Goal: Task Accomplishment & Management: Use online tool/utility

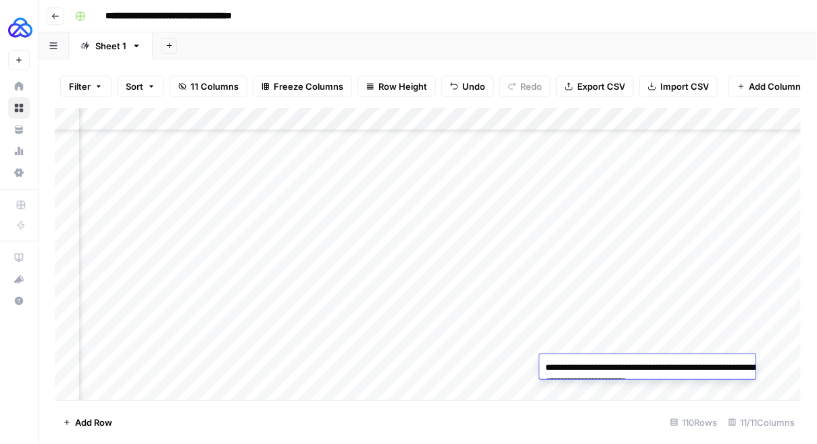
scroll to position [2278, 0]
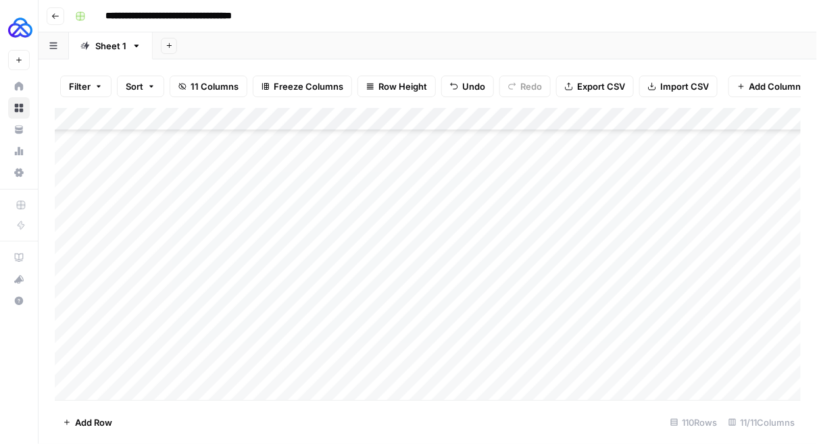
click at [483, 270] on div "Add Column" at bounding box center [428, 254] width 746 height 293
click at [612, 116] on div "Add Column" at bounding box center [428, 254] width 746 height 293
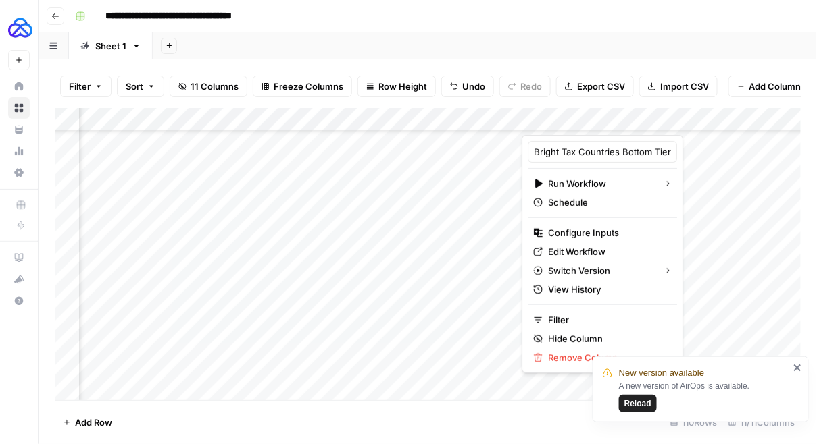
click at [800, 368] on icon "close" at bounding box center [797, 368] width 9 height 11
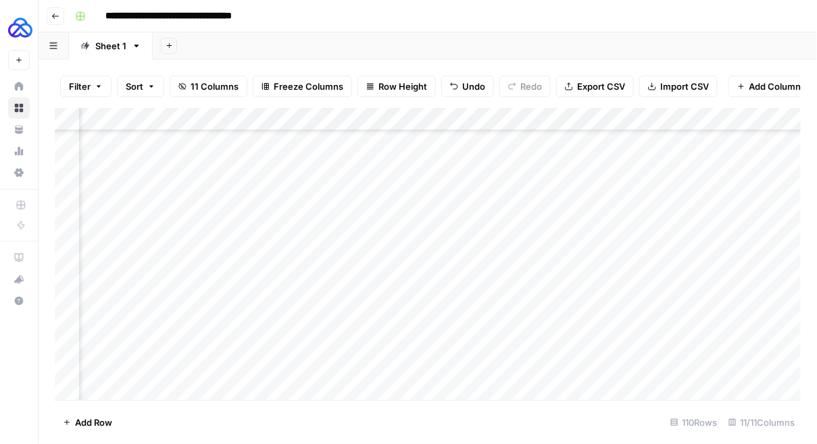
click at [615, 124] on div "Add Column" at bounding box center [428, 254] width 746 height 293
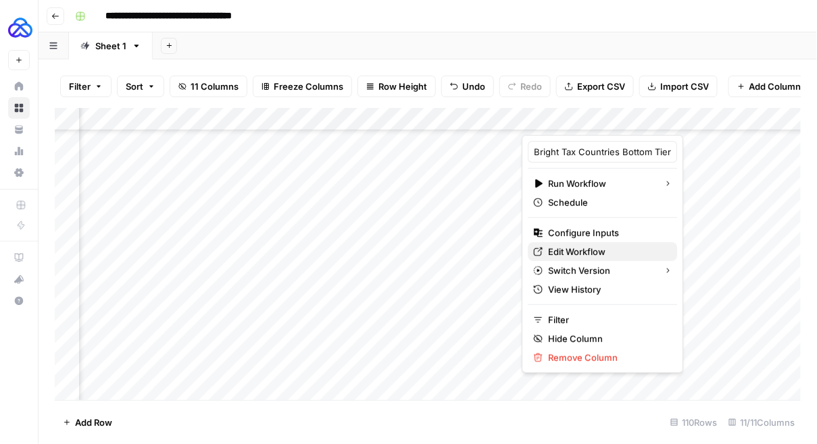
click at [563, 257] on span "Edit Workflow" at bounding box center [607, 252] width 118 height 14
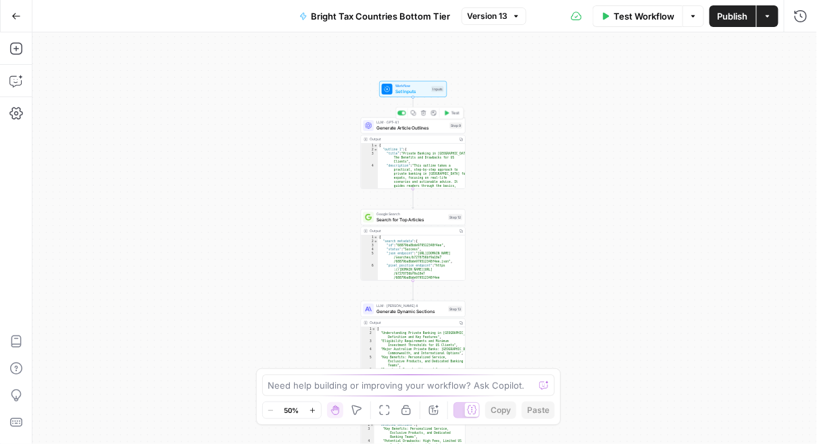
click at [415, 128] on span "Generate Article Outlines" at bounding box center [411, 128] width 70 height 7
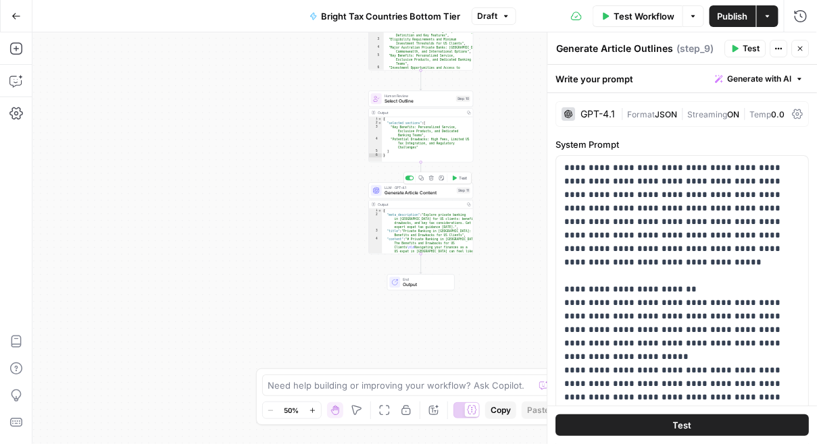
click at [399, 195] on span "Generate Article Content" at bounding box center [419, 193] width 70 height 7
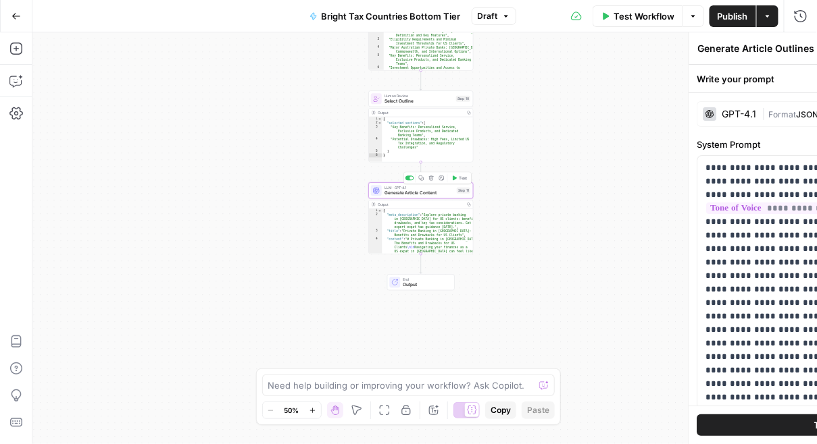
type textarea "Generate Article Content"
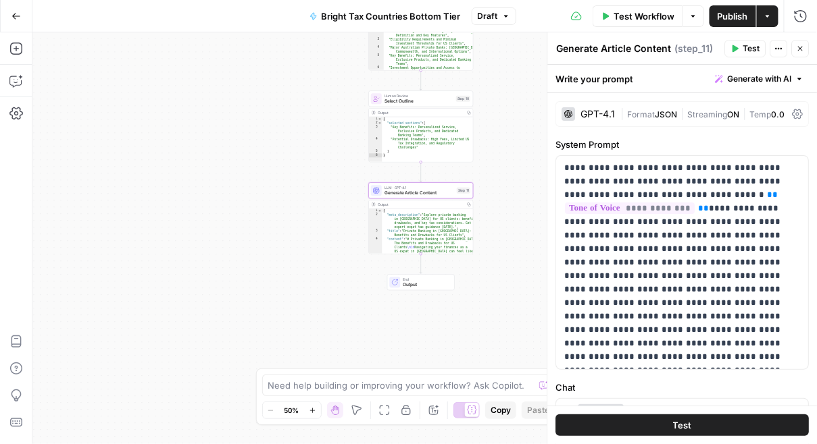
click at [791, 117] on div "GPT-4.1 | Format JSON | Streaming ON | Temp 0.0" at bounding box center [682, 114] width 253 height 26
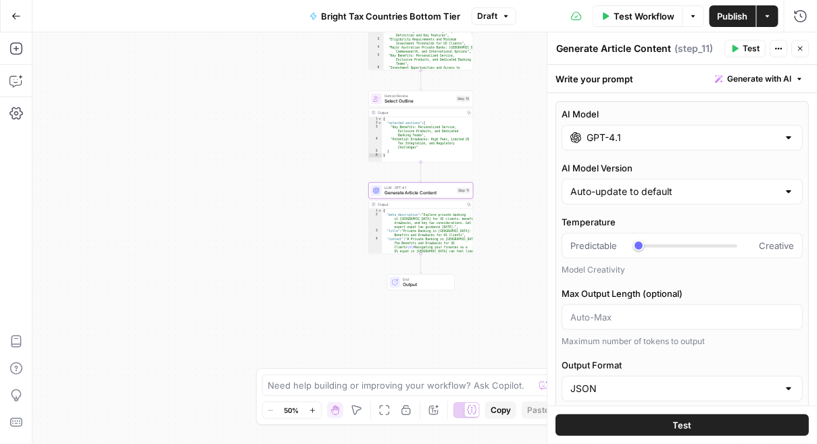
click at [648, 141] on input "GPT-4.1" at bounding box center [682, 138] width 191 height 14
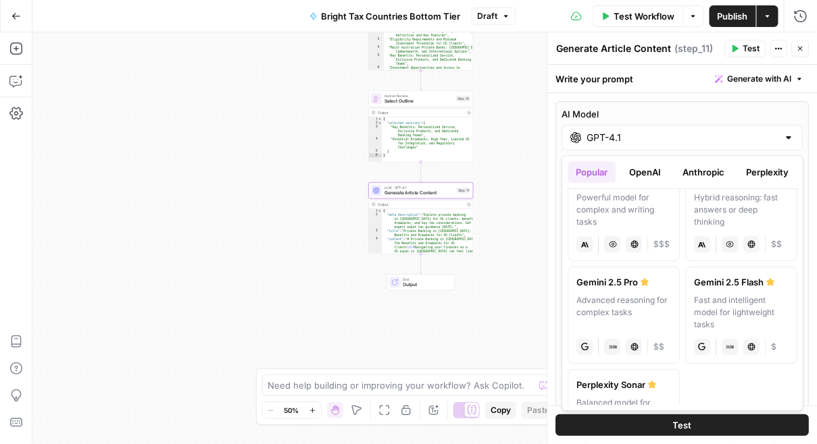
scroll to position [289, 0]
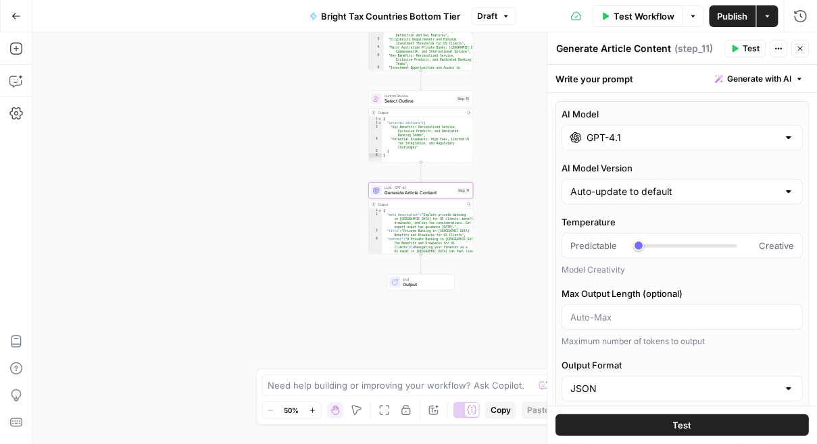
click at [787, 143] on div at bounding box center [789, 138] width 11 height 14
click at [787, 141] on div at bounding box center [789, 138] width 11 height 14
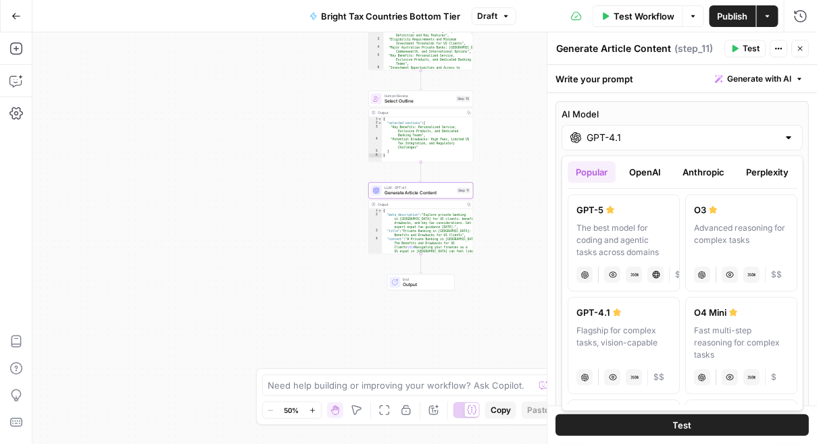
click at [796, 141] on div "GPT-4.1" at bounding box center [682, 138] width 241 height 26
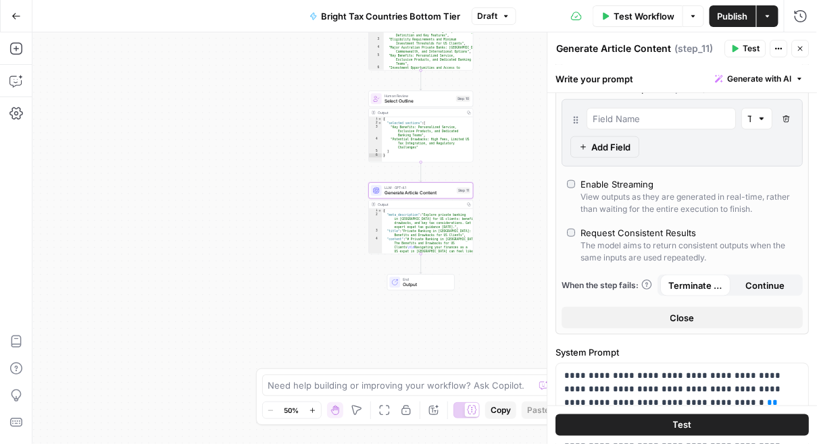
scroll to position [332, 0]
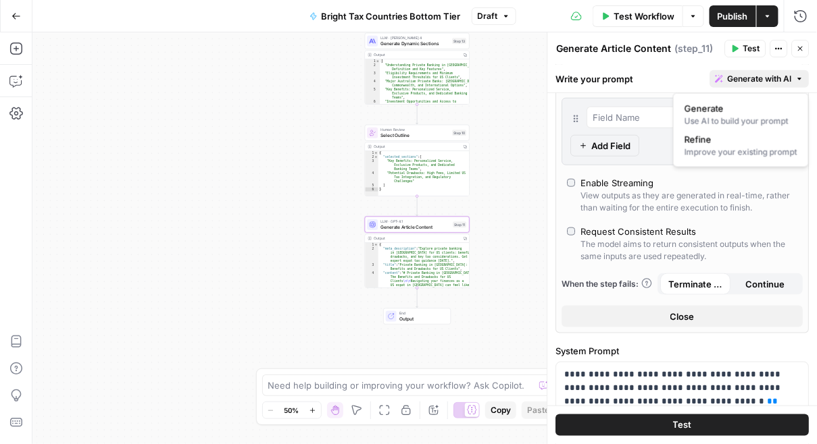
click at [777, 80] on span "Generate with AI" at bounding box center [759, 79] width 64 height 12
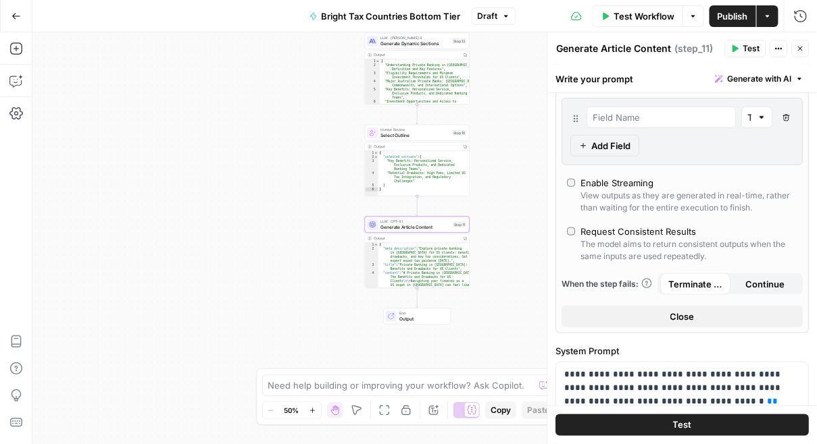
click at [683, 78] on div "Write your prompt Generate with AI" at bounding box center [683, 79] width 270 height 28
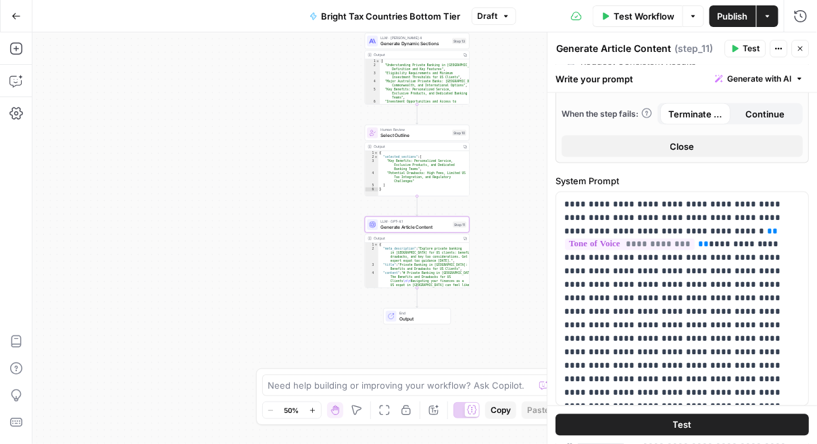
scroll to position [509, 0]
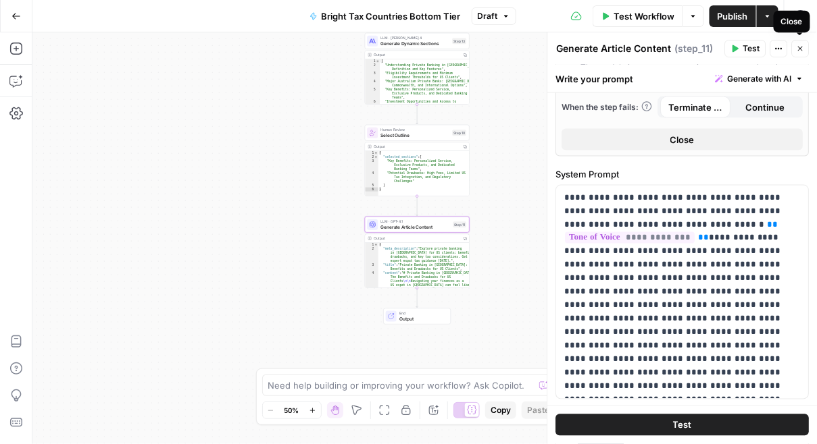
click at [798, 56] on button "Close" at bounding box center [801, 49] width 18 height 18
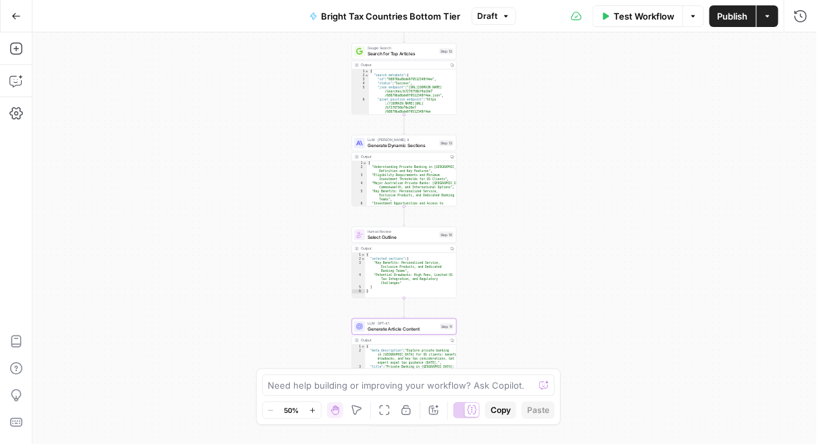
click at [407, 149] on div "LLM · Claude Sonnet 4 Generate Dynamic Sections Step 13 Copy step Delete step A…" at bounding box center [404, 143] width 105 height 16
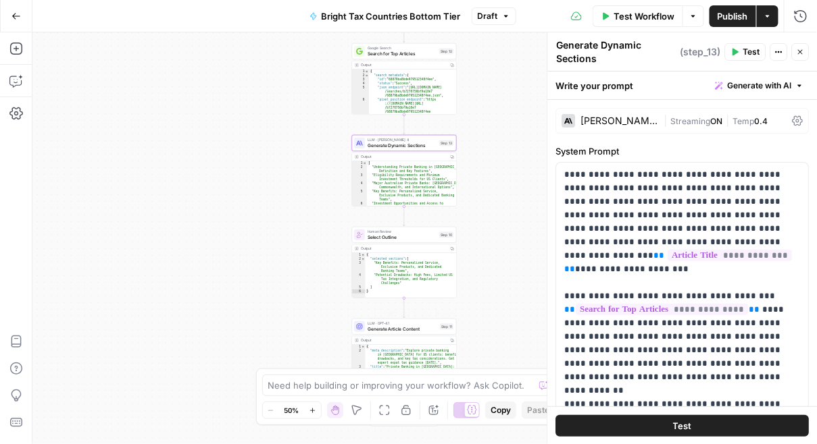
click at [411, 332] on span "Generate Article Content" at bounding box center [402, 329] width 70 height 7
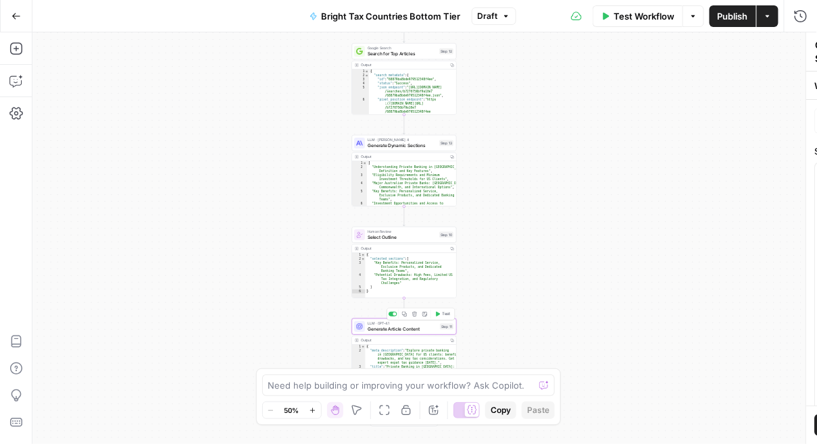
type textarea "Generate Article Content"
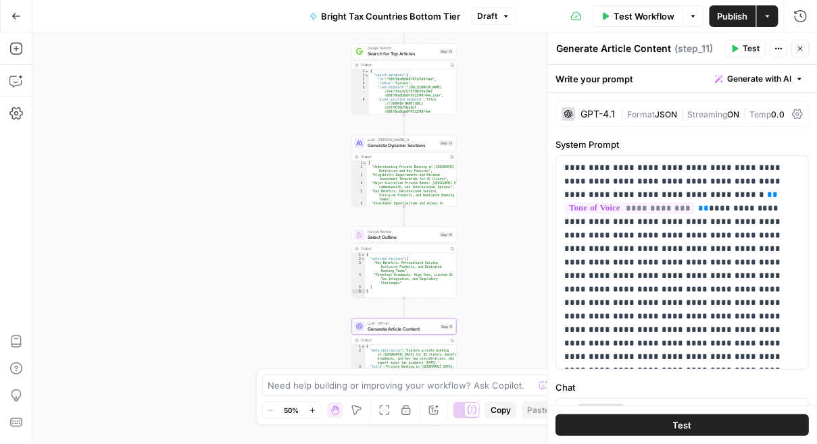
click at [771, 117] on span "Temp" at bounding box center [761, 114] width 22 height 10
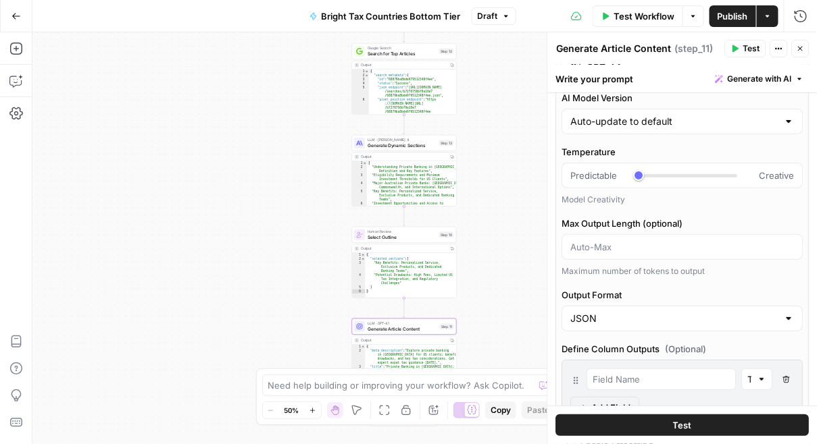
scroll to position [0, 0]
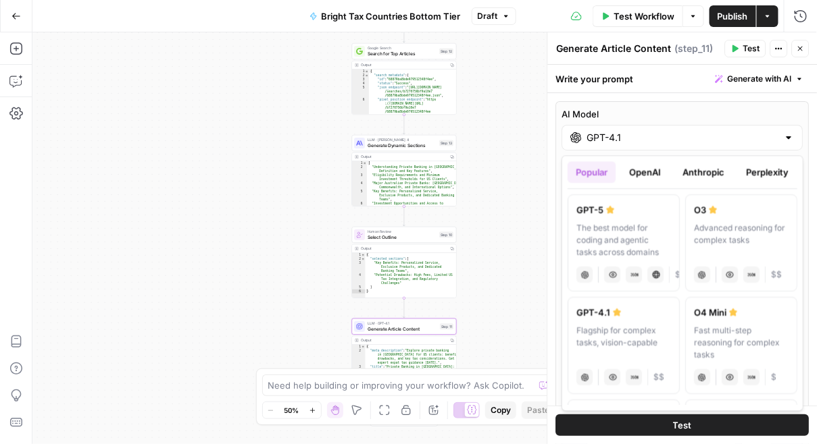
click at [668, 144] on input "GPT-4.1" at bounding box center [682, 138] width 191 height 14
click at [637, 242] on div "The best model for coding and agentic tasks across domains" at bounding box center [623, 240] width 95 height 36
type input "GPT-5"
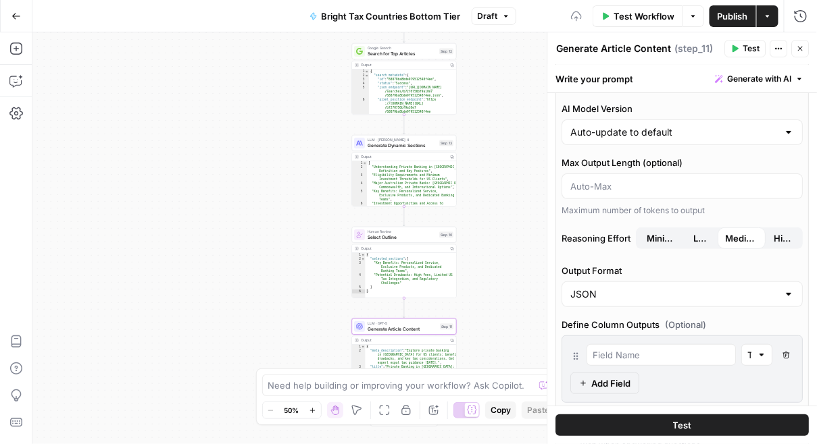
scroll to position [68, 0]
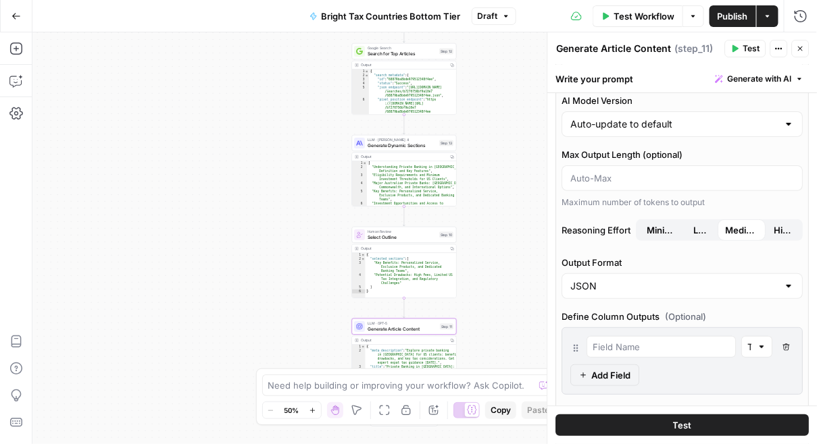
click at [648, 430] on button "Test" at bounding box center [682, 426] width 253 height 22
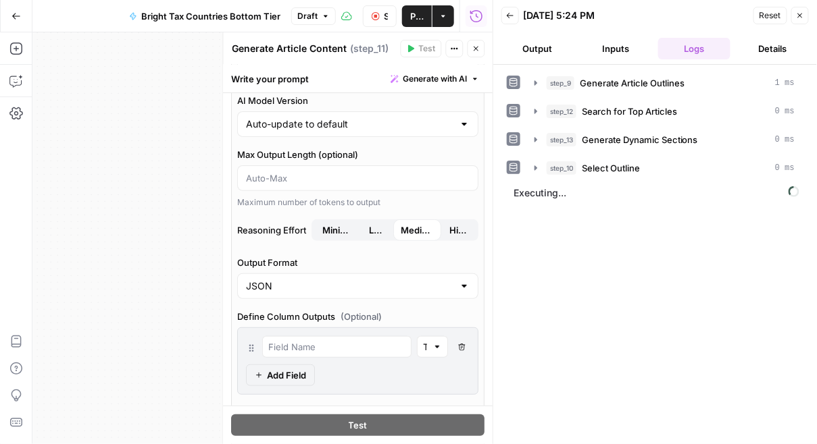
click at [797, 12] on icon "button" at bounding box center [800, 15] width 8 height 8
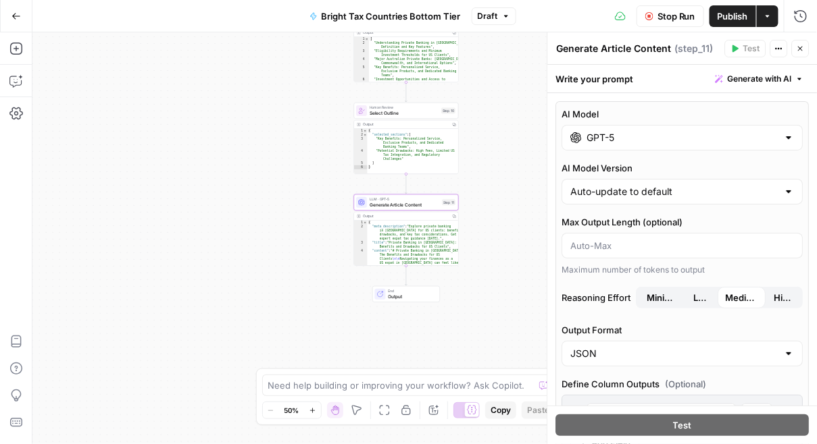
drag, startPoint x: 306, startPoint y: 281, endPoint x: 310, endPoint y: 201, distance: 80.5
click at [309, 201] on div "Workflow Set Inputs Inputs LLM · GPT-4.1 Generate Article Outlines Step 9 Outpu…" at bounding box center [424, 238] width 784 height 412
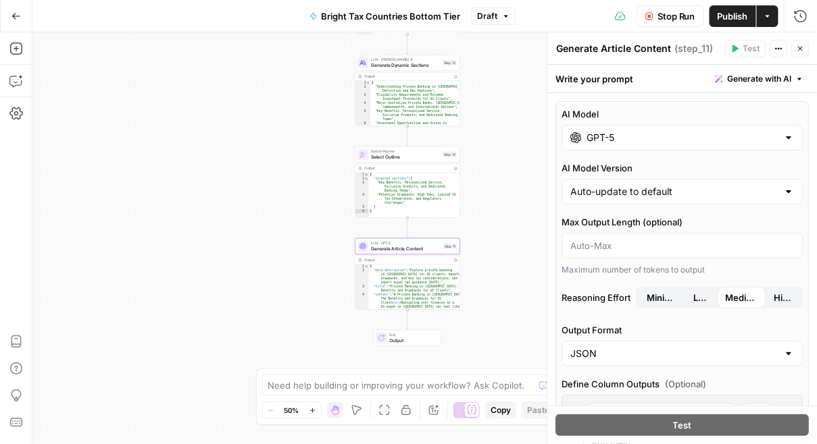
click at [369, 154] on div "Human Review Select Outline Step 10 Copy step Delete step Add Note Test" at bounding box center [406, 154] width 99 height 11
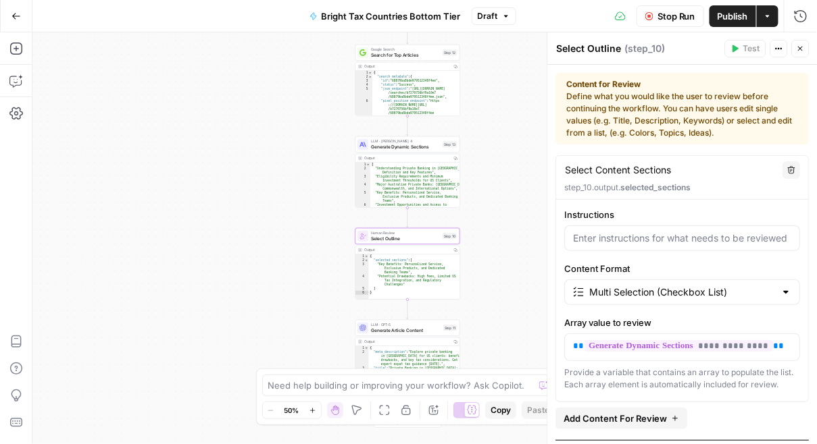
drag, startPoint x: 336, startPoint y: 178, endPoint x: 336, endPoint y: 261, distance: 82.4
click at [336, 261] on div "Workflow Set Inputs Inputs LLM · GPT-4.1 Generate Article Outlines Step 9 Outpu…" at bounding box center [424, 238] width 784 height 412
click at [387, 149] on span "Generate Dynamic Sections" at bounding box center [405, 148] width 69 height 7
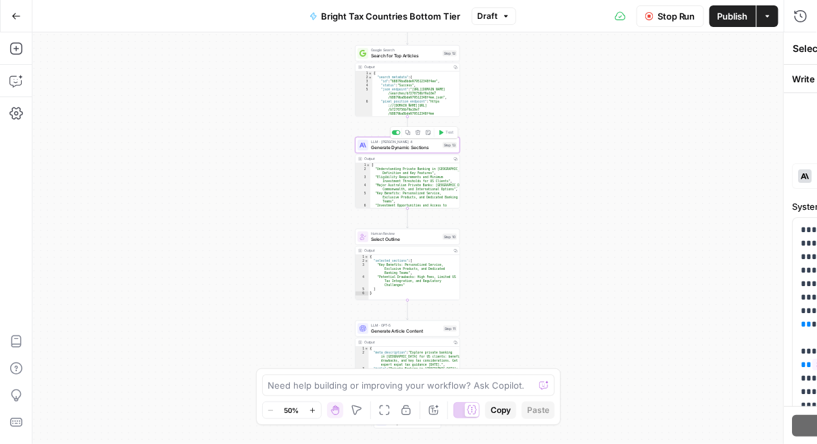
type textarea "Generate Dynamic Sections"
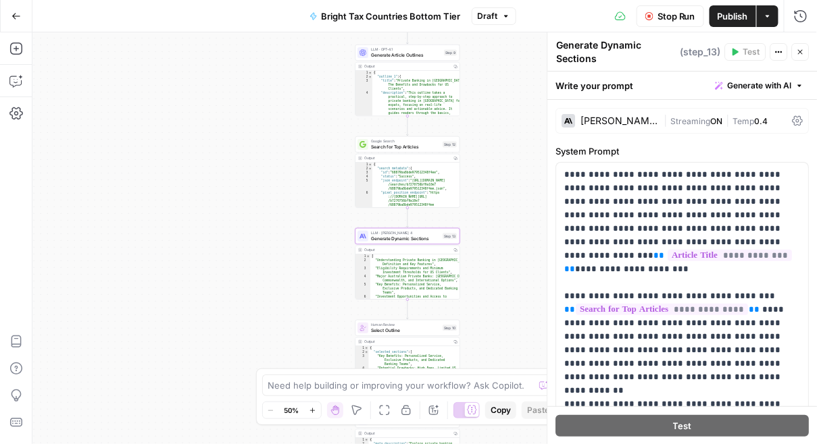
drag, startPoint x: 510, startPoint y: 130, endPoint x: 511, endPoint y: 219, distance: 88.5
click at [511, 219] on div "Workflow Set Inputs Inputs LLM · GPT-4.1 Generate Article Outlines Step 9 Outpu…" at bounding box center [424, 238] width 784 height 412
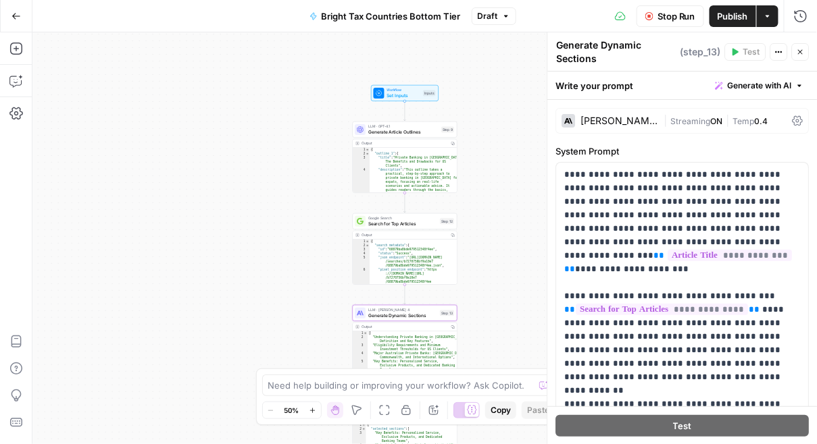
drag, startPoint x: 331, startPoint y: 144, endPoint x: 329, endPoint y: 222, distance: 77.7
click at [328, 222] on div "Workflow Set Inputs Inputs LLM · GPT-4.1 Generate Article Outlines Step 9 Outpu…" at bounding box center [424, 238] width 784 height 412
click at [373, 128] on span "Generate Article Outlines" at bounding box center [404, 131] width 70 height 7
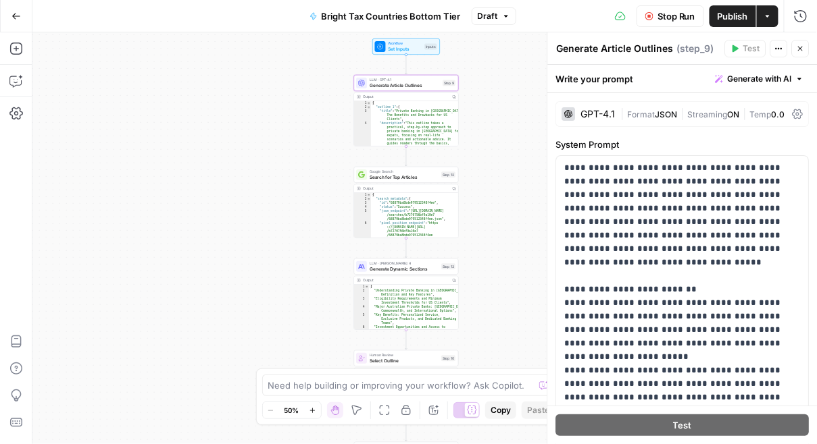
drag, startPoint x: 292, startPoint y: 205, endPoint x: 302, endPoint y: 83, distance: 122.0
click at [302, 83] on div "Workflow Set Inputs Inputs LLM · GPT-4.1 Generate Article Outlines Step 9 Outpu…" at bounding box center [424, 238] width 784 height 412
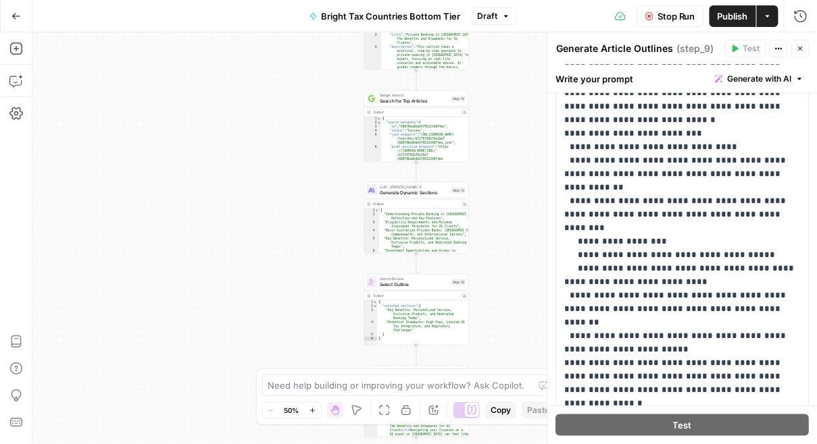
scroll to position [299, 0]
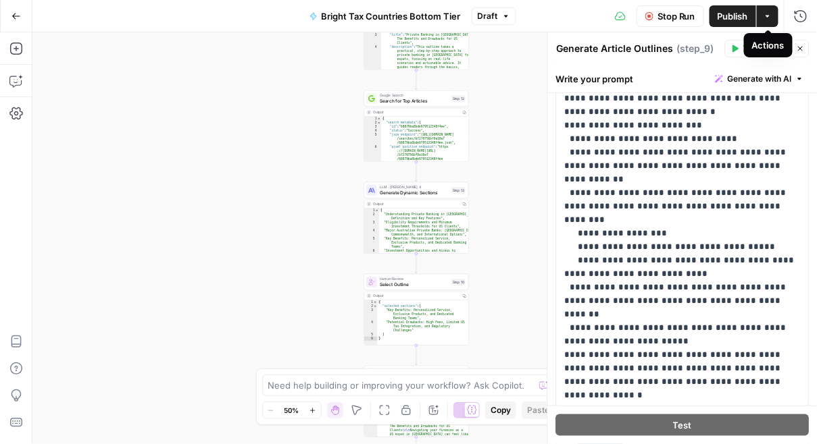
click at [769, 20] on icon "button" at bounding box center [767, 16] width 8 height 8
click at [734, 25] on button "Publish" at bounding box center [732, 16] width 47 height 22
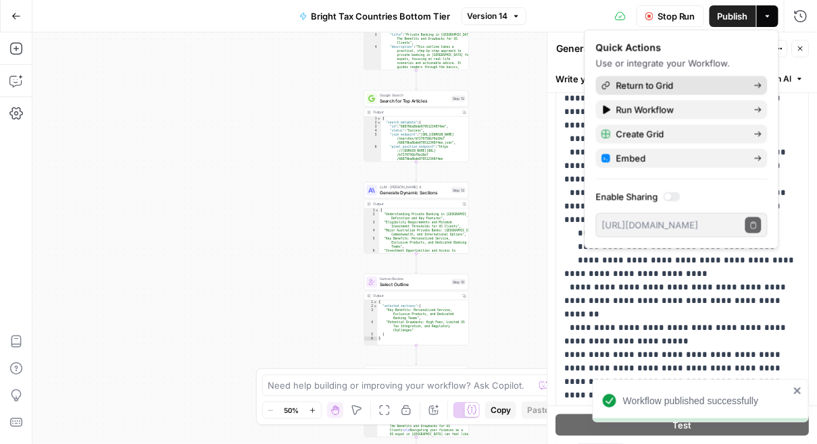
click at [680, 93] on link "Return to Grid" at bounding box center [682, 85] width 172 height 19
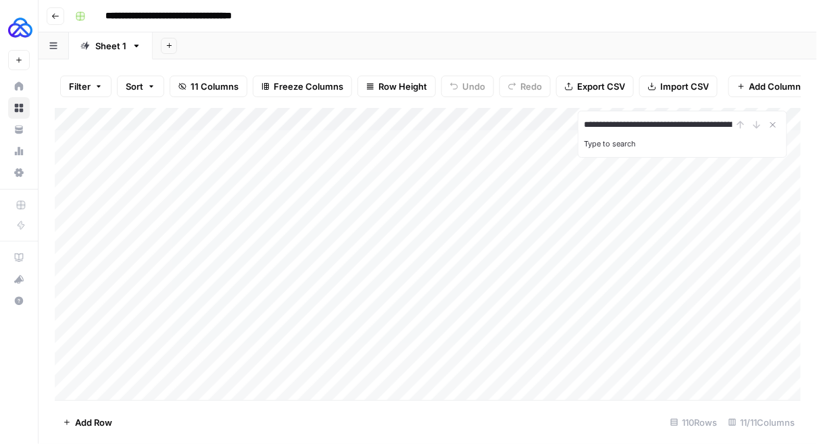
scroll to position [0, 99]
type input "**********"
click at [672, 128] on input "**********" at bounding box center [658, 125] width 149 height 16
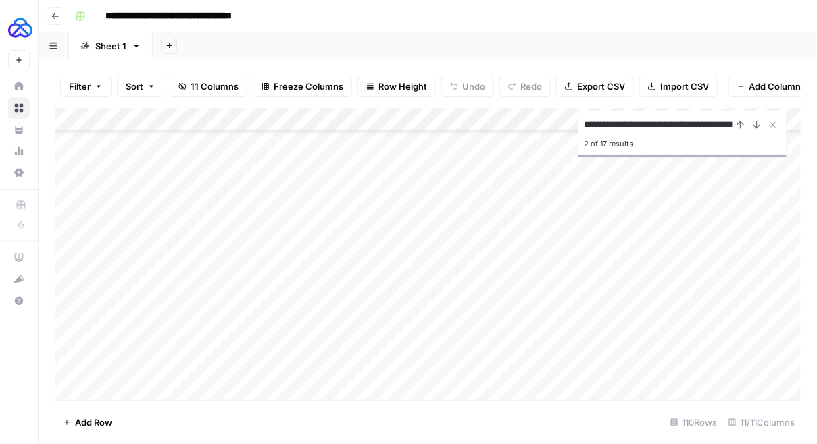
click at [142, 226] on div "Add Column" at bounding box center [428, 254] width 746 height 293
click at [144, 226] on div "Add Column" at bounding box center [428, 254] width 746 height 293
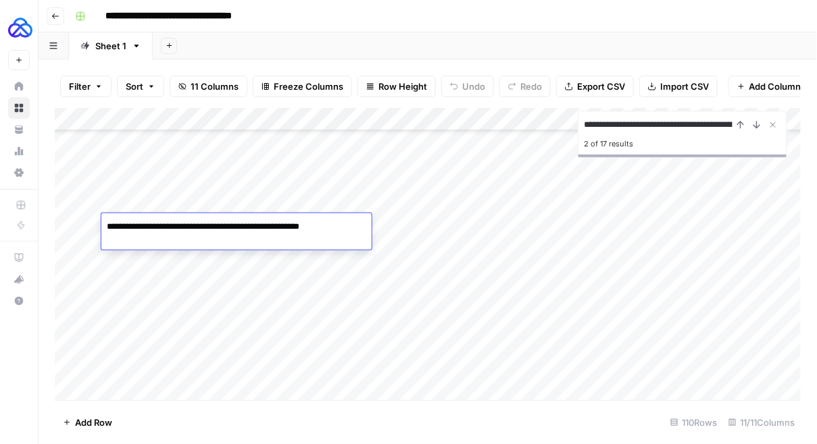
click at [654, 226] on div "Add Column" at bounding box center [428, 254] width 746 height 293
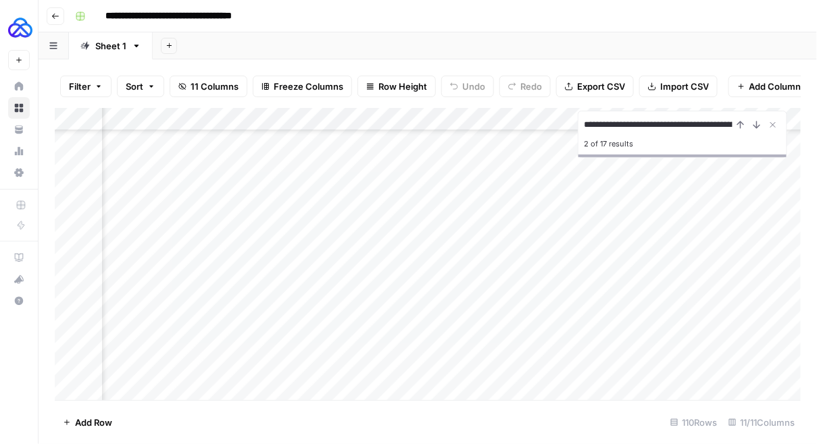
scroll to position [1936, 494]
click at [567, 224] on div "Add Column" at bounding box center [428, 254] width 746 height 293
click at [566, 227] on div "Add Column" at bounding box center [428, 254] width 746 height 293
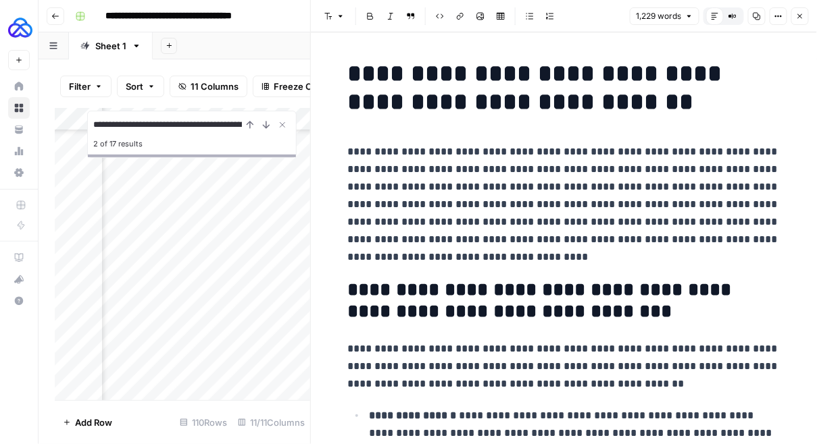
click at [805, 14] on button "Close" at bounding box center [800, 16] width 18 height 18
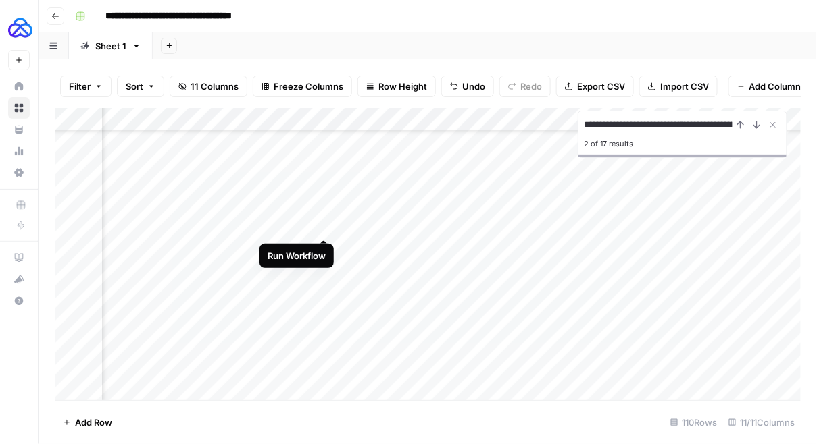
click at [324, 226] on div "Add Column" at bounding box center [428, 254] width 746 height 293
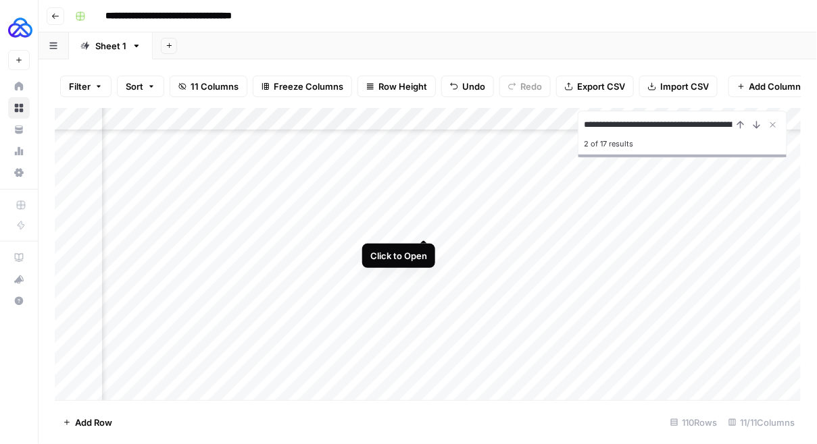
click at [426, 228] on div "Add Column" at bounding box center [428, 254] width 746 height 293
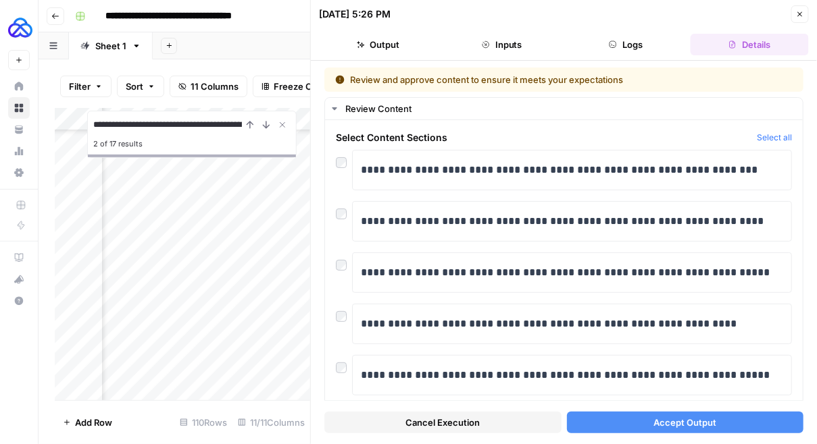
scroll to position [1936, 0]
click at [197, 225] on div "Add Column" at bounding box center [183, 254] width 256 height 293
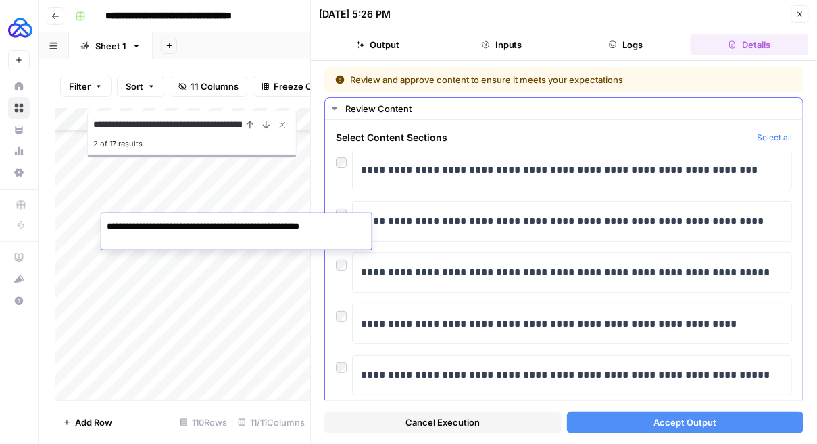
click at [479, 132] on span "Select Content Sections" at bounding box center [543, 138] width 415 height 14
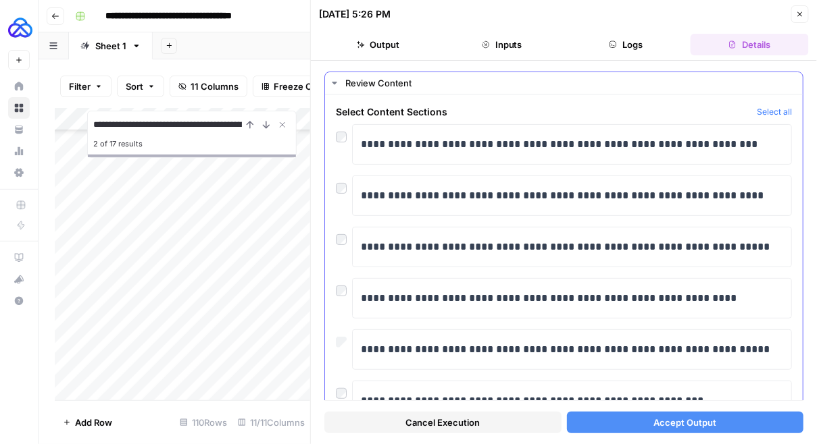
scroll to position [0, 0]
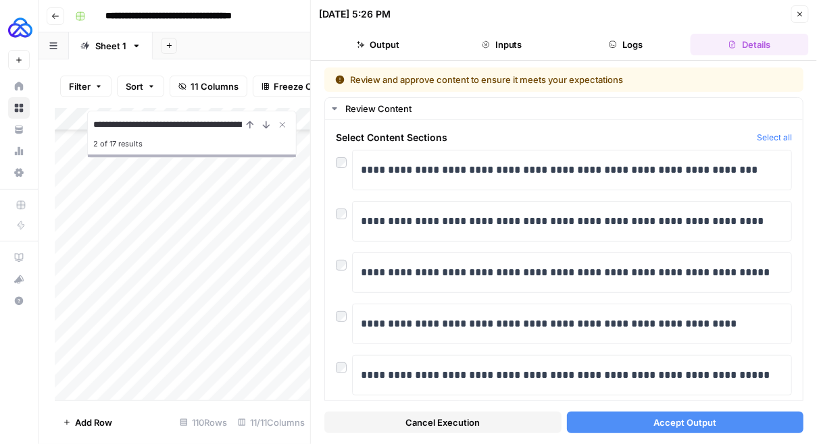
click at [613, 431] on button "Accept Output" at bounding box center [685, 423] width 237 height 22
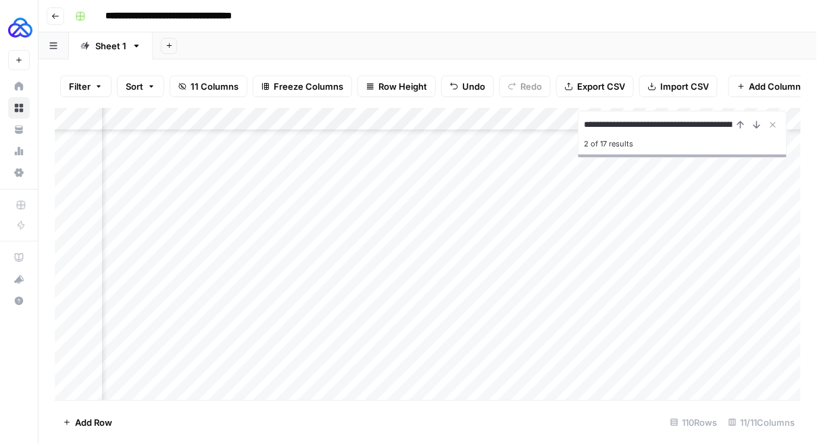
scroll to position [1936, 516]
click at [545, 228] on div "Add Column" at bounding box center [428, 254] width 746 height 293
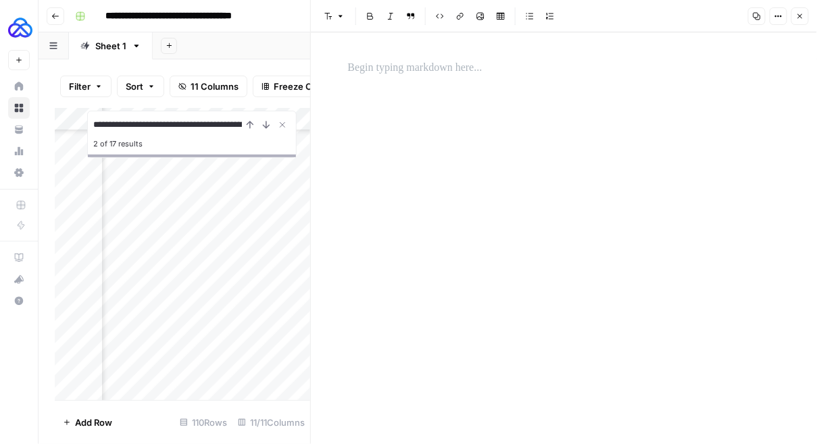
click at [803, 16] on icon "button" at bounding box center [800, 16] width 8 height 8
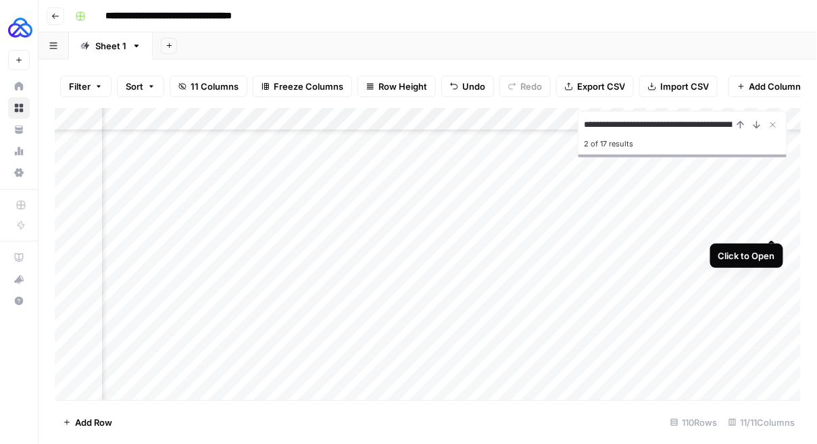
click at [771, 226] on div "Add Column" at bounding box center [428, 254] width 746 height 293
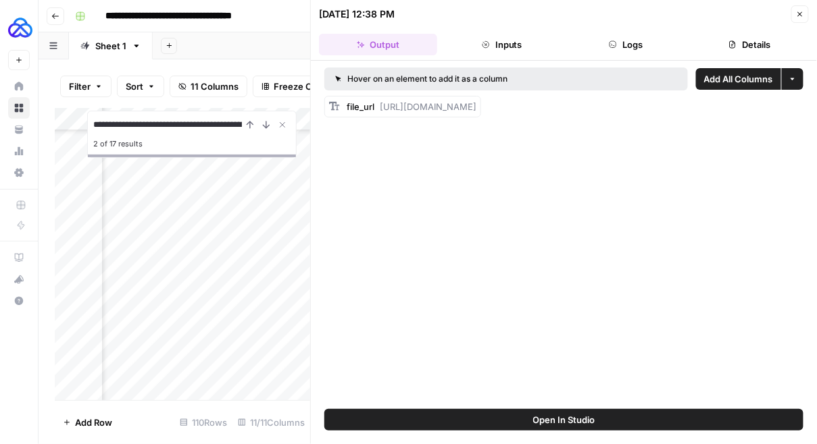
click at [798, 15] on icon "button" at bounding box center [800, 14] width 8 height 8
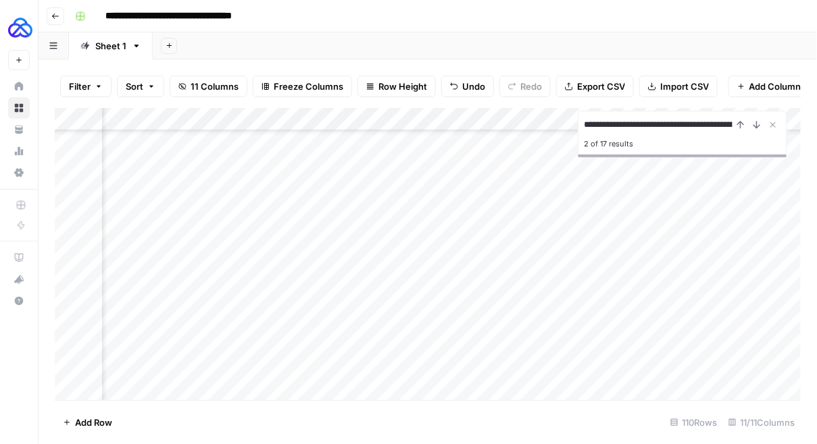
scroll to position [1936, 0]
click at [156, 222] on div "Add Column" at bounding box center [428, 254] width 746 height 293
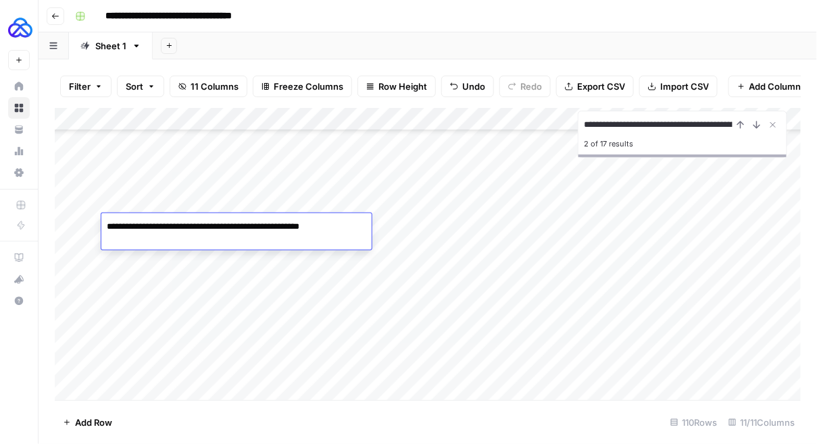
click at [156, 222] on textarea "**********" at bounding box center [230, 227] width 259 height 19
click at [134, 385] on div "Add Column" at bounding box center [428, 254] width 746 height 293
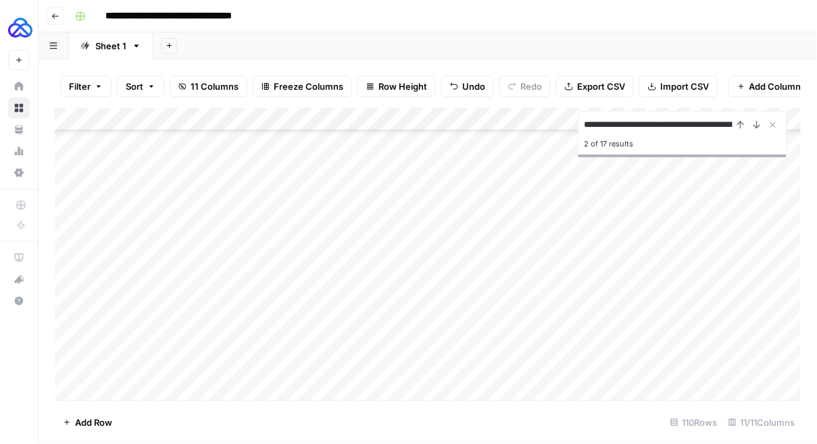
scroll to position [2301, 0]
type textarea "**********"
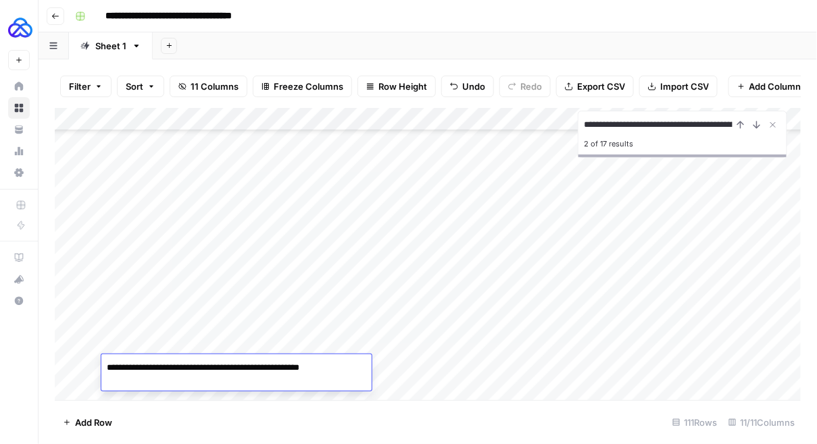
scroll to position [1911, 0]
click at [258, 248] on div "Add Column" at bounding box center [428, 254] width 746 height 293
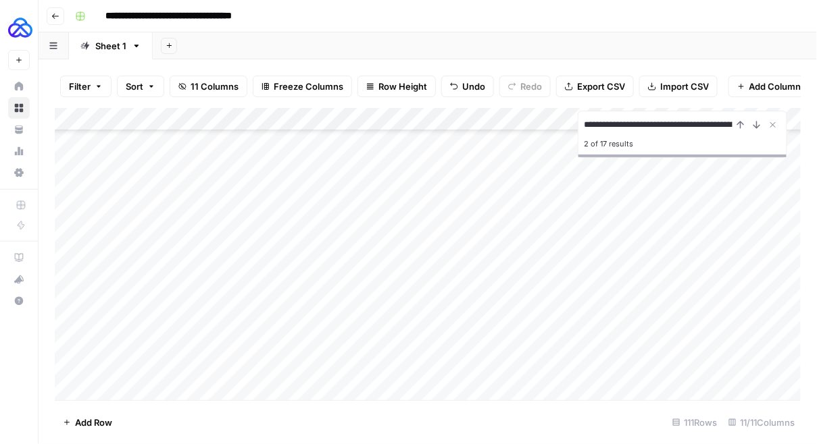
click at [258, 248] on div "Add Column" at bounding box center [428, 254] width 746 height 293
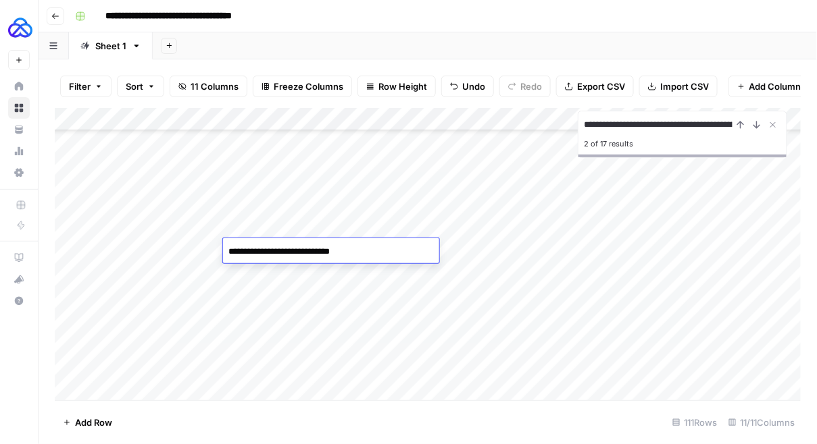
click at [258, 248] on textarea "**********" at bounding box center [331, 251] width 216 height 19
click at [251, 371] on div "Add Column" at bounding box center [428, 254] width 746 height 293
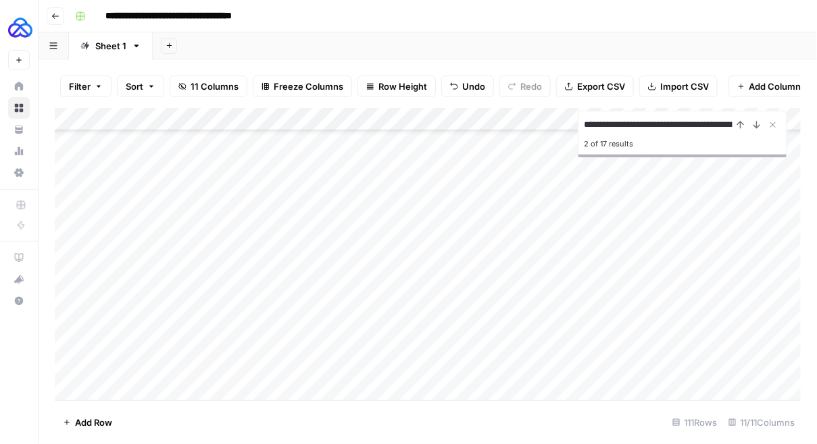
click at [251, 371] on div "Add Column" at bounding box center [428, 254] width 746 height 293
type textarea "**********"
click at [411, 342] on div "Add Column" at bounding box center [428, 254] width 746 height 293
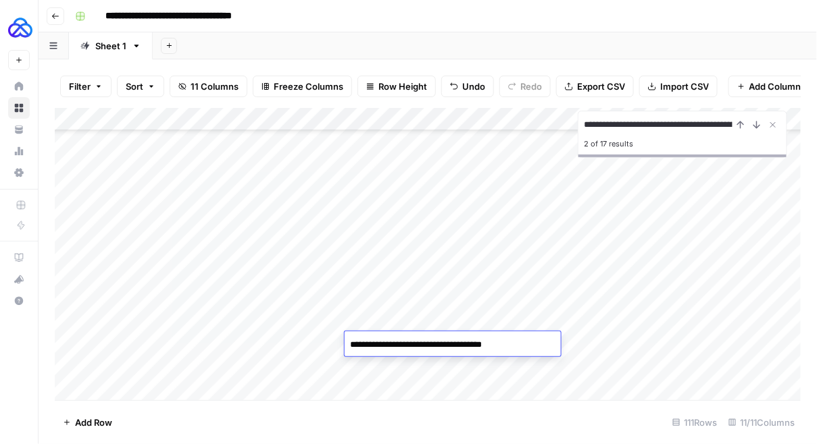
click at [411, 342] on textarea "**********" at bounding box center [452, 345] width 216 height 19
click at [388, 365] on div "Add Column" at bounding box center [428, 254] width 746 height 293
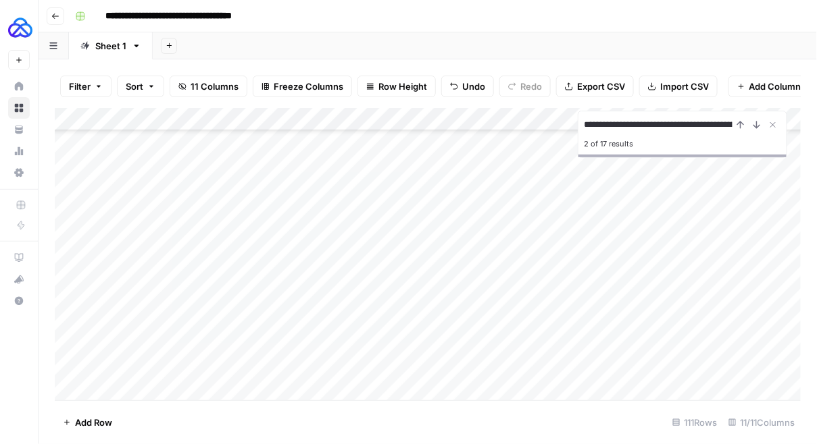
click at [388, 365] on div "Add Column" at bounding box center [428, 254] width 746 height 293
type textarea "**********"
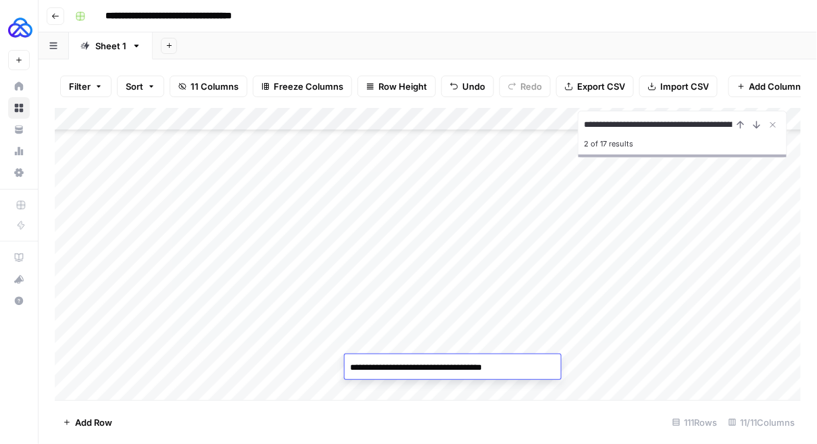
click at [478, 338] on div "Add Column" at bounding box center [428, 254] width 746 height 293
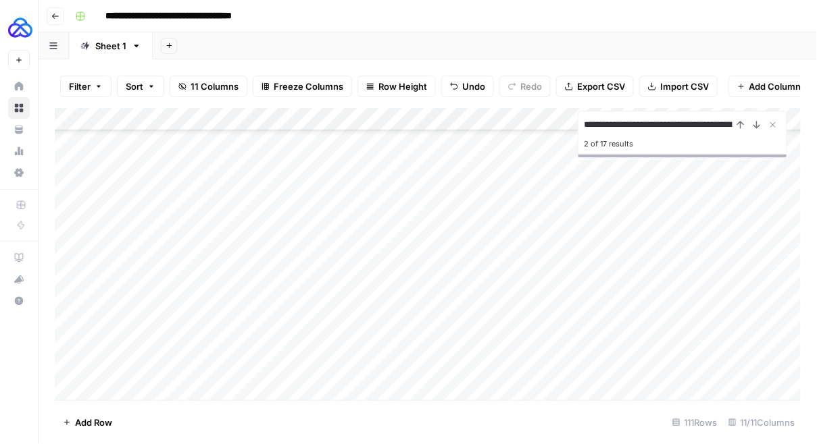
click at [478, 338] on div "Add Column" at bounding box center [428, 254] width 746 height 293
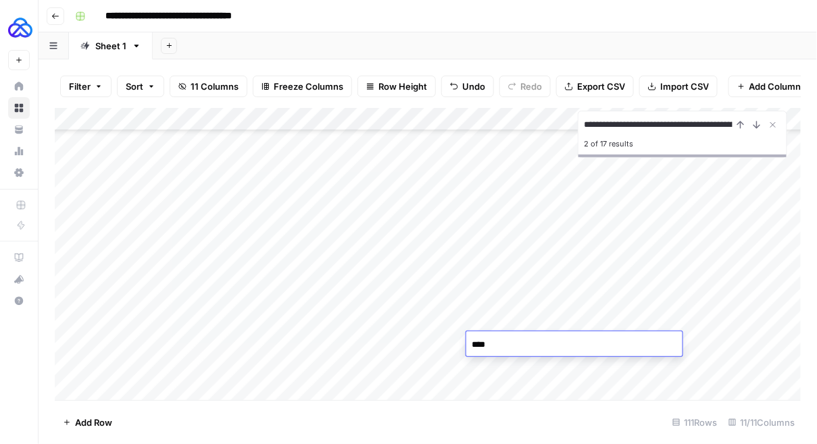
click at [483, 366] on div "Add Column" at bounding box center [428, 254] width 746 height 293
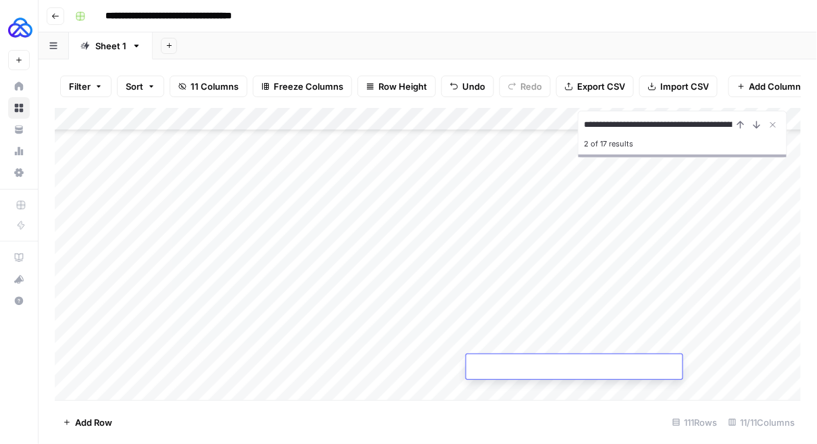
type textarea "****"
click at [634, 340] on div "Add Column" at bounding box center [428, 254] width 746 height 293
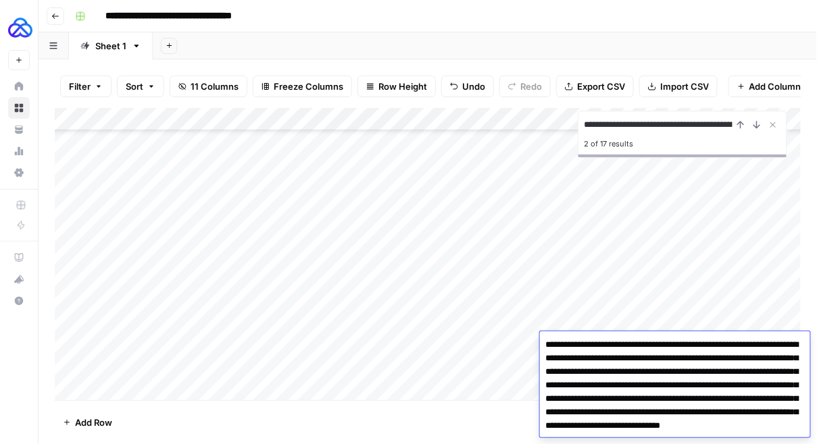
scroll to position [24, 0]
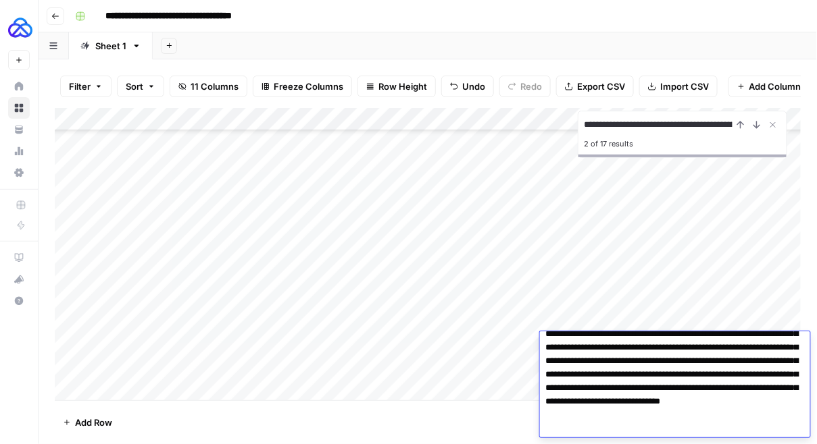
click at [504, 349] on div "Add Column" at bounding box center [428, 254] width 746 height 293
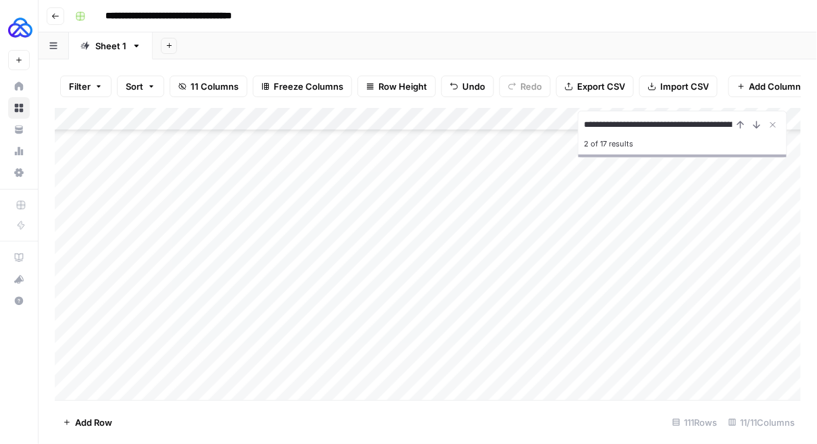
click at [637, 357] on div "Add Column" at bounding box center [428, 254] width 746 height 293
type textarea "**********"
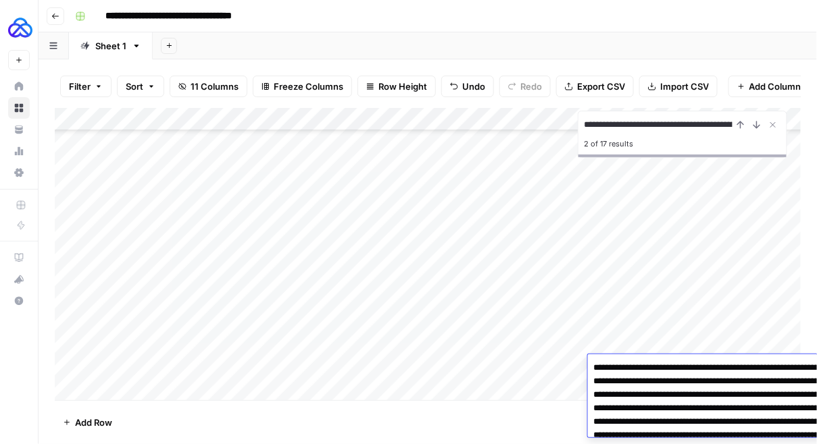
scroll to position [43, 0]
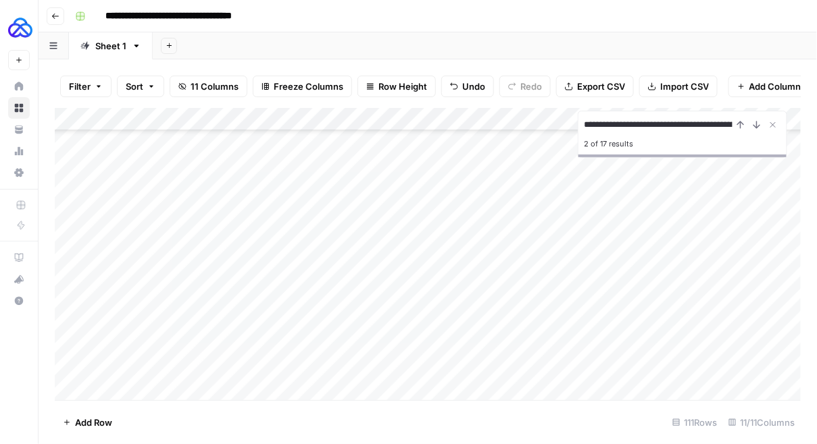
click at [544, 332] on div "Add Column" at bounding box center [428, 254] width 746 height 293
click at [520, 365] on div "Add Column" at bounding box center [428, 254] width 746 height 293
click at [567, 369] on div "Add Column" at bounding box center [428, 254] width 746 height 293
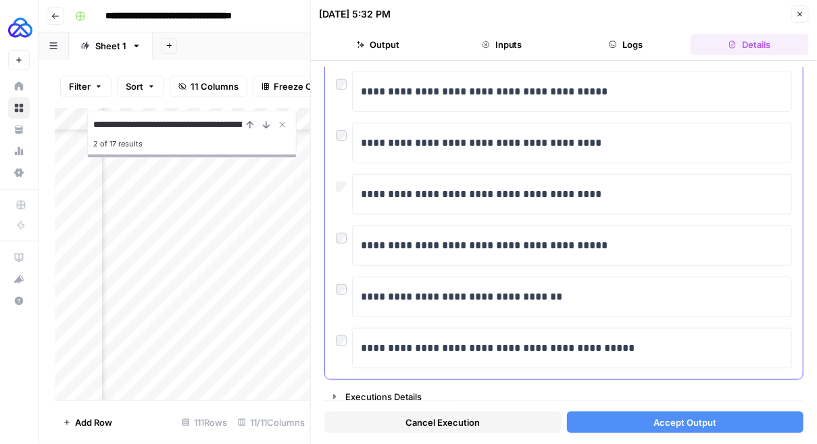
scroll to position [185, 0]
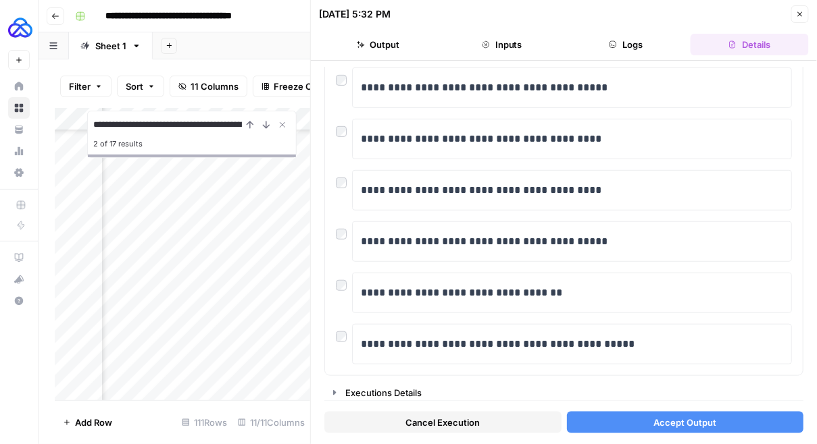
click at [641, 423] on button "Accept Output" at bounding box center [685, 423] width 237 height 22
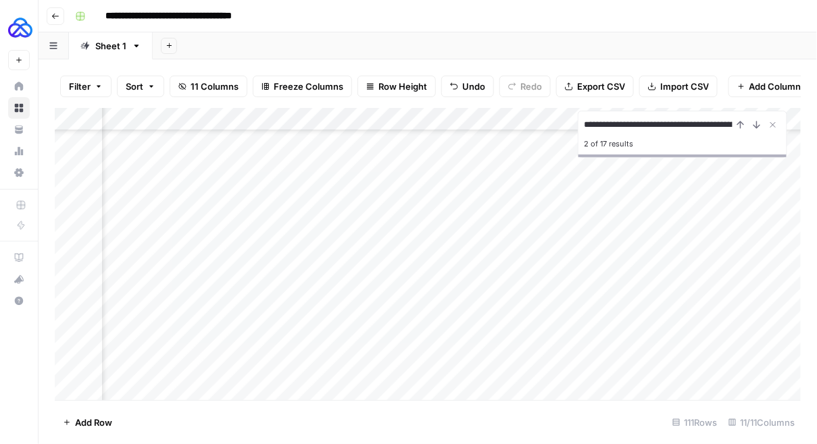
scroll to position [2301, 527]
click at [537, 363] on div "Add Column" at bounding box center [428, 254] width 746 height 293
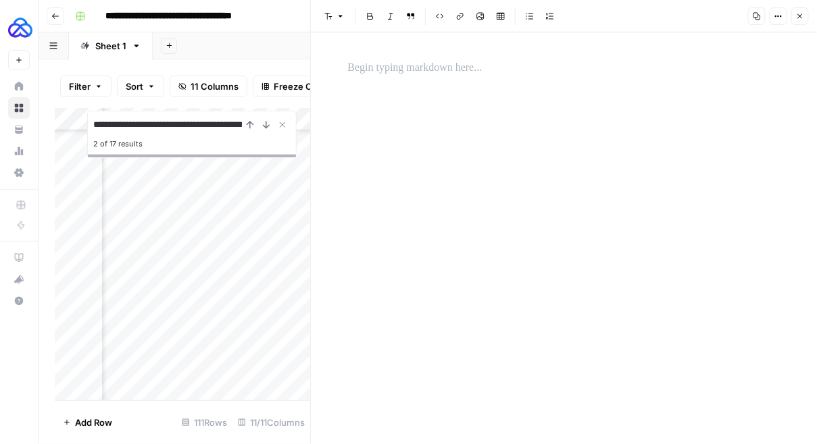
click at [809, 18] on header "Font style Bold Italic Block quote Code block Link Image Insert Table Bulleted …" at bounding box center [564, 16] width 506 height 32
click at [808, 18] on button "Close" at bounding box center [800, 16] width 18 height 18
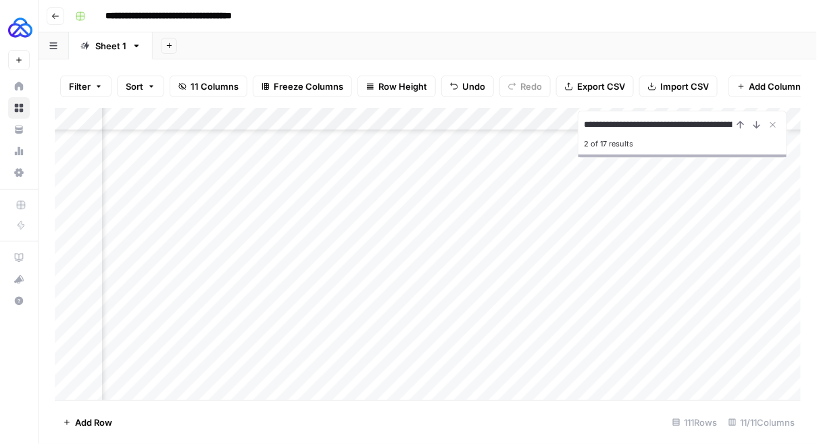
click at [655, 366] on div "Add Column" at bounding box center [428, 254] width 746 height 293
click at [634, 365] on div "Add Column" at bounding box center [428, 254] width 746 height 293
click at [493, 375] on div "Add Column" at bounding box center [428, 254] width 746 height 293
click at [725, 366] on div "Add Column" at bounding box center [428, 254] width 746 height 293
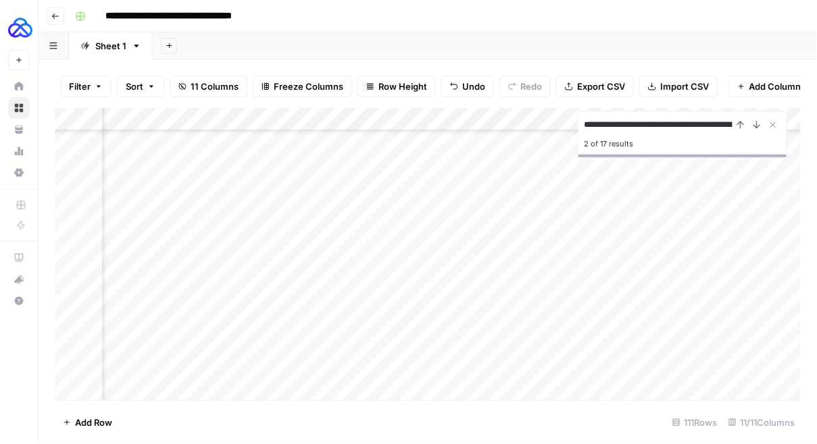
click at [555, 120] on div "Add Column" at bounding box center [428, 254] width 746 height 293
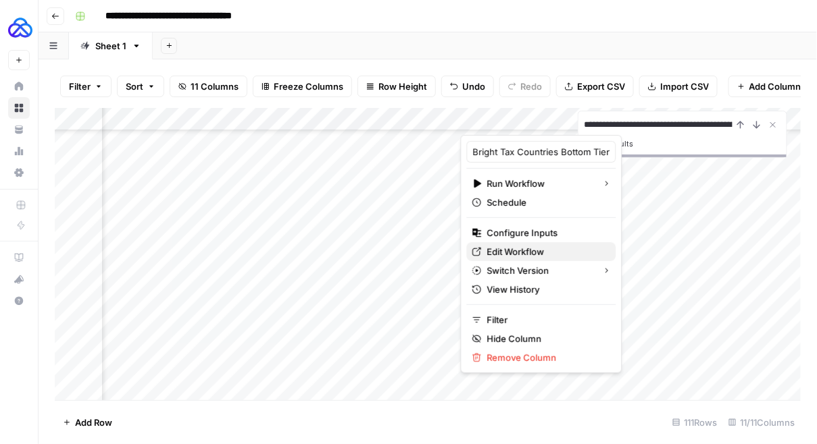
click at [509, 247] on span "Edit Workflow" at bounding box center [546, 252] width 118 height 14
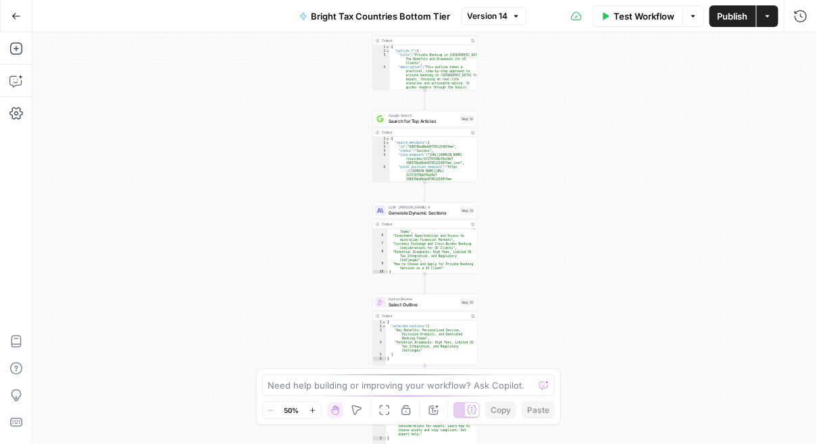
scroll to position [70, 0]
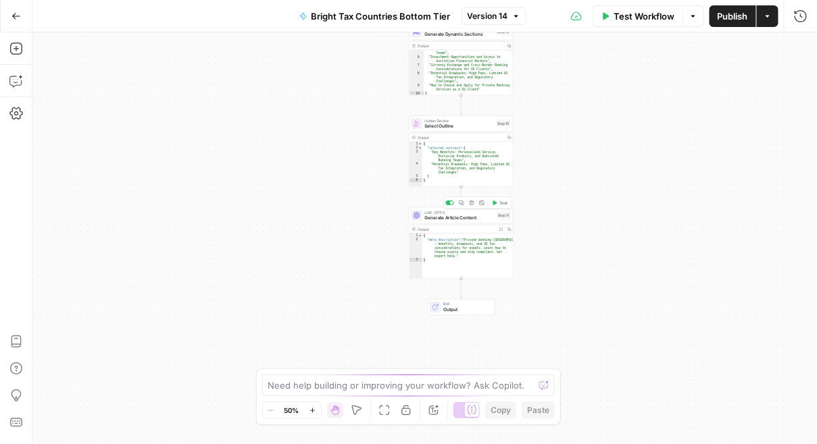
click at [472, 219] on span "Generate Article Content" at bounding box center [460, 218] width 70 height 7
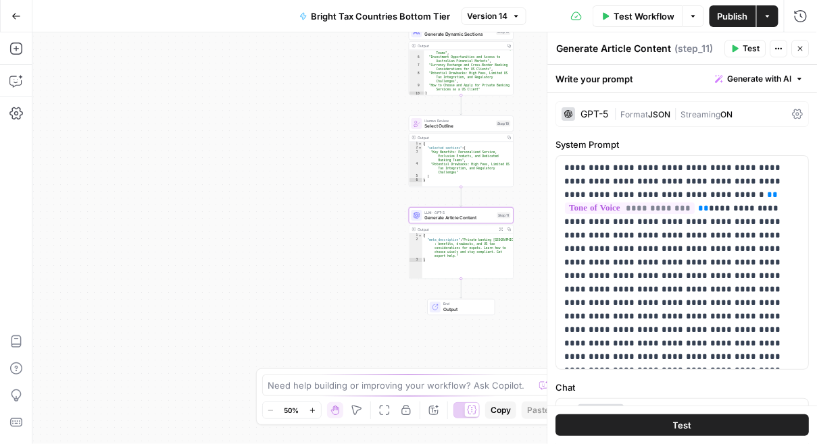
click at [596, 110] on div "GPT-5" at bounding box center [595, 113] width 28 height 9
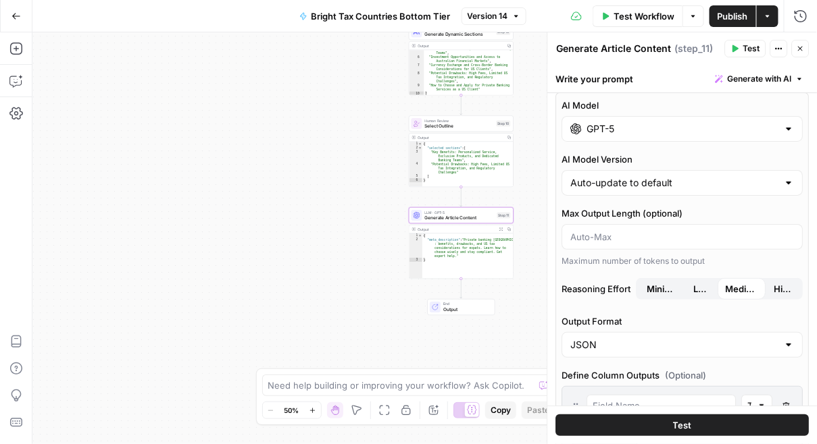
scroll to position [0, 0]
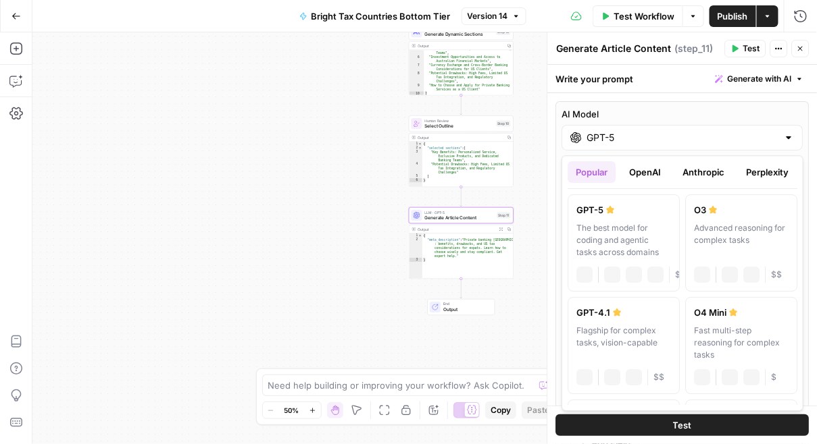
click at [601, 142] on input "GPT-5" at bounding box center [682, 138] width 191 height 14
click at [595, 326] on div "Flagship for complex tasks, vision-capable" at bounding box center [623, 343] width 95 height 36
click at [607, 140] on input "GPT-4.1" at bounding box center [682, 138] width 191 height 14
click at [621, 236] on div "The best model for coding and agentic tasks across domains" at bounding box center [623, 240] width 95 height 36
type input "GPT-5"
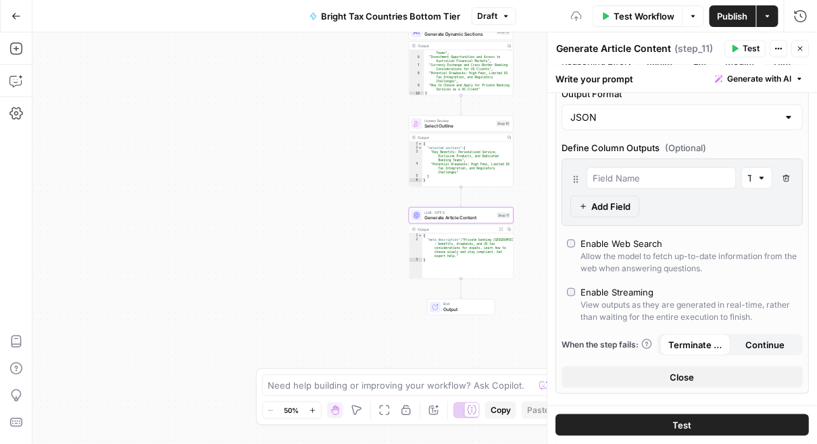
scroll to position [240, 0]
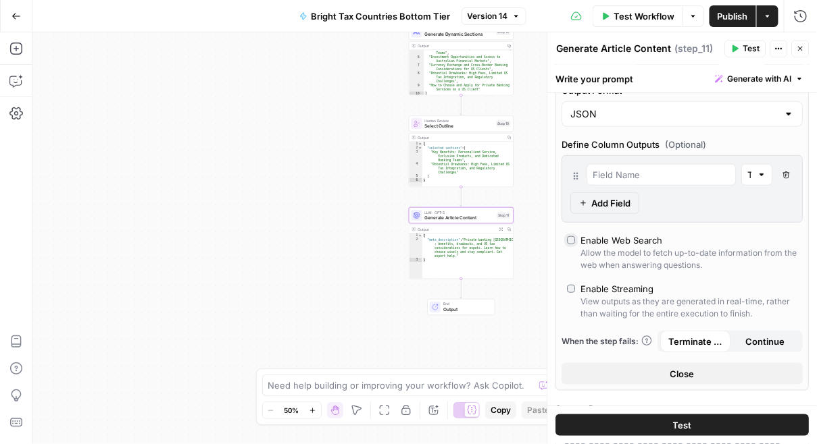
type input "response"
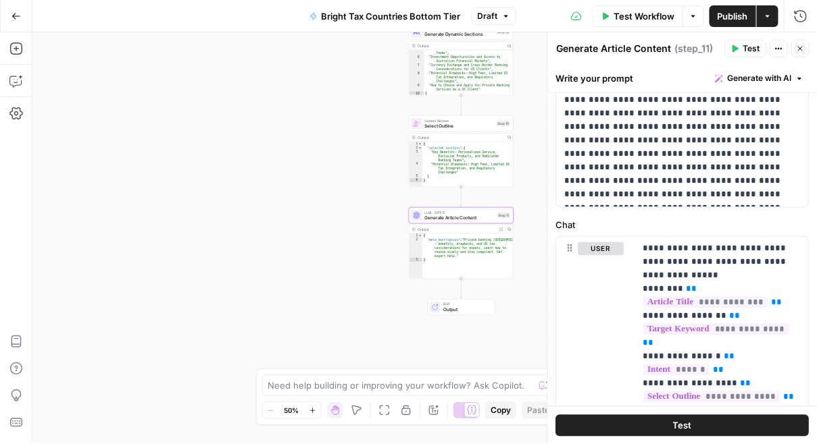
scroll to position [708, 0]
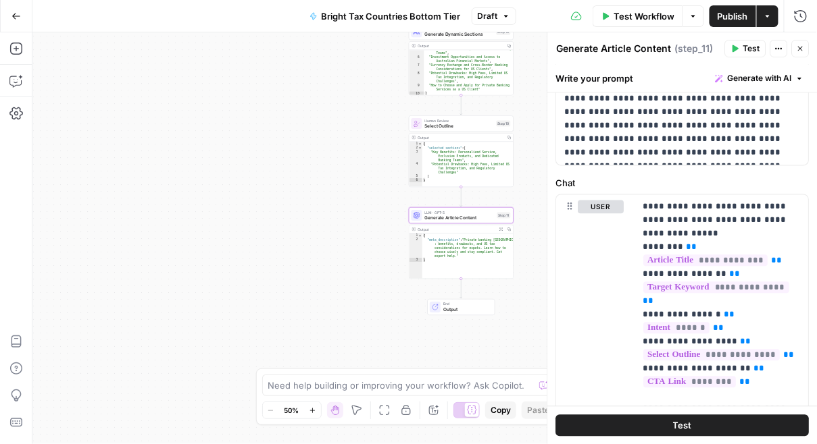
click at [730, 19] on span "Publish" at bounding box center [732, 16] width 30 height 14
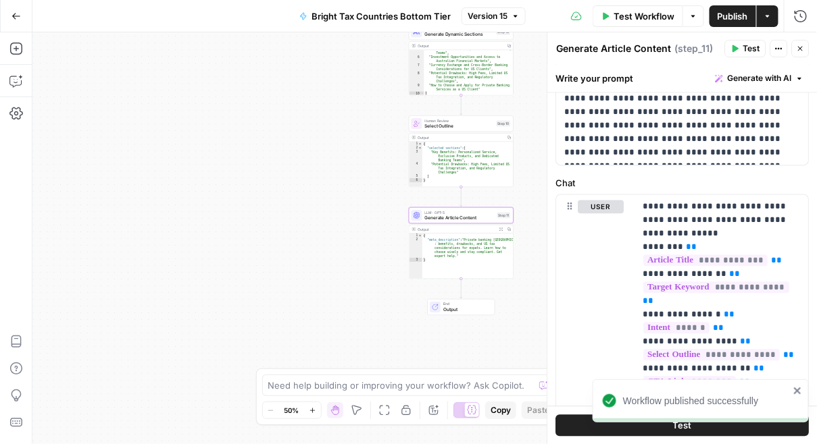
click at [802, 50] on icon "button" at bounding box center [800, 49] width 8 height 8
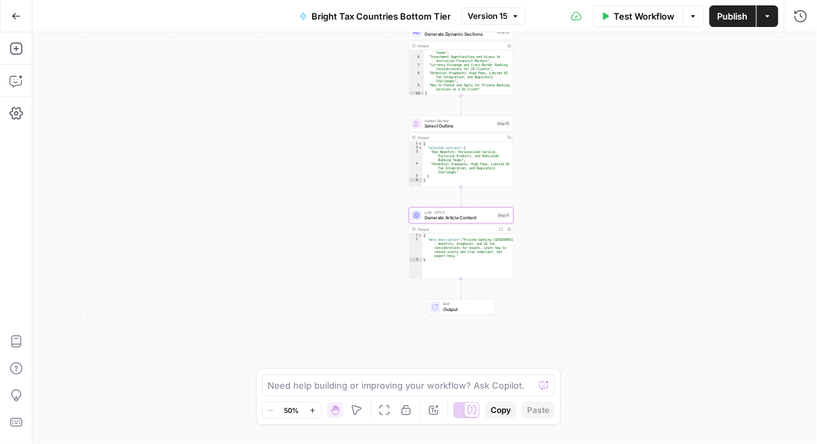
click at [765, 18] on icon "button" at bounding box center [767, 16] width 8 height 8
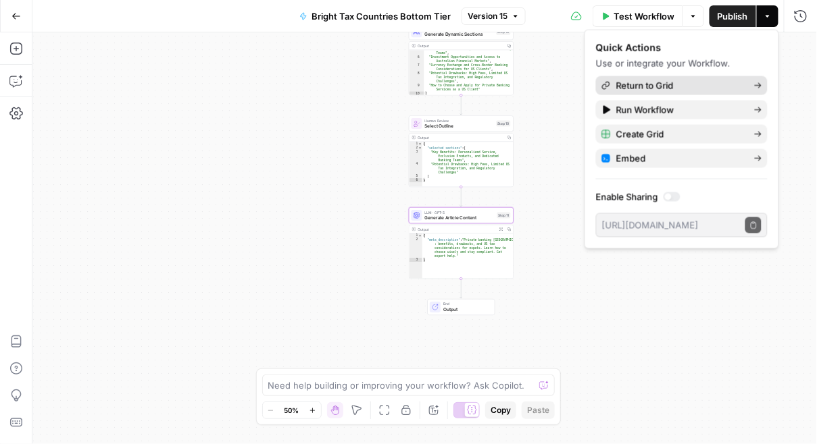
click at [648, 88] on span "Return to Grid" at bounding box center [679, 86] width 127 height 14
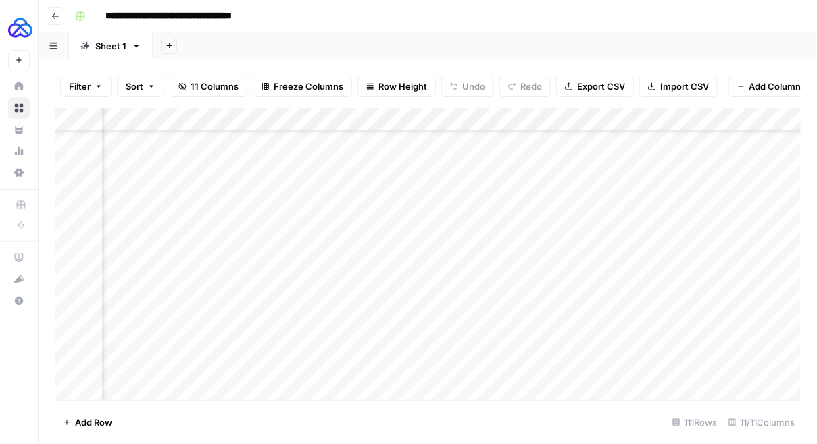
scroll to position [2301, 470]
click at [349, 367] on div "Add Column" at bounding box center [428, 254] width 746 height 293
click at [265, 15] on input "**********" at bounding box center [190, 16] width 183 height 22
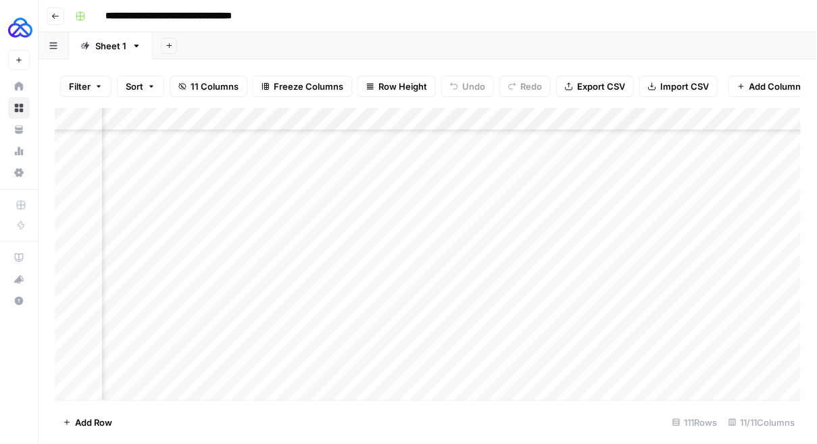
click at [343, 367] on div "Add Column" at bounding box center [428, 254] width 746 height 293
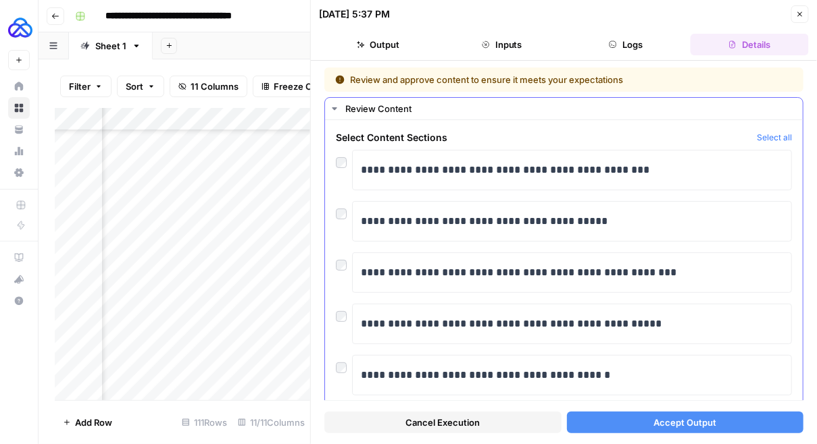
click at [337, 360] on div at bounding box center [344, 364] width 16 height 19
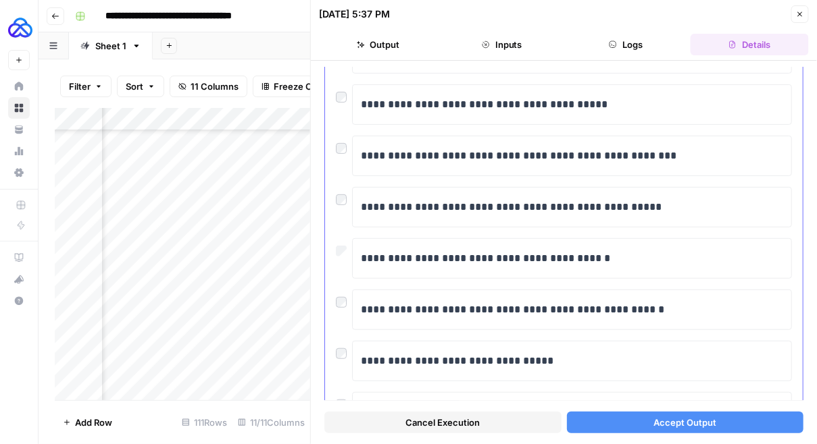
scroll to position [116, 0]
click at [655, 417] on span "Accept Output" at bounding box center [684, 423] width 63 height 14
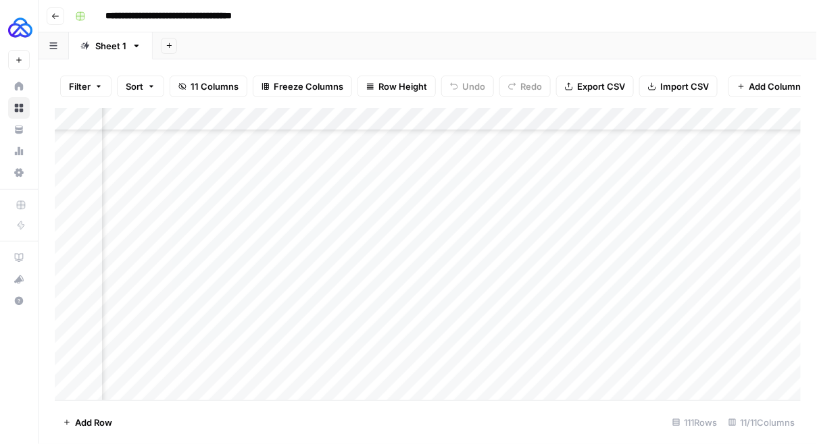
scroll to position [2301, 233]
click at [567, 118] on div "Add Column" at bounding box center [428, 254] width 746 height 293
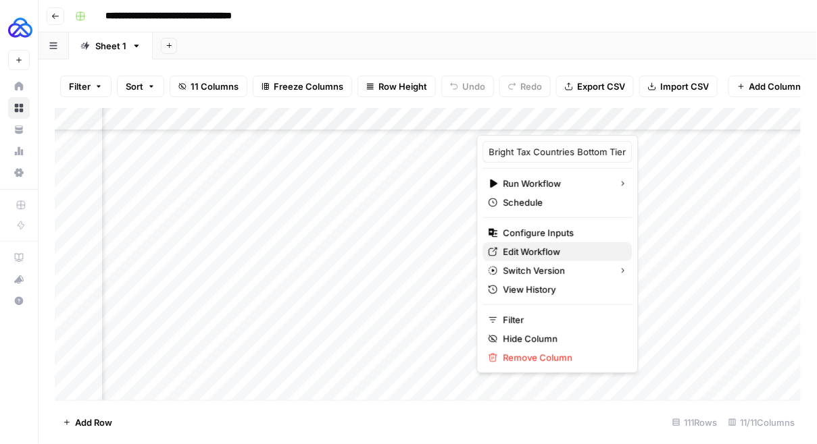
click at [524, 249] on span "Edit Workflow" at bounding box center [562, 252] width 118 height 14
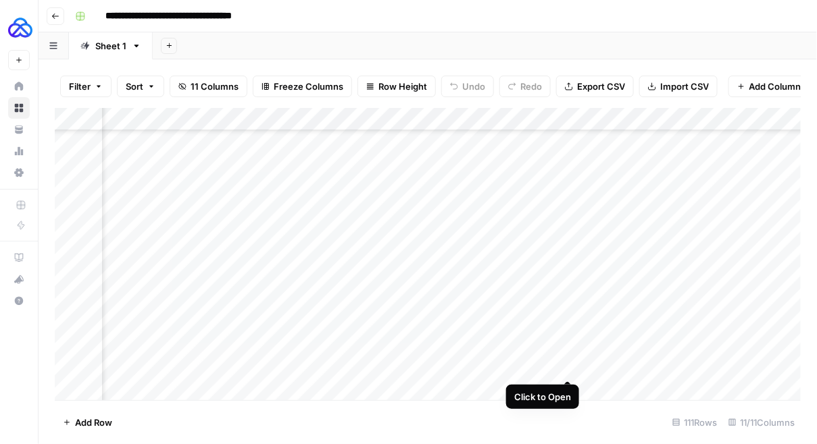
click at [570, 368] on div "Add Column" at bounding box center [428, 254] width 746 height 293
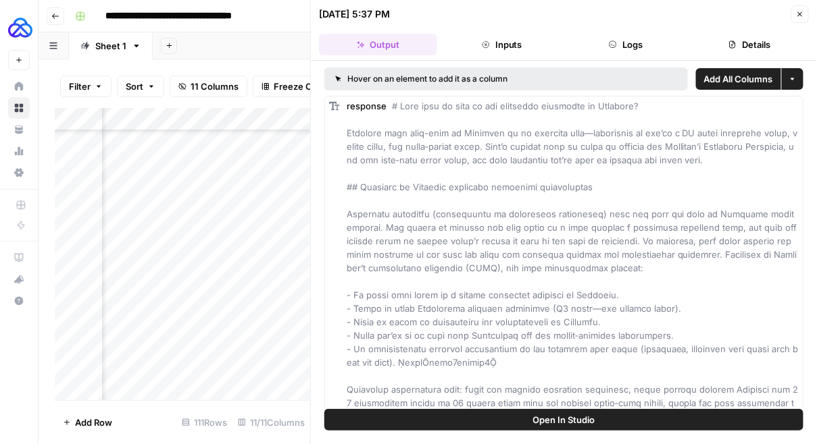
click at [801, 14] on icon "button" at bounding box center [800, 14] width 8 height 8
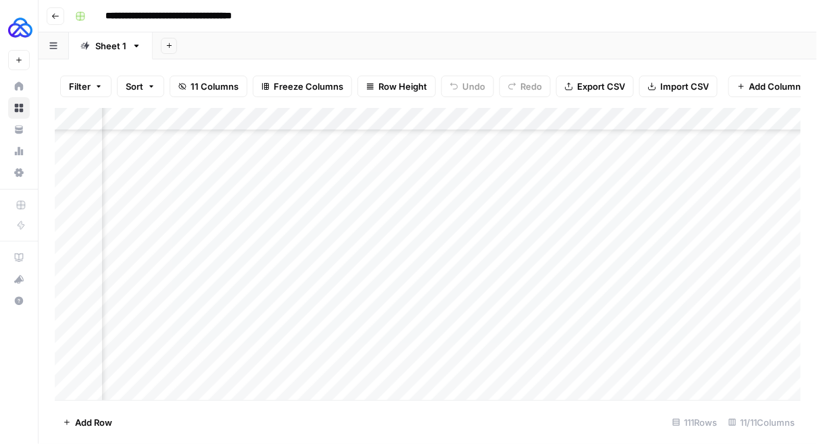
scroll to position [2301, 380]
click at [682, 362] on div "Add Column" at bounding box center [428, 254] width 746 height 293
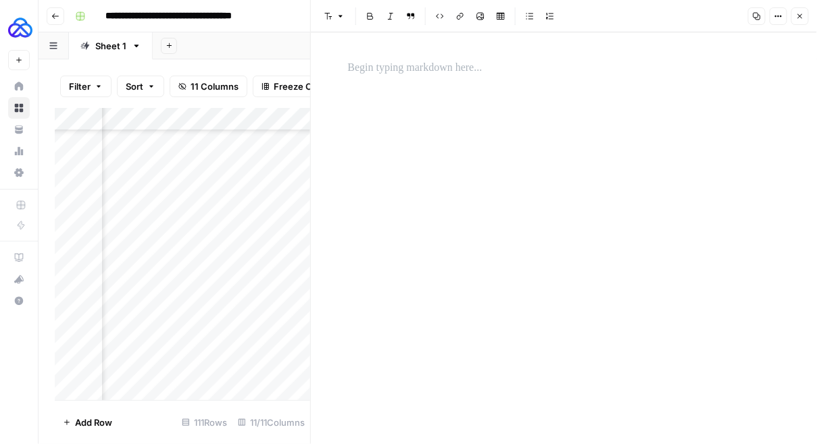
click at [796, 15] on icon "button" at bounding box center [800, 16] width 8 height 8
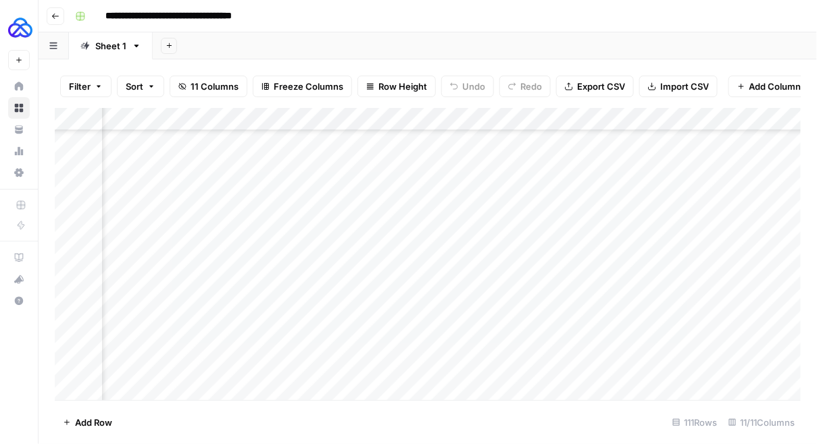
scroll to position [2301, 336]
click at [462, 367] on div "Add Column" at bounding box center [428, 254] width 746 height 293
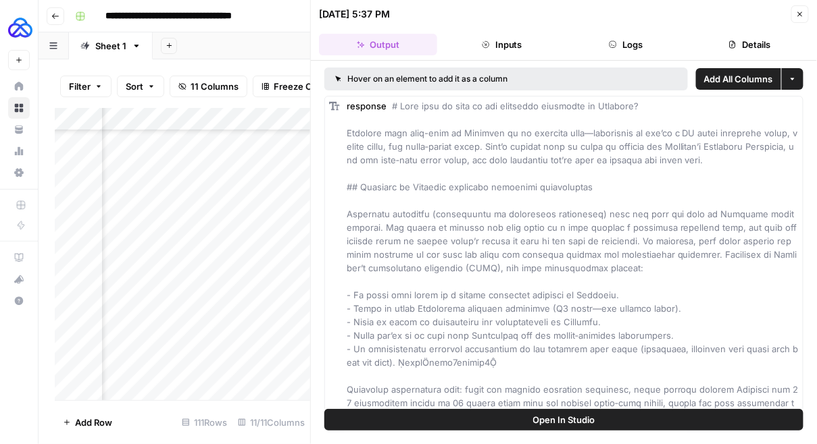
click at [802, 14] on icon "button" at bounding box center [800, 14] width 8 height 8
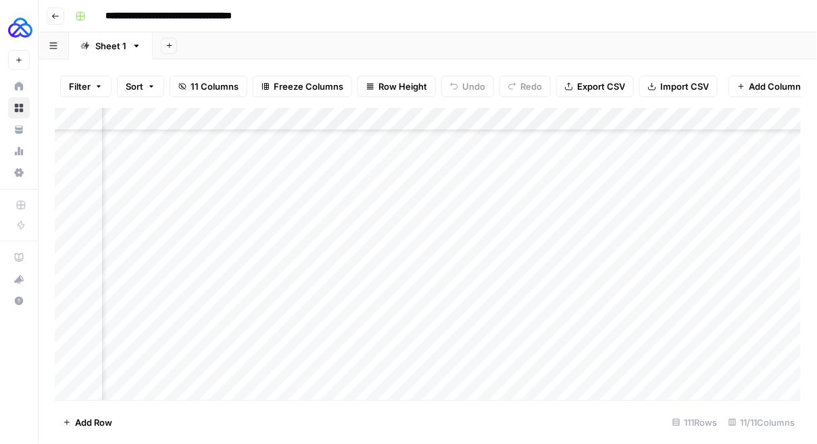
scroll to position [2301, 284]
click at [515, 119] on div "Add Column" at bounding box center [428, 254] width 746 height 293
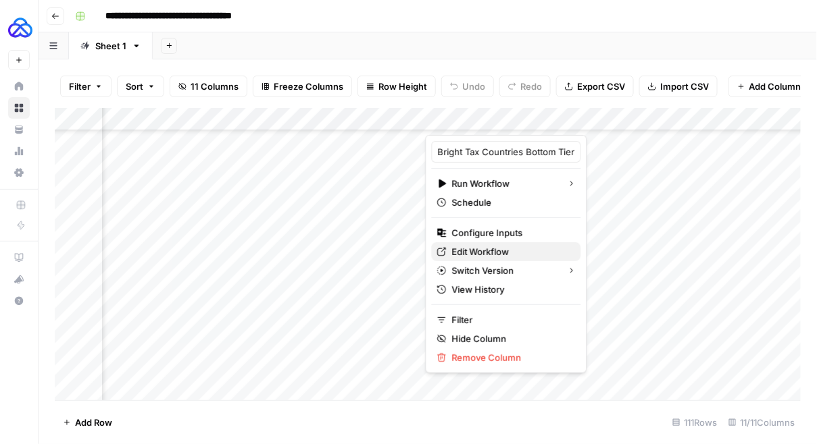
click at [477, 248] on span "Edit Workflow" at bounding box center [511, 252] width 118 height 14
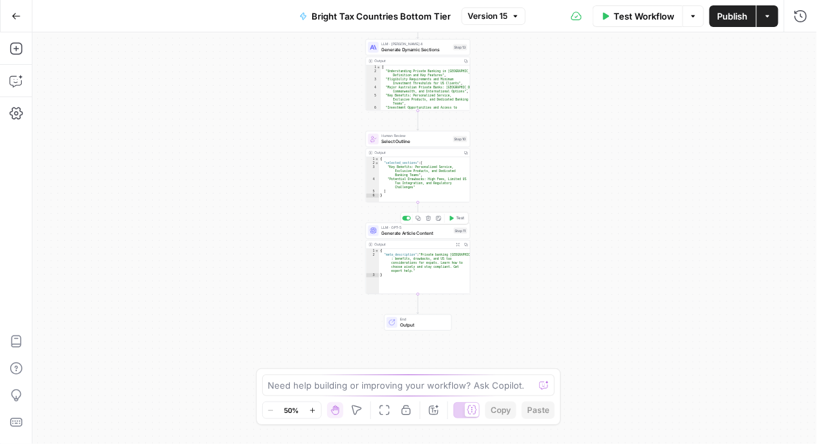
click at [402, 234] on span "Generate Article Content" at bounding box center [417, 233] width 70 height 7
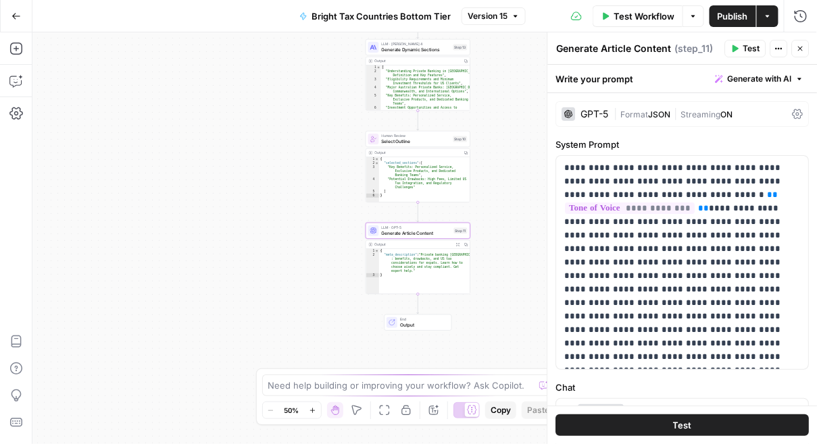
click at [603, 117] on div "GPT-5" at bounding box center [595, 113] width 28 height 9
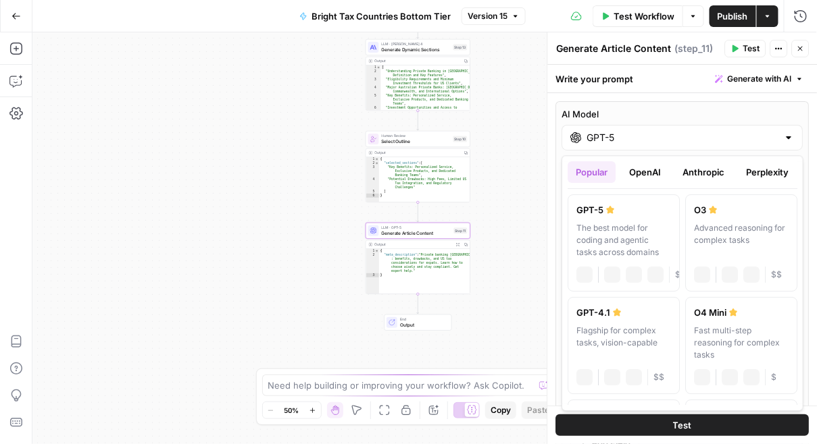
click at [596, 145] on div "GPT-5" at bounding box center [682, 138] width 241 height 26
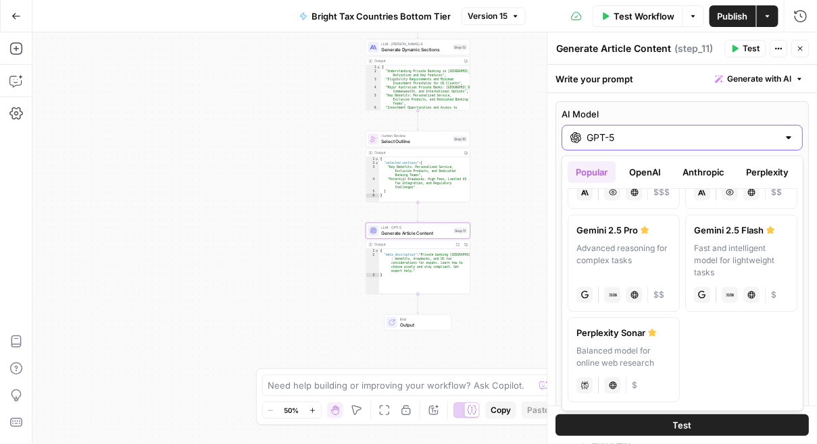
scroll to position [289, 0]
click at [638, 143] on input "GPT-5" at bounding box center [682, 138] width 191 height 14
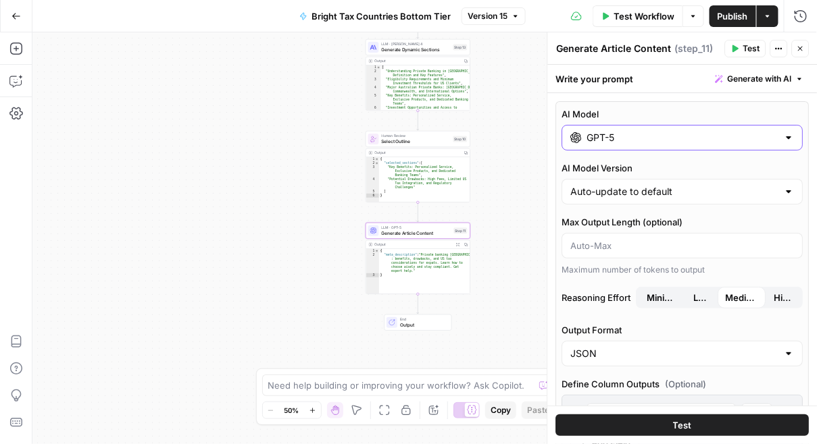
click at [642, 145] on div "GPT-5" at bounding box center [682, 138] width 241 height 26
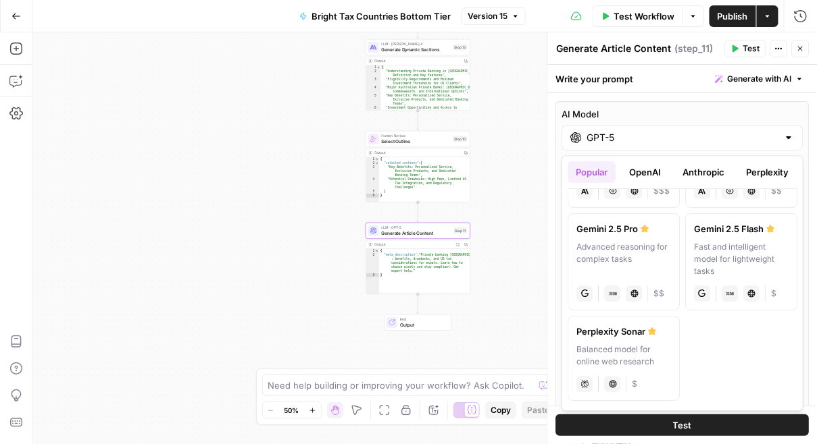
click at [753, 169] on button "Perplexity" at bounding box center [767, 172] width 59 height 22
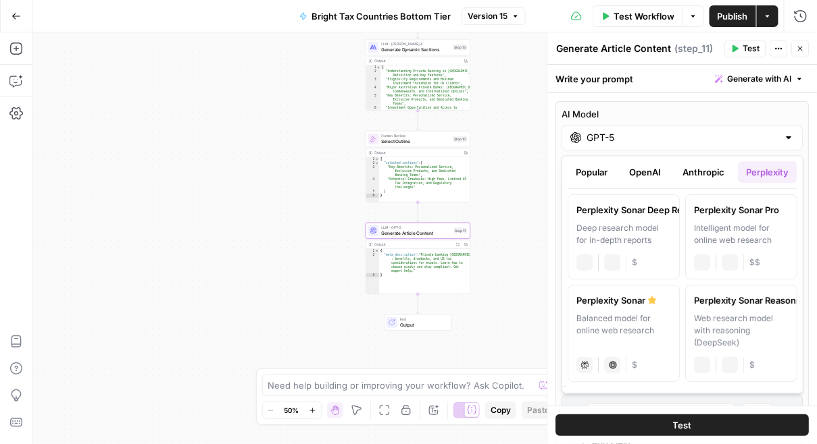
scroll to position [0, 0]
click at [713, 171] on button "Anthropic" at bounding box center [703, 172] width 58 height 22
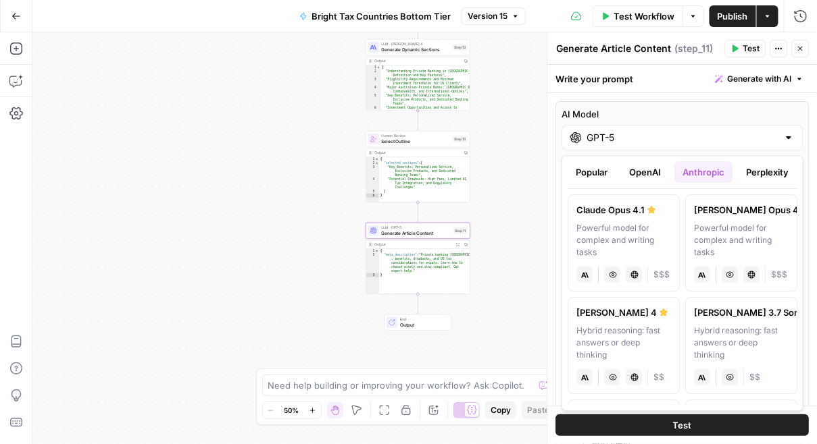
click at [645, 180] on button "OpenAI" at bounding box center [645, 172] width 48 height 22
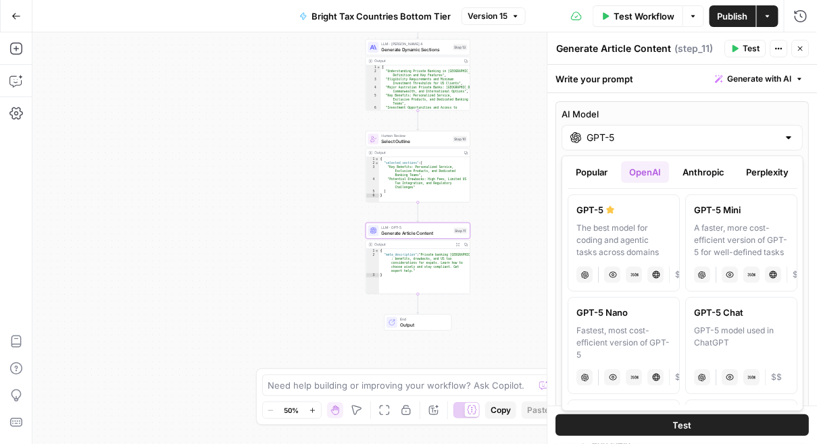
click at [601, 174] on button "Popular" at bounding box center [591, 172] width 48 height 22
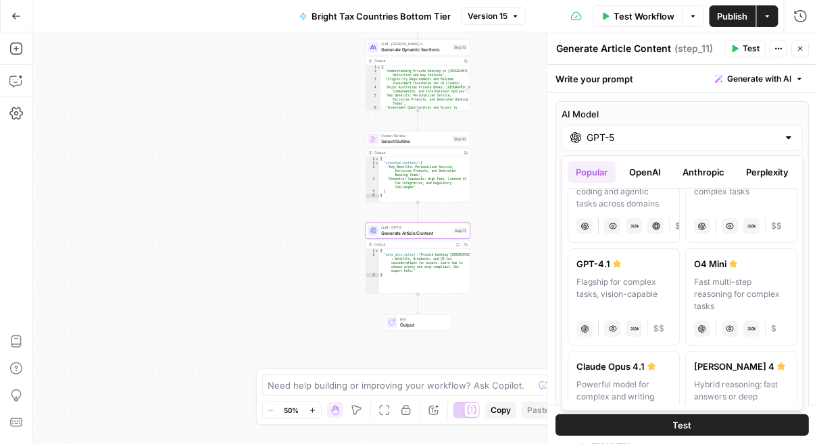
scroll to position [41, 0]
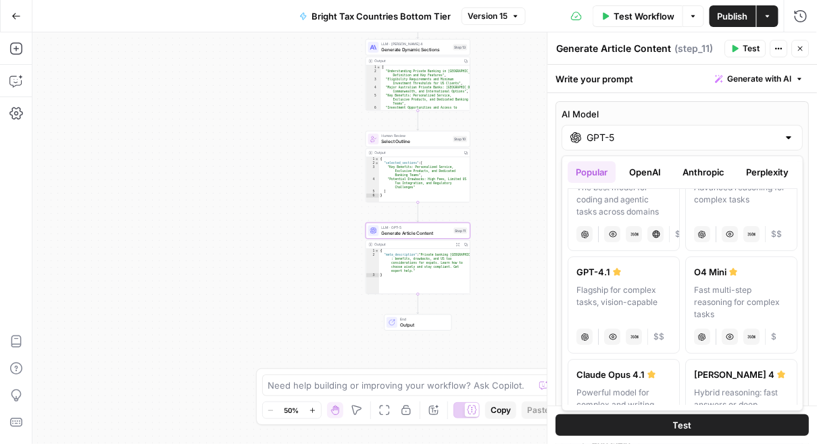
click at [642, 292] on div "Flagship for complex tasks, vision-capable" at bounding box center [623, 302] width 95 height 36
type input "GPT-4.1"
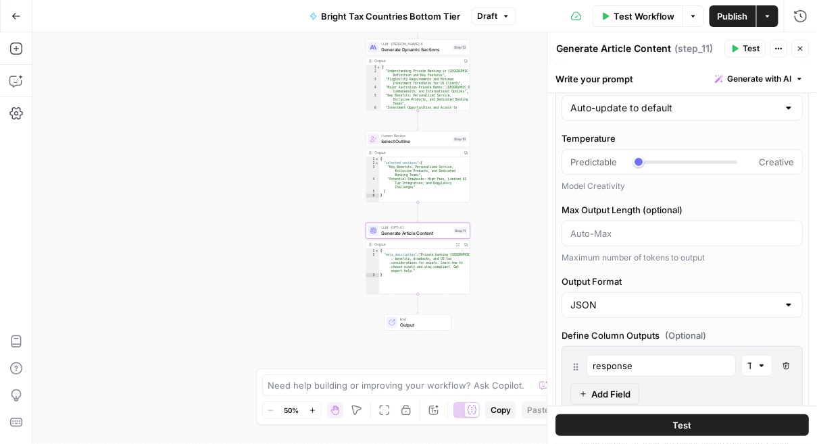
scroll to position [0, 0]
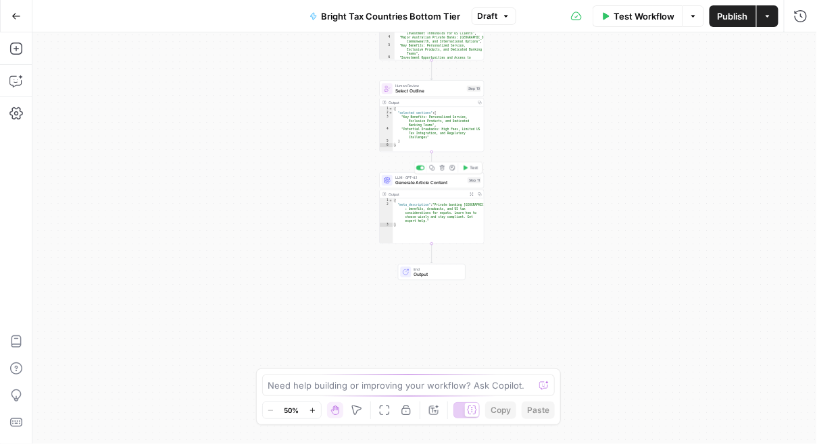
click at [416, 184] on span "Generate Article Content" at bounding box center [430, 183] width 70 height 7
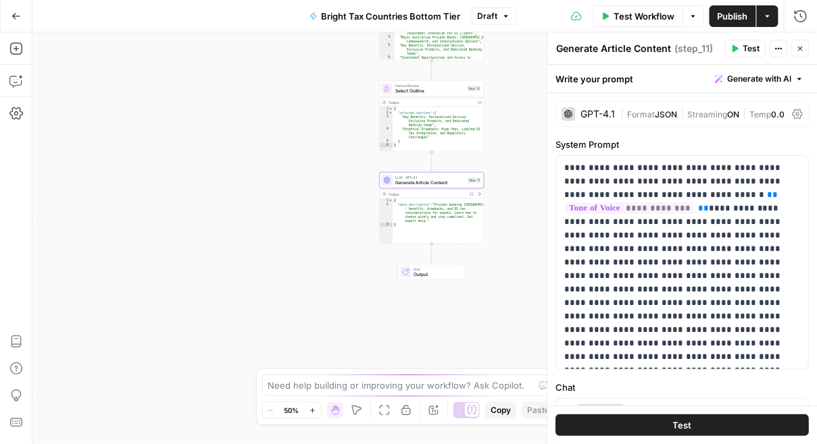
click at [792, 112] on icon at bounding box center [797, 114] width 11 height 11
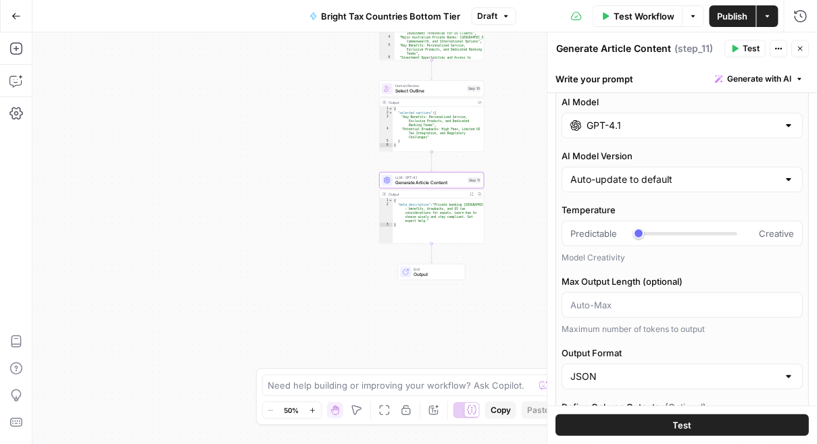
scroll to position [8, 0]
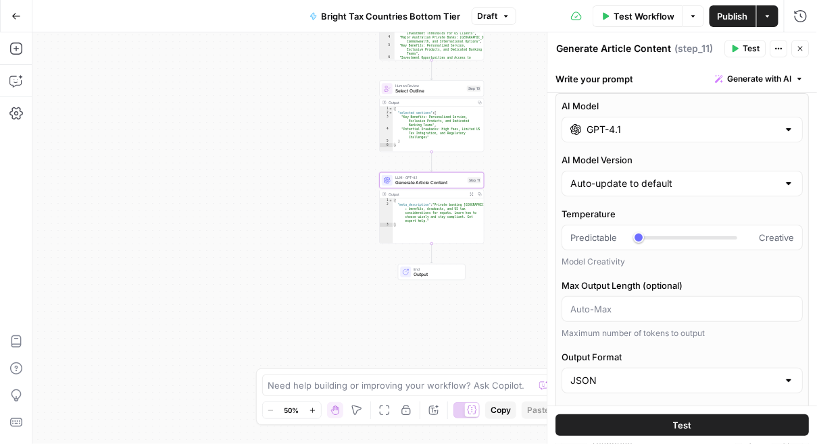
click at [642, 128] on input "GPT-4.1" at bounding box center [682, 130] width 191 height 14
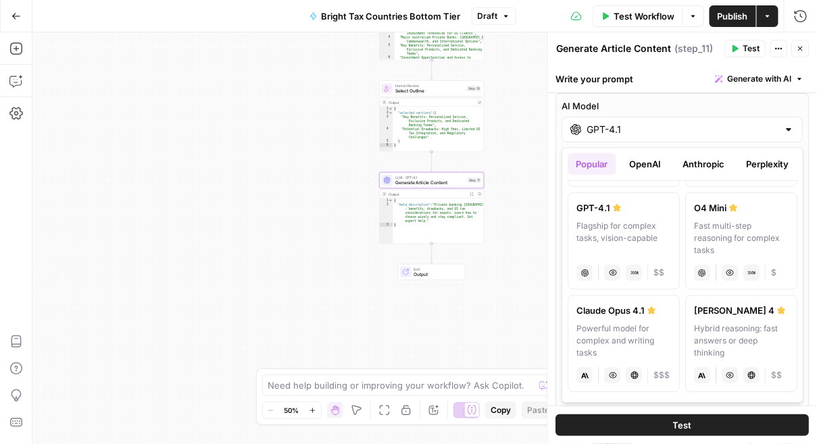
scroll to position [99, 0]
click at [606, 337] on div "Powerful model for complex and writing tasks" at bounding box center [623, 339] width 95 height 36
type input "Claude Opus 4.1"
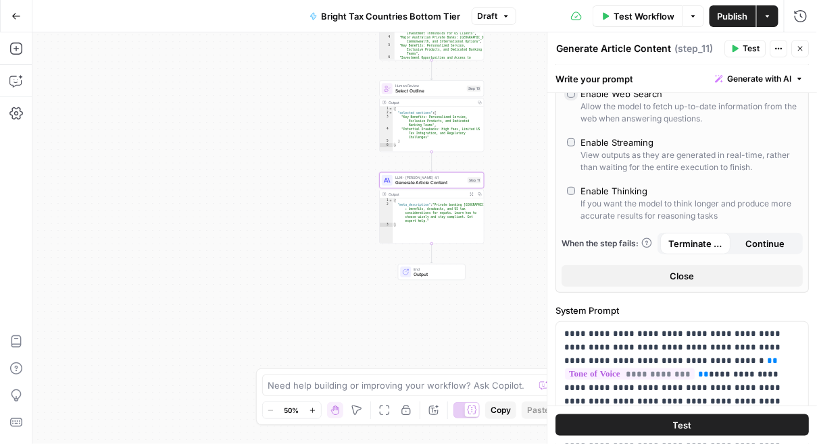
scroll to position [219, 0]
click at [656, 429] on button "Test" at bounding box center [682, 426] width 253 height 22
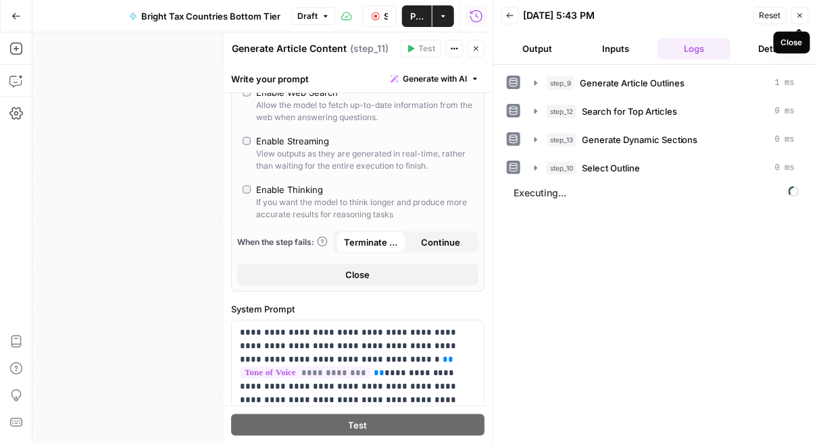
click at [805, 9] on button "Close" at bounding box center [800, 16] width 18 height 18
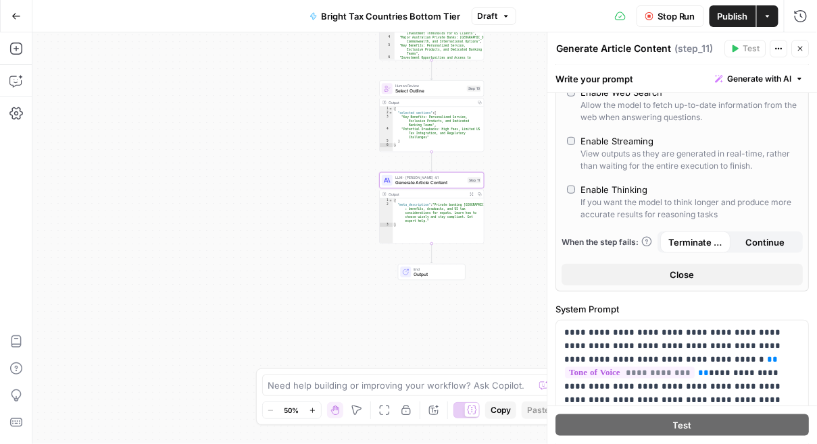
click at [738, 9] on span "Publish" at bounding box center [732, 16] width 30 height 14
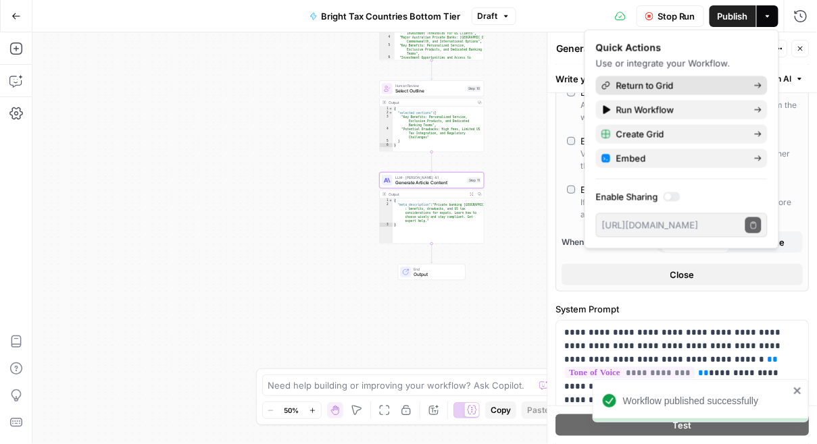
click at [699, 88] on span "Return to Grid" at bounding box center [679, 86] width 127 height 14
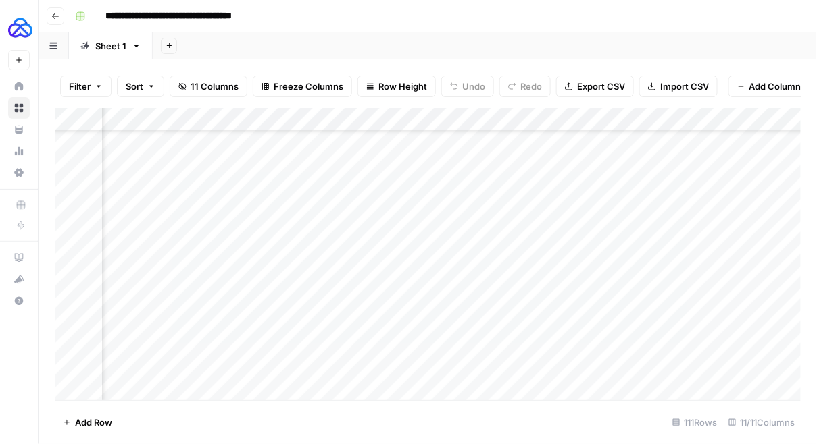
scroll to position [2301, 0]
click at [284, 366] on div "Add Column" at bounding box center [428, 254] width 746 height 293
click at [283, 366] on div "Add Column" at bounding box center [428, 254] width 746 height 293
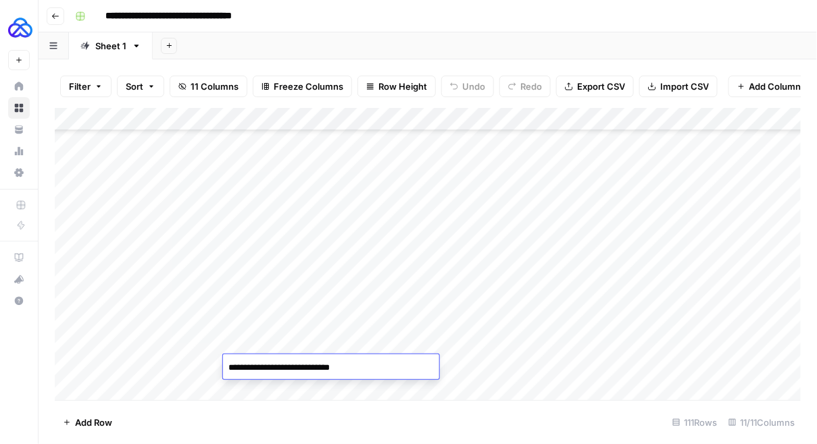
click at [283, 366] on textarea "**********" at bounding box center [331, 368] width 216 height 19
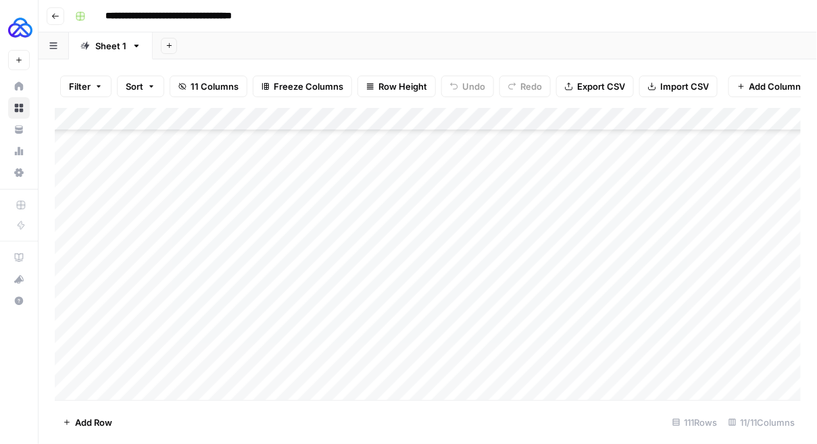
click at [238, 390] on div "Add Column" at bounding box center [428, 254] width 746 height 293
type textarea "**********"
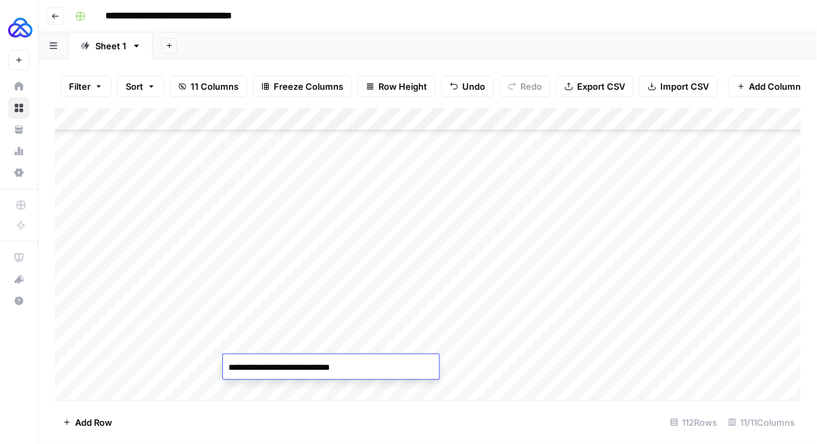
click at [170, 345] on div "Add Column" at bounding box center [428, 254] width 746 height 293
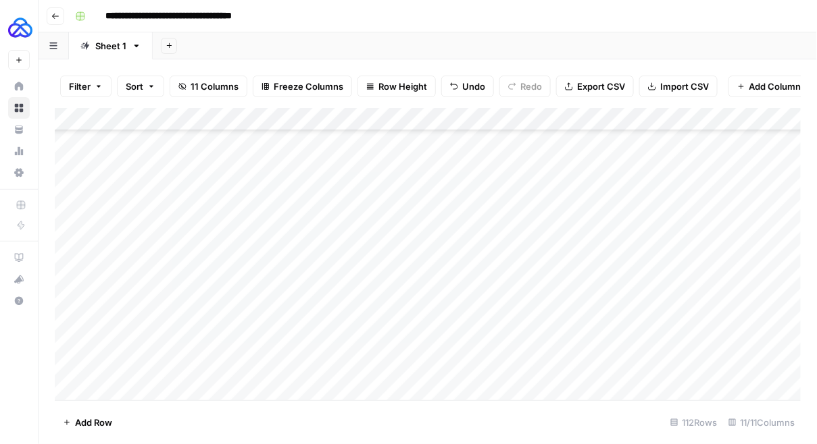
click at [170, 345] on div "Add Column" at bounding box center [428, 254] width 746 height 293
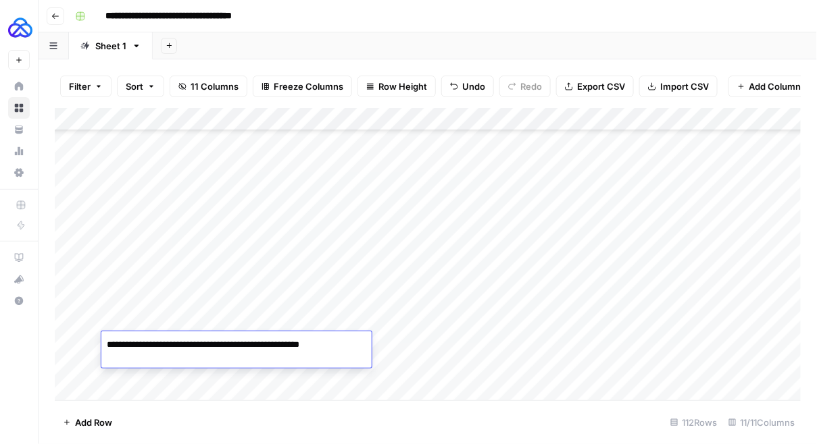
click at [149, 362] on div "Add Column" at bounding box center [428, 254] width 746 height 293
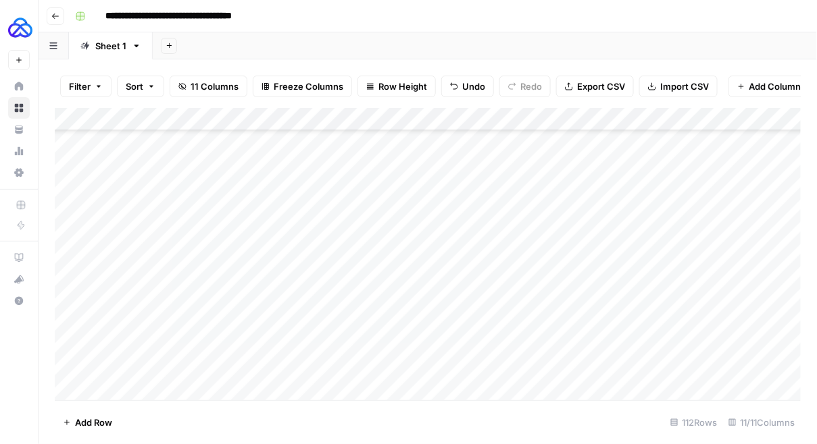
click at [149, 362] on div "Add Column" at bounding box center [428, 254] width 746 height 293
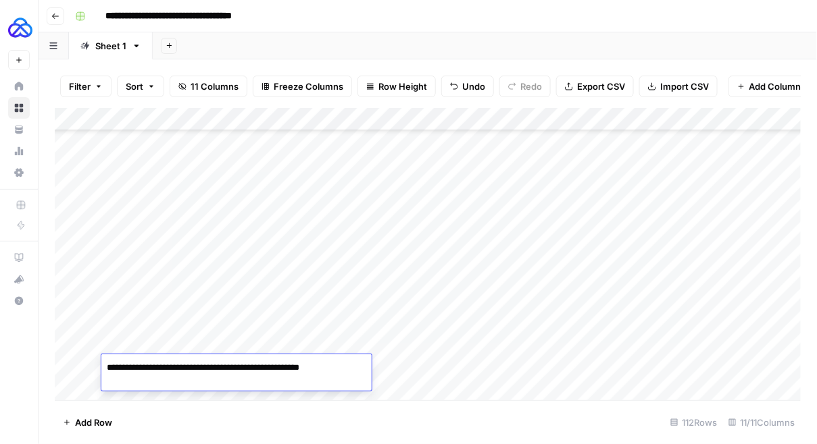
click at [371, 339] on div "Add Column" at bounding box center [428, 254] width 746 height 293
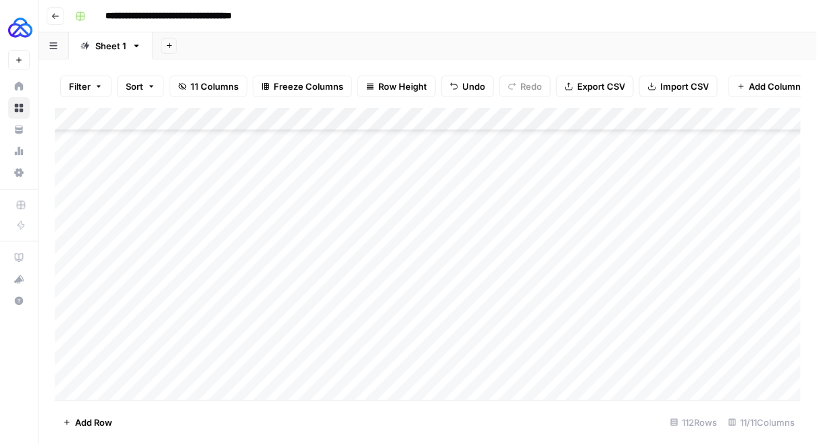
click at [372, 339] on div "Add Column" at bounding box center [428, 254] width 746 height 293
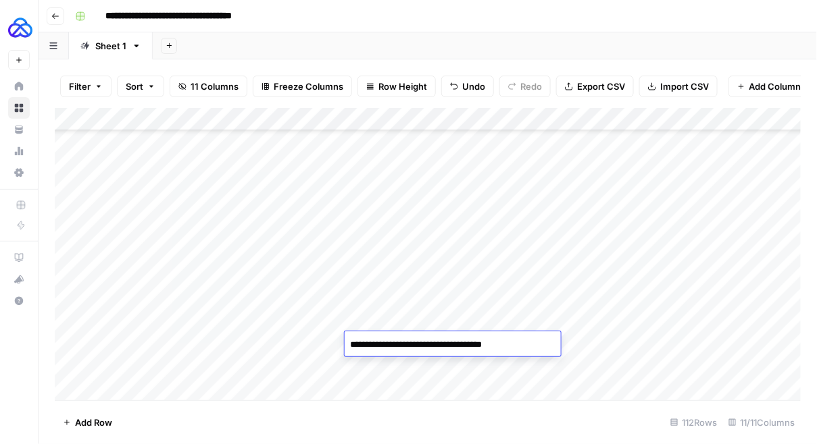
click at [374, 367] on div "Add Column" at bounding box center [428, 254] width 746 height 293
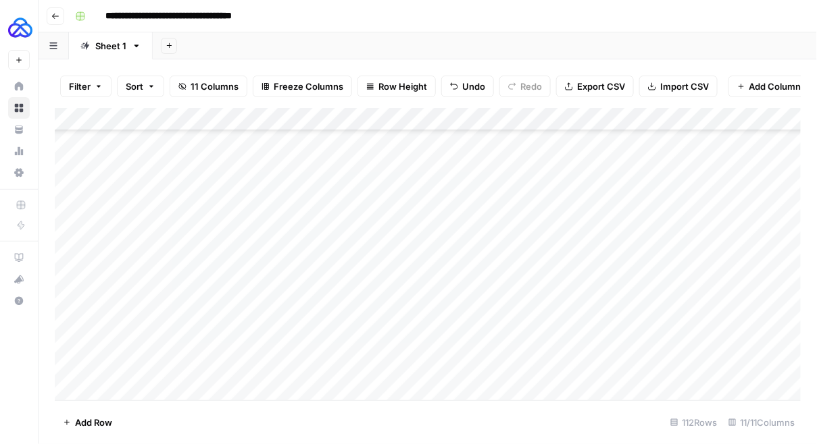
click at [374, 367] on div "Add Column" at bounding box center [428, 254] width 746 height 293
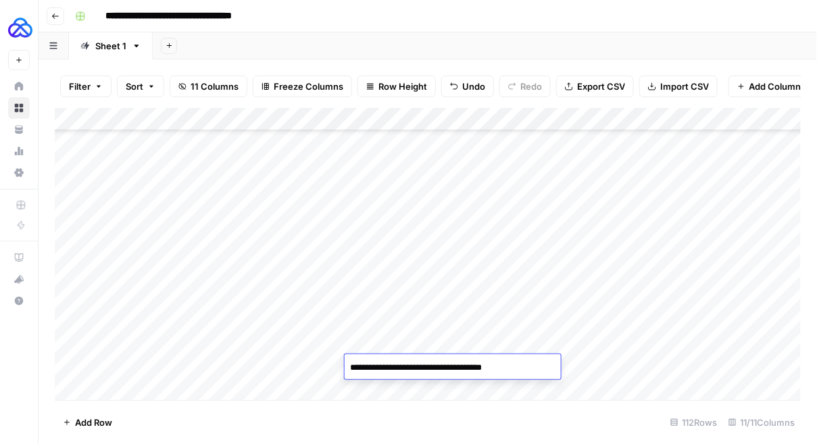
click at [471, 343] on div "Add Column" at bounding box center [428, 254] width 746 height 293
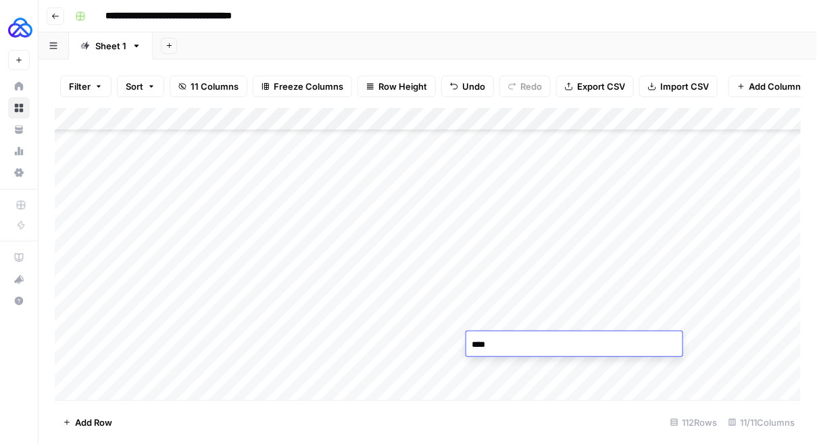
click at [471, 343] on textarea "****" at bounding box center [574, 345] width 216 height 19
click at [474, 361] on div "Add Column" at bounding box center [428, 254] width 746 height 293
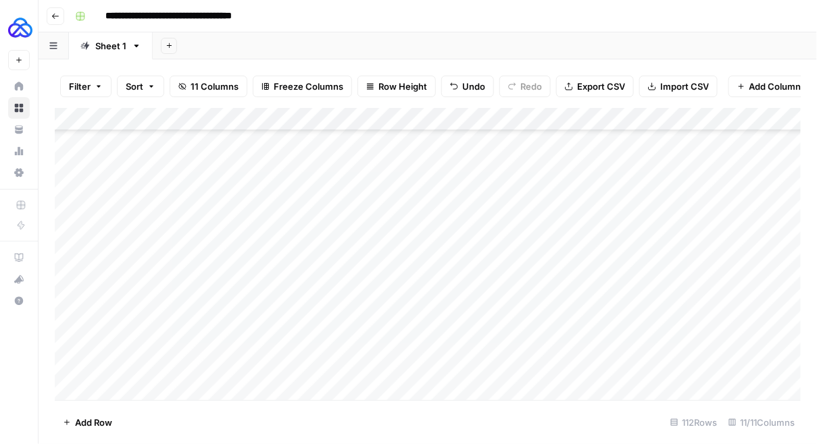
click at [474, 361] on div "Add Column" at bounding box center [428, 254] width 746 height 293
click at [626, 342] on div "Add Column" at bounding box center [428, 254] width 746 height 293
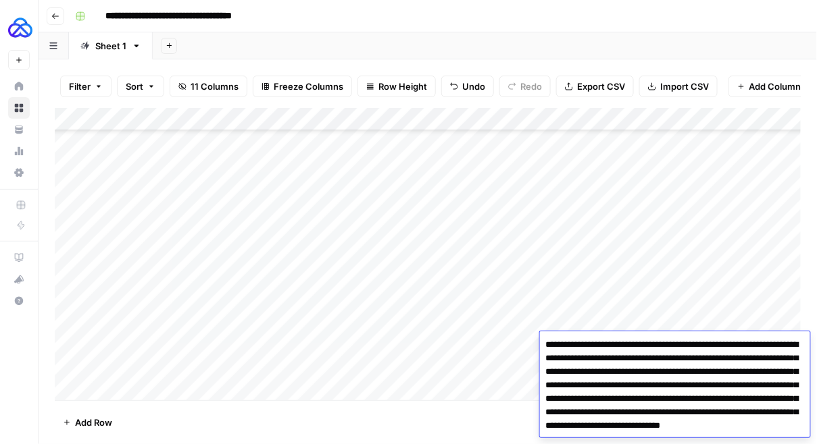
scroll to position [24, 0]
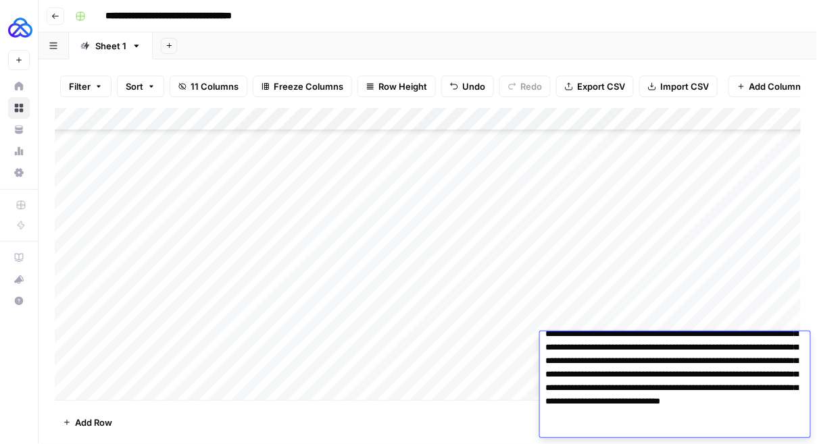
click at [503, 338] on div "Add Column" at bounding box center [428, 254] width 746 height 293
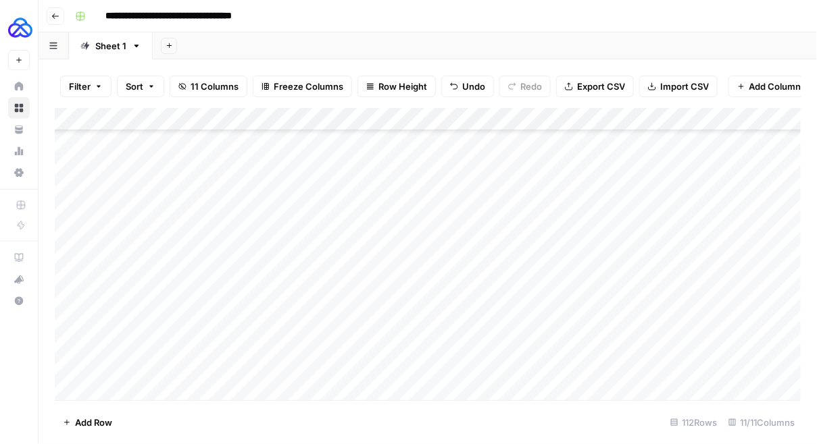
click at [662, 368] on div "Add Column" at bounding box center [428, 254] width 746 height 293
click at [661, 368] on div "Add Column" at bounding box center [428, 254] width 746 height 293
type textarea "**********"
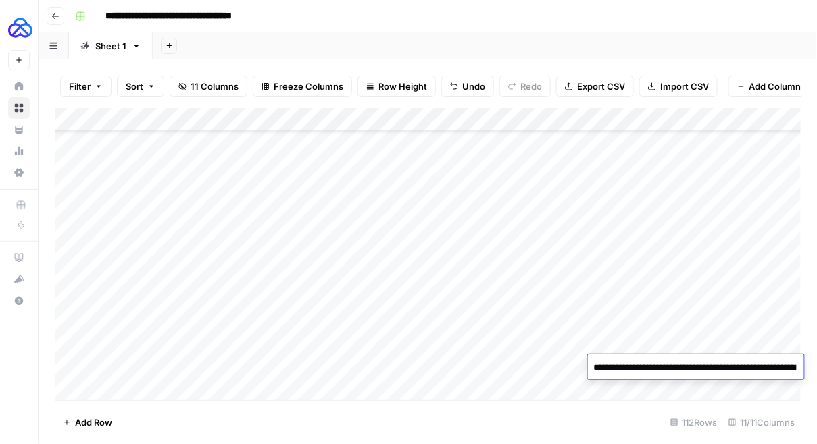
scroll to position [43, 0]
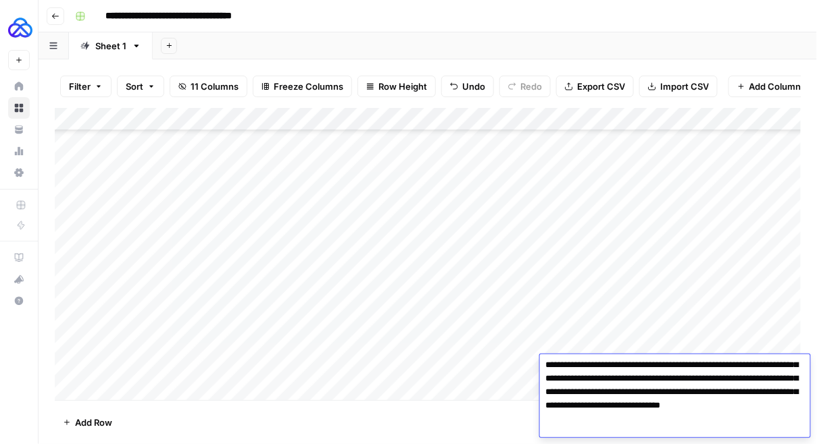
click at [650, 328] on div "Add Column" at bounding box center [428, 254] width 746 height 293
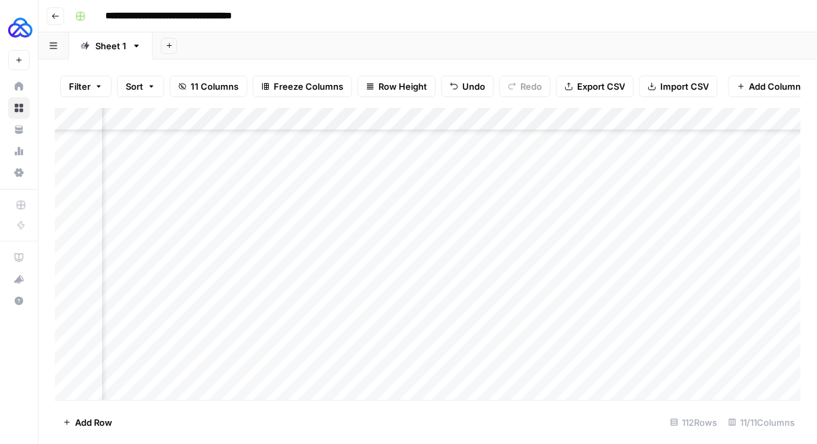
scroll to position [2324, 250]
click at [520, 367] on div "Add Column" at bounding box center [428, 254] width 746 height 293
click at [521, 368] on div "Add Column" at bounding box center [428, 254] width 746 height 293
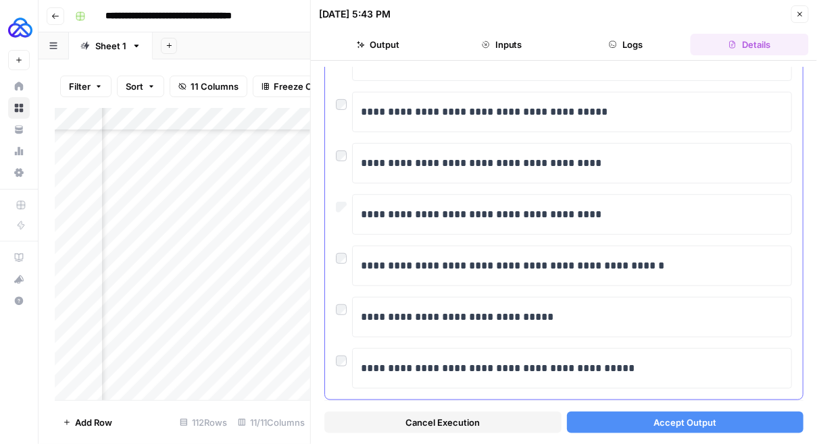
scroll to position [185, 0]
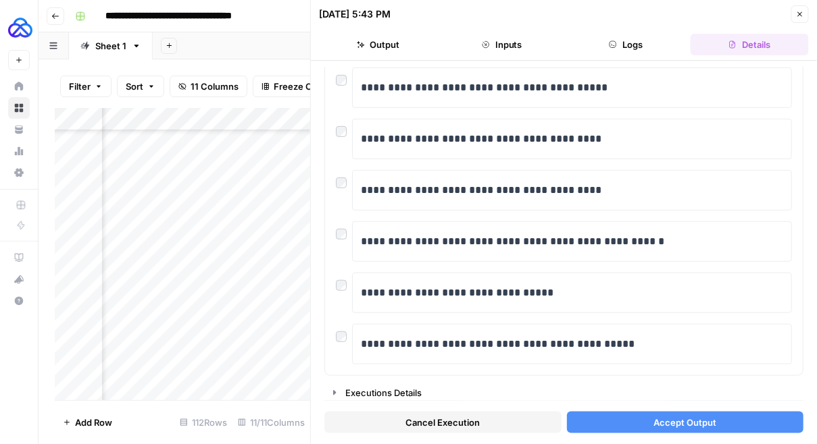
click at [653, 420] on button "Accept Output" at bounding box center [685, 423] width 237 height 22
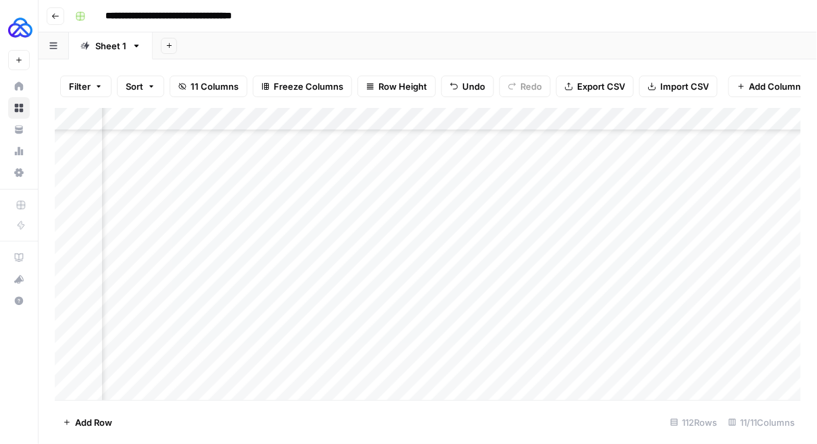
scroll to position [2324, 524]
click at [644, 367] on div "Add Column" at bounding box center [428, 254] width 746 height 293
click at [663, 366] on div "Add Column" at bounding box center [428, 254] width 746 height 293
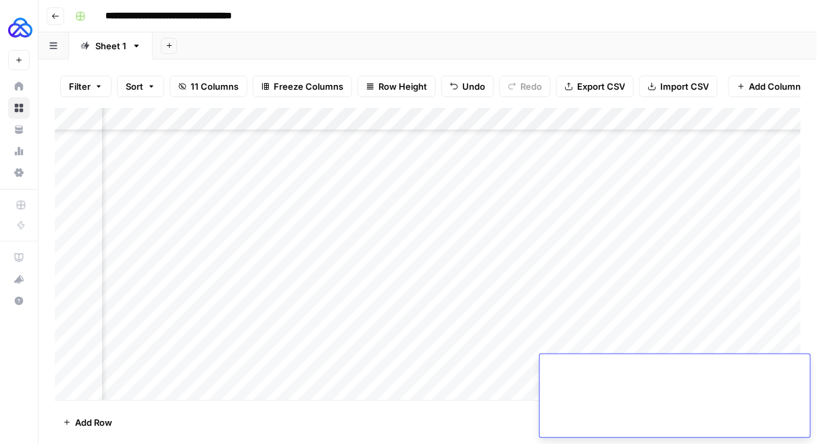
click at [513, 382] on div "Add Column" at bounding box center [428, 254] width 746 height 293
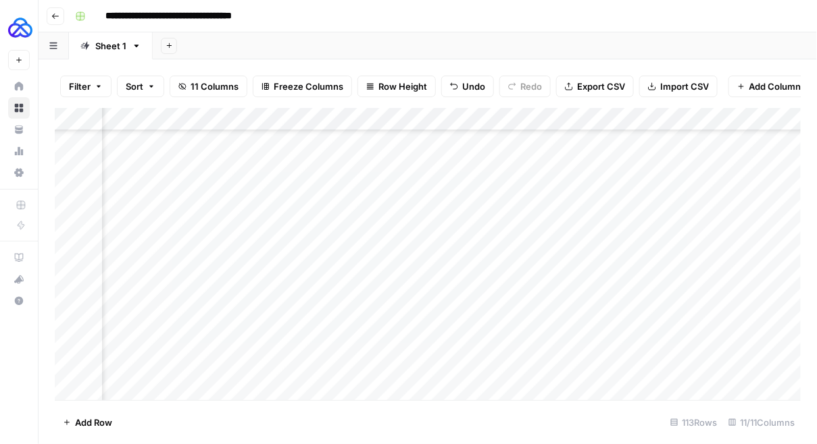
scroll to position [2347, 524]
click at [279, 342] on div "Add Column" at bounding box center [428, 254] width 746 height 293
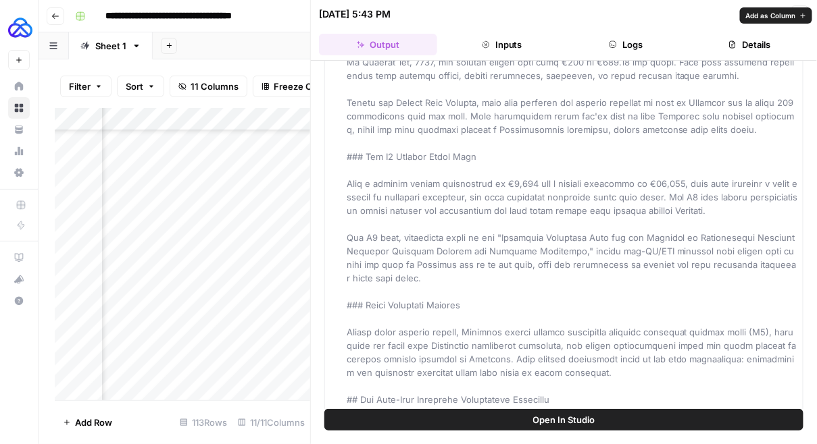
scroll to position [917, 0]
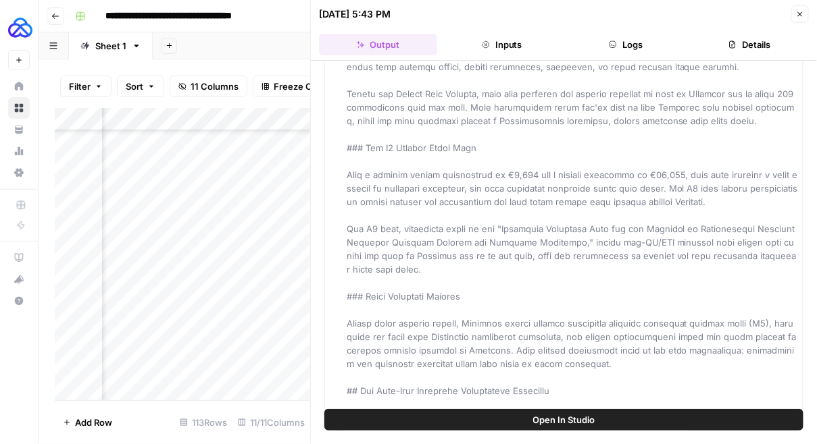
click at [804, 7] on button "Close" at bounding box center [800, 14] width 18 height 18
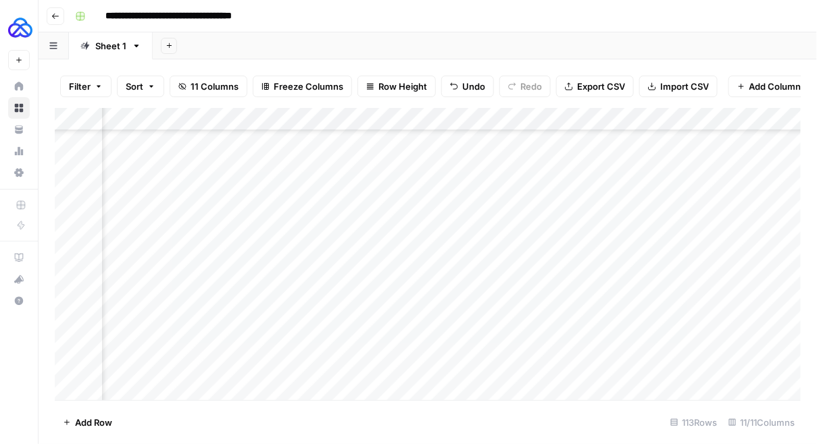
scroll to position [2347, 462]
click at [344, 118] on div "Add Column" at bounding box center [428, 254] width 746 height 293
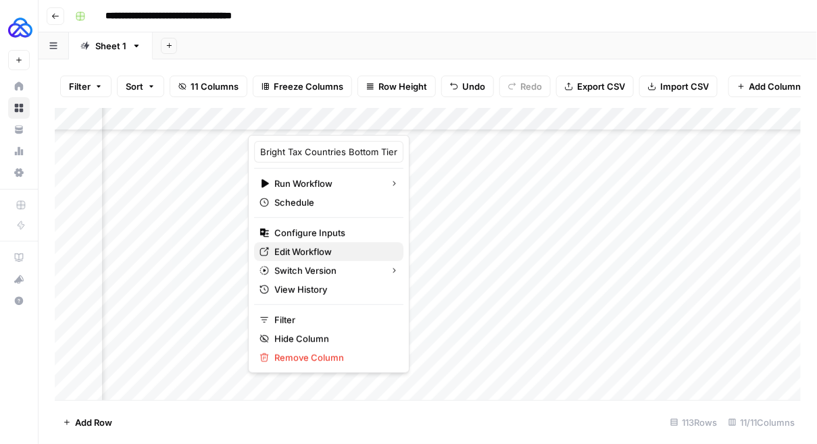
click at [309, 246] on span "Edit Workflow" at bounding box center [333, 252] width 118 height 14
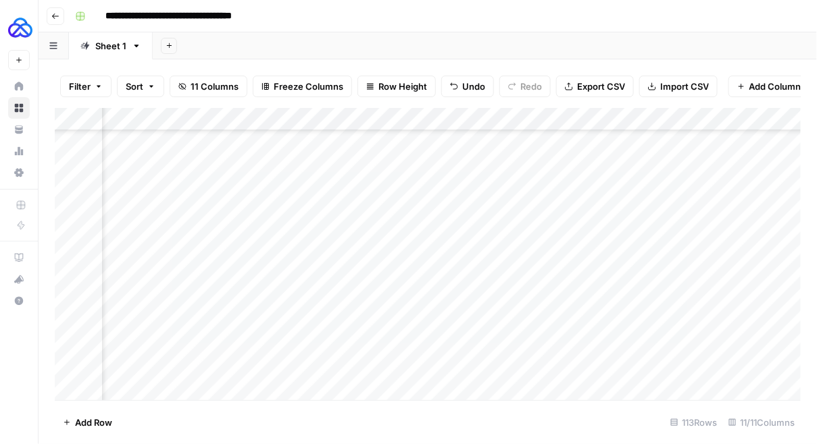
click at [340, 116] on div "Add Column" at bounding box center [428, 254] width 746 height 293
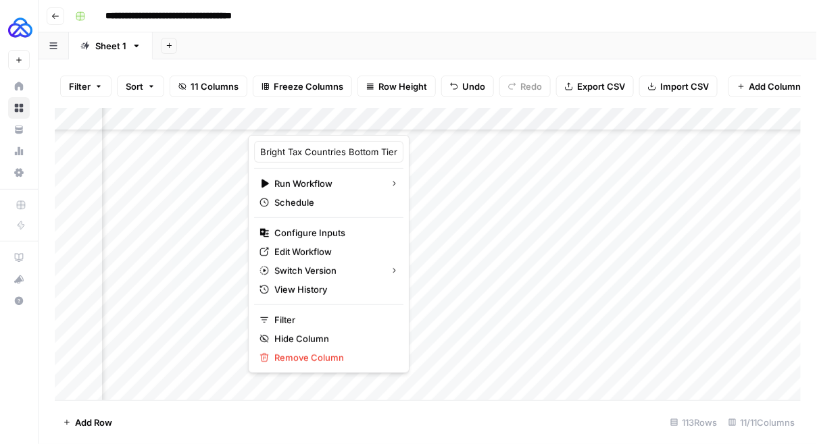
click at [423, 316] on div "Add Column" at bounding box center [428, 254] width 746 height 293
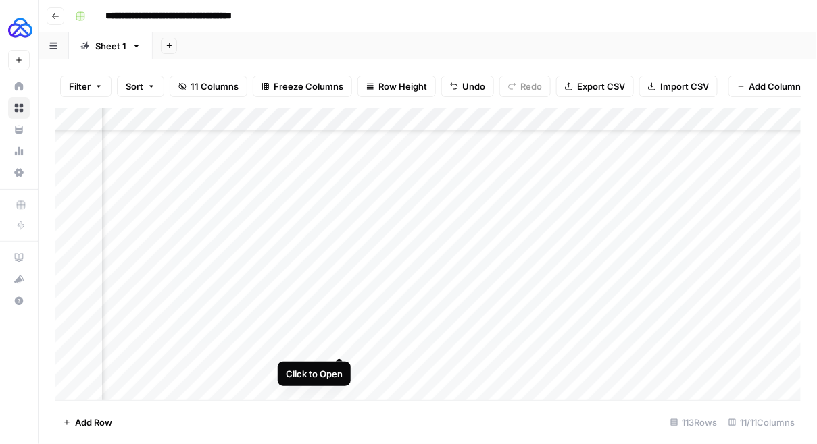
click at [340, 346] on div "Add Column" at bounding box center [428, 254] width 746 height 293
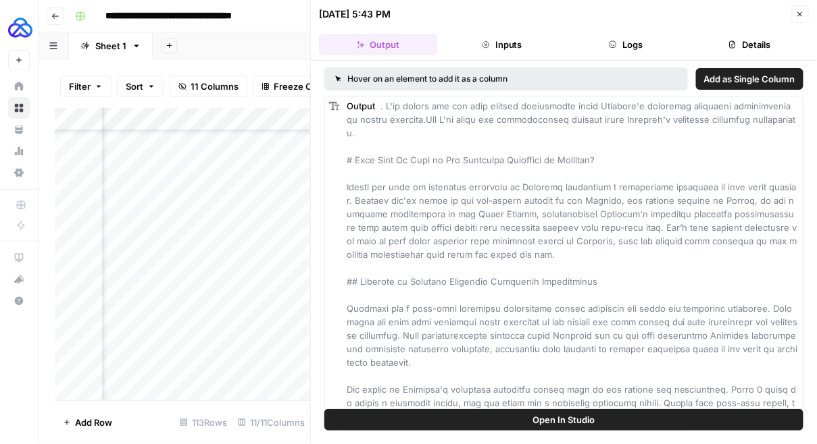
click at [734, 72] on span "Add as Single Column" at bounding box center [749, 79] width 91 height 14
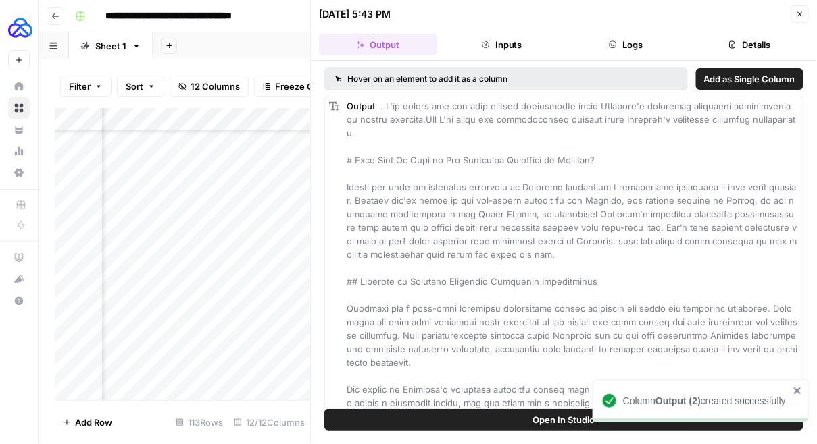
scroll to position [2347, 744]
click at [801, 17] on icon "button" at bounding box center [800, 14] width 8 height 8
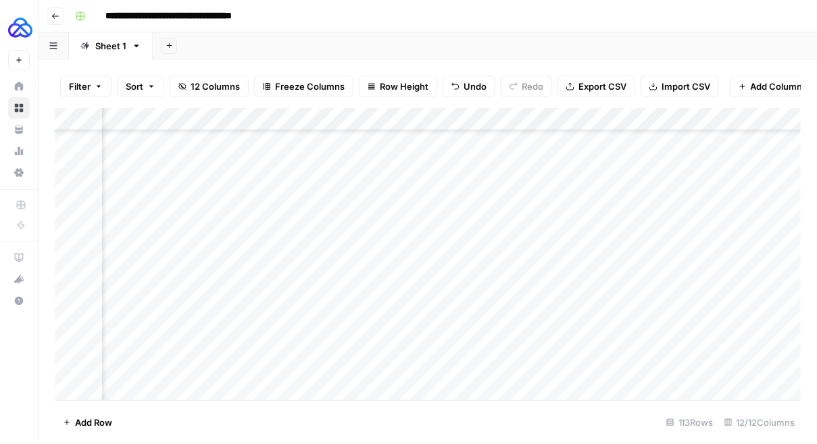
scroll to position [2347, 497]
click at [440, 343] on div "Add Column" at bounding box center [428, 254] width 746 height 293
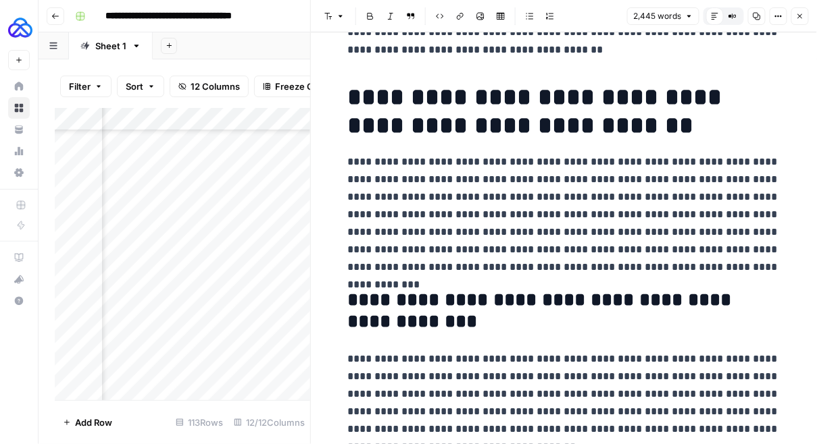
scroll to position [57, 0]
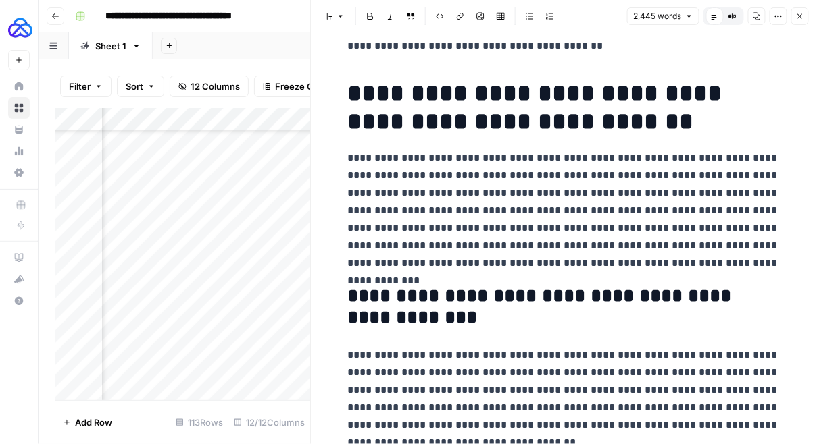
click at [800, 20] on icon "button" at bounding box center [800, 16] width 8 height 8
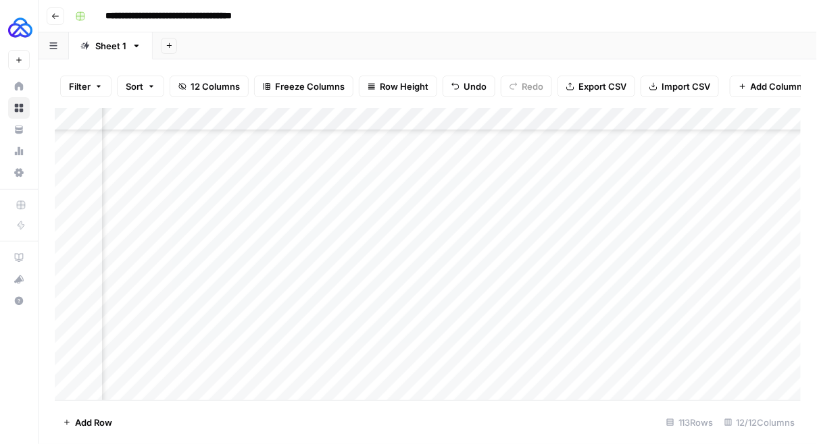
scroll to position [2347, 524]
click at [415, 342] on div "Add Column" at bounding box center [428, 254] width 746 height 293
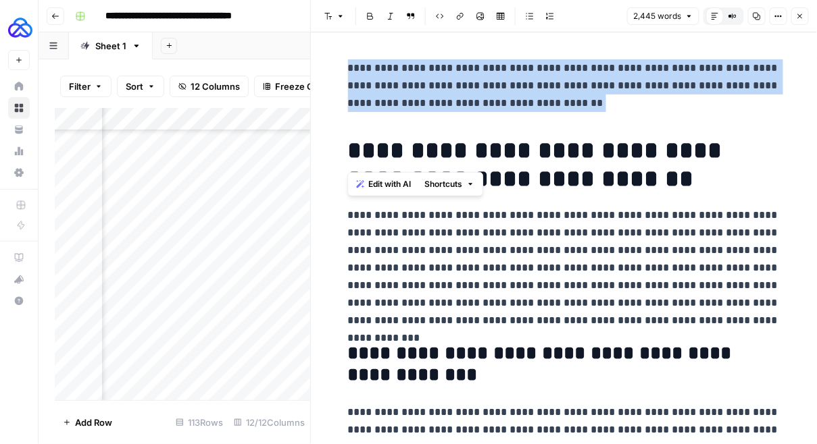
drag, startPoint x: 358, startPoint y: 118, endPoint x: 328, endPoint y: 76, distance: 51.4
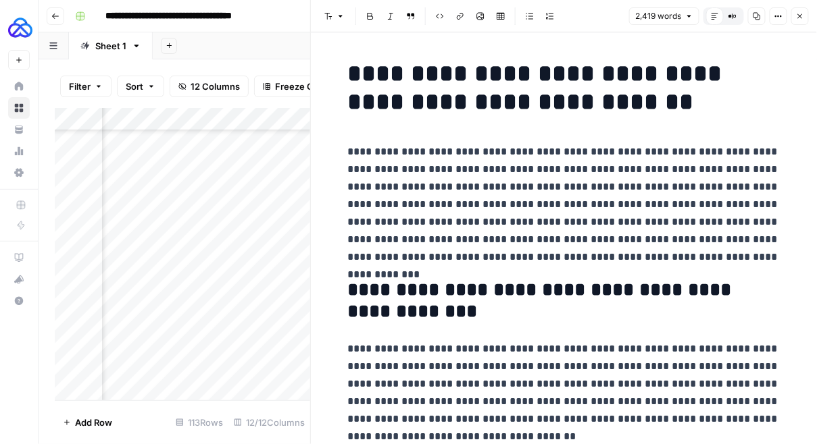
scroll to position [36, 0]
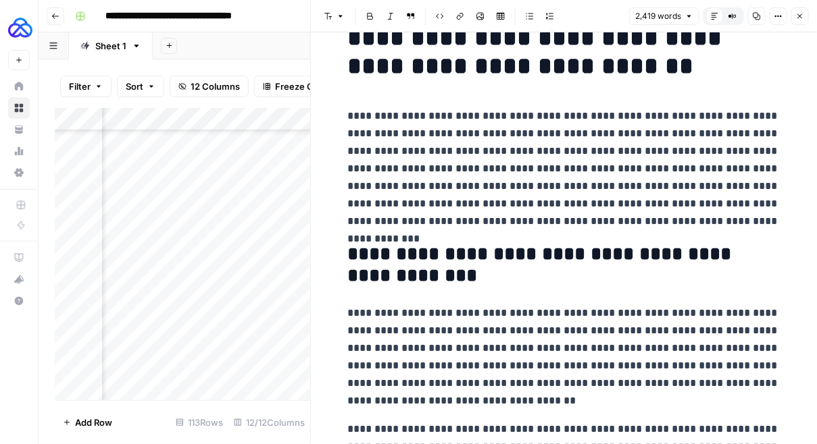
click at [450, 188] on p "**********" at bounding box center [564, 168] width 432 height 123
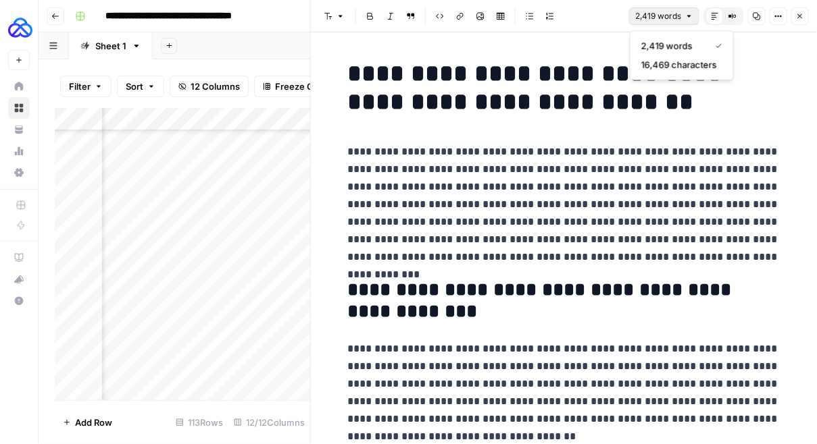
click at [689, 14] on icon "button" at bounding box center [689, 16] width 8 height 8
click at [592, 66] on h1 "**********" at bounding box center [564, 87] width 432 height 57
click at [798, 16] on icon "button" at bounding box center [800, 16] width 8 height 8
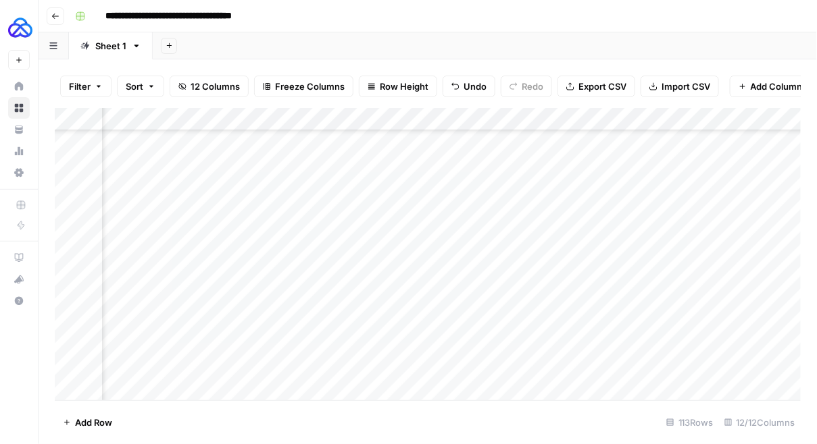
scroll to position [2347, 374]
click at [429, 120] on div "Add Column" at bounding box center [428, 254] width 746 height 293
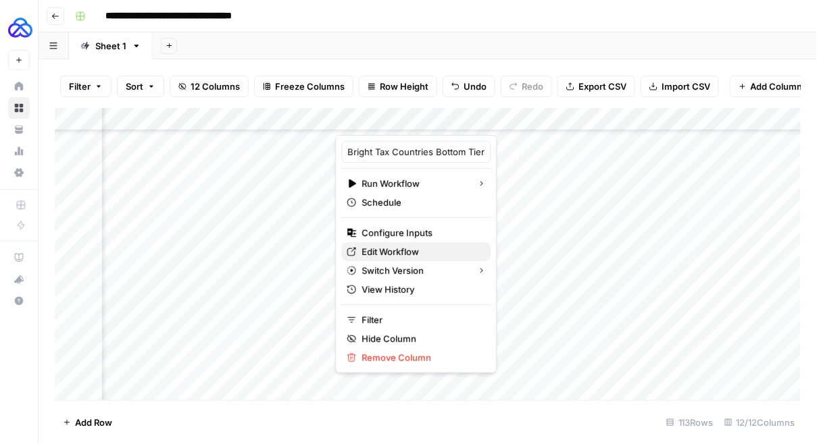
click at [388, 248] on span "Edit Workflow" at bounding box center [420, 252] width 118 height 14
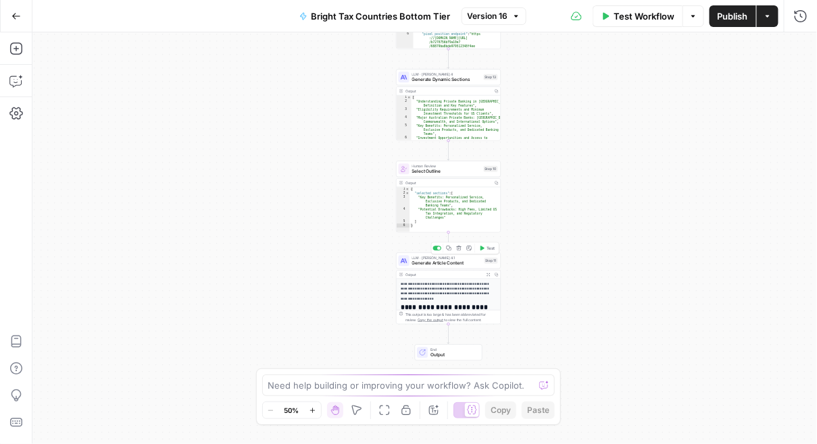
click at [434, 261] on span "Generate Article Content" at bounding box center [447, 263] width 70 height 7
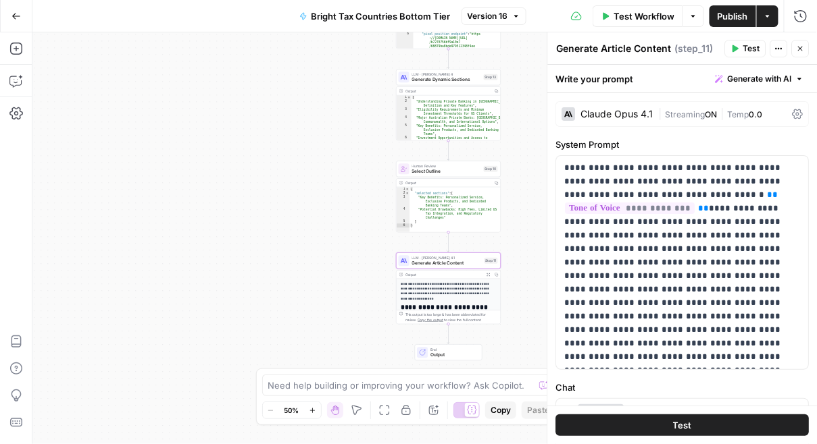
click at [796, 113] on icon at bounding box center [797, 114] width 11 height 11
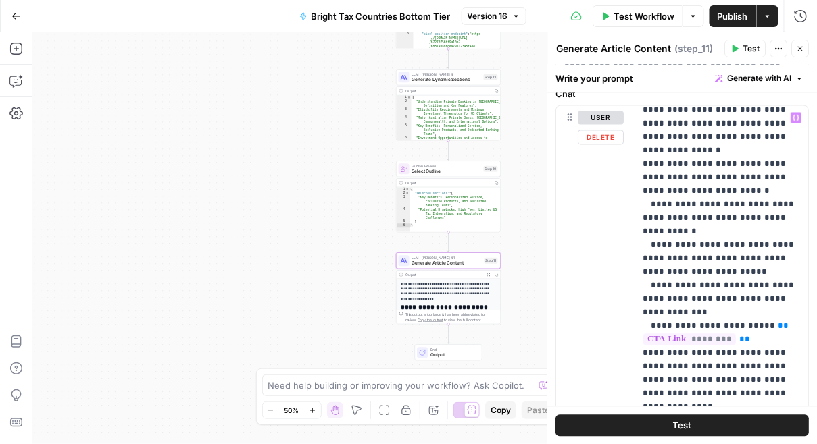
scroll to position [765, 0]
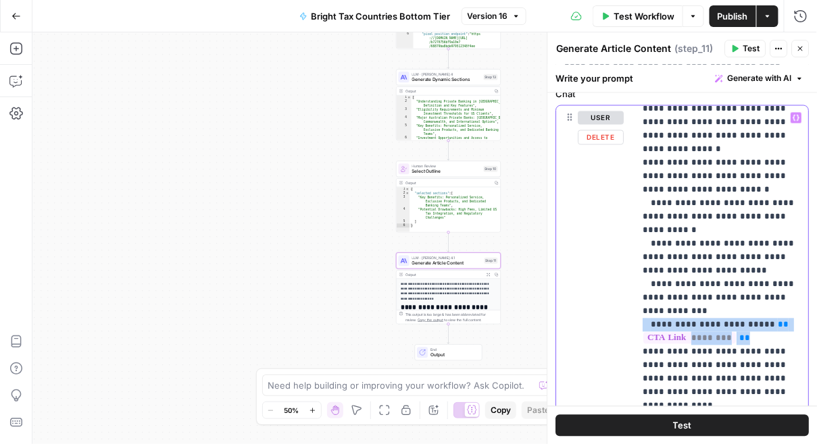
drag, startPoint x: 755, startPoint y: 239, endPoint x: 636, endPoint y: 231, distance: 118.5
click at [636, 231] on div "**********" at bounding box center [722, 381] width 174 height 551
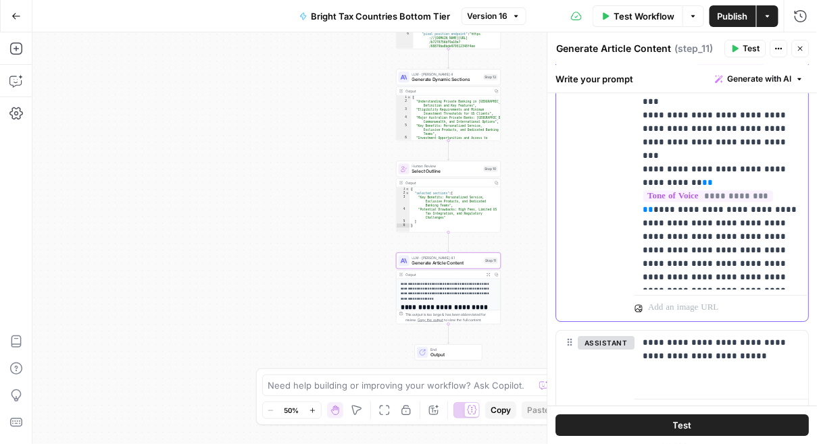
scroll to position [1100, 0]
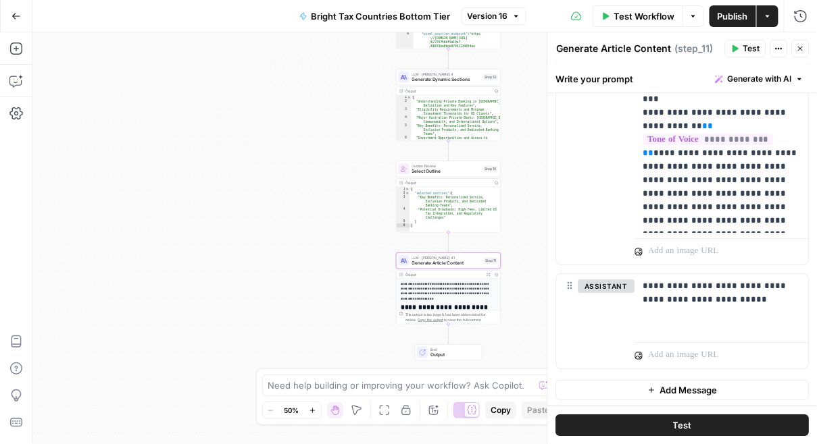
click at [802, 57] on header "Generate Article Content Generate Article Content ( step_11 ) Test Actions Close" at bounding box center [683, 48] width 270 height 32
click at [802, 55] on button "Close" at bounding box center [801, 49] width 18 height 18
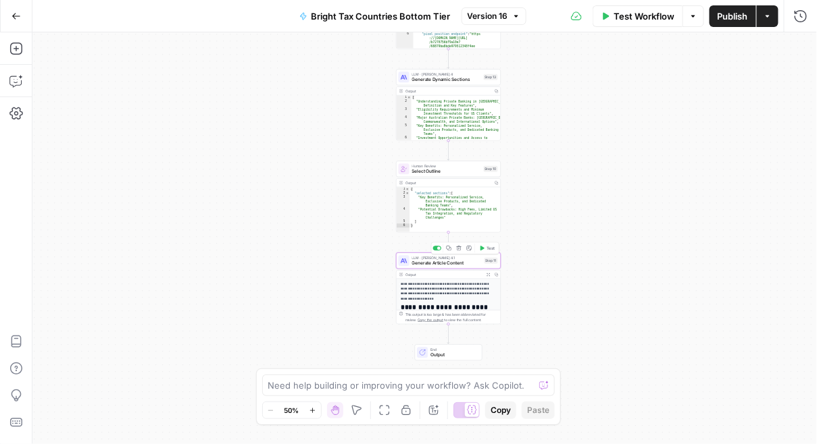
click at [424, 267] on div "LLM · [PERSON_NAME] Opus 4.1 Generate Article Content Step 11 Copy step Delete …" at bounding box center [448, 261] width 105 height 16
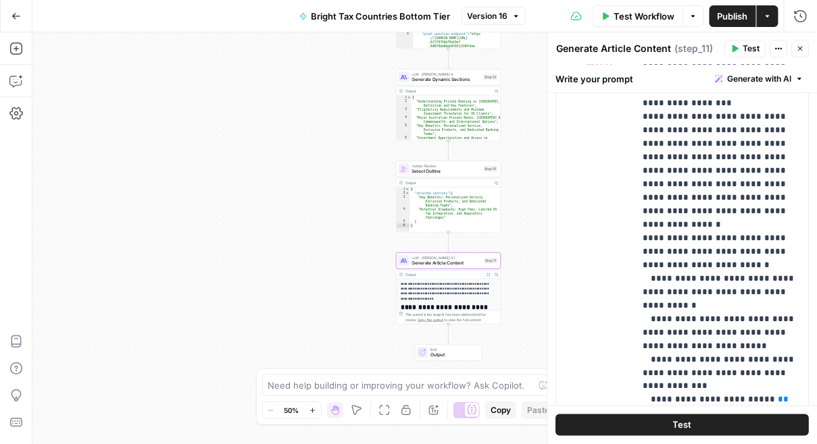
scroll to position [784, 0]
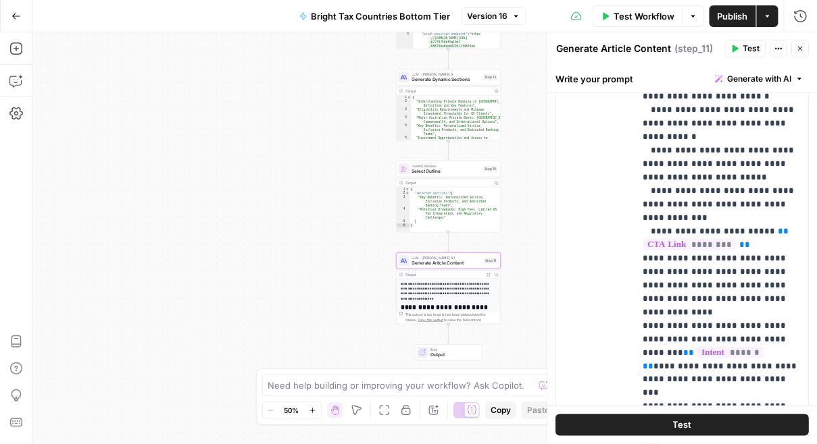
click at [808, 49] on button "Close" at bounding box center [801, 49] width 18 height 18
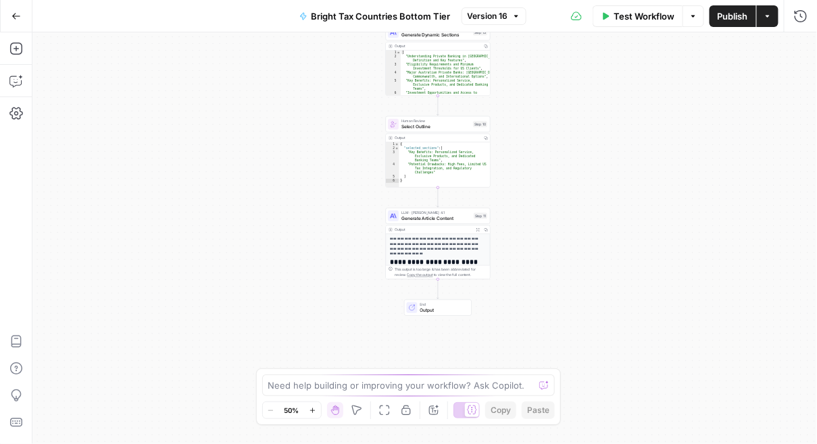
click at [433, 217] on span "Generate Article Content" at bounding box center [436, 218] width 70 height 7
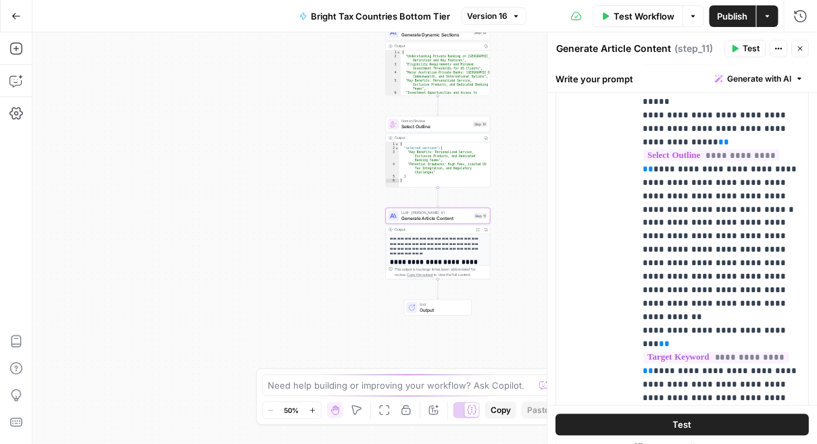
scroll to position [717, 0]
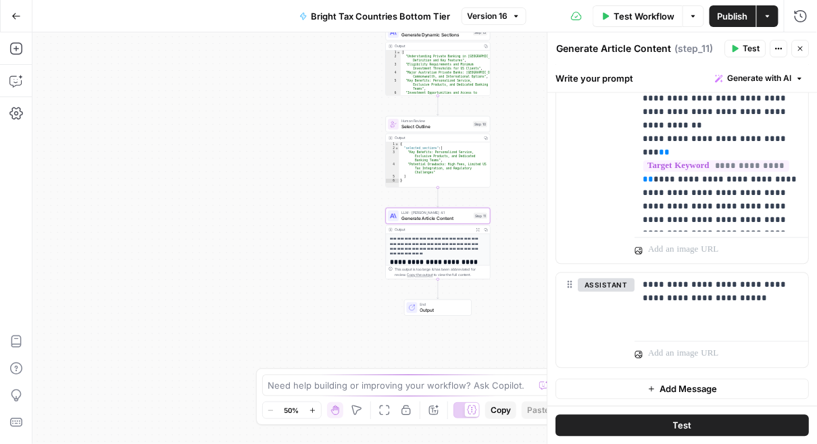
click at [664, 389] on span "Add Message" at bounding box center [688, 390] width 57 height 14
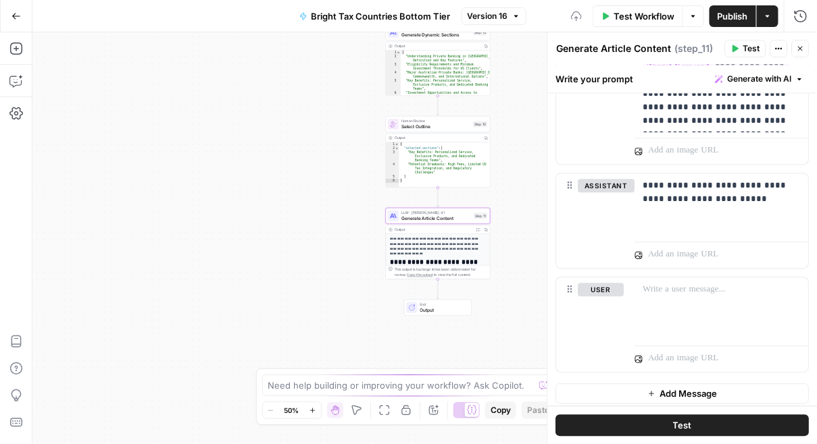
scroll to position [817, 0]
click at [660, 309] on div at bounding box center [722, 309] width 174 height 62
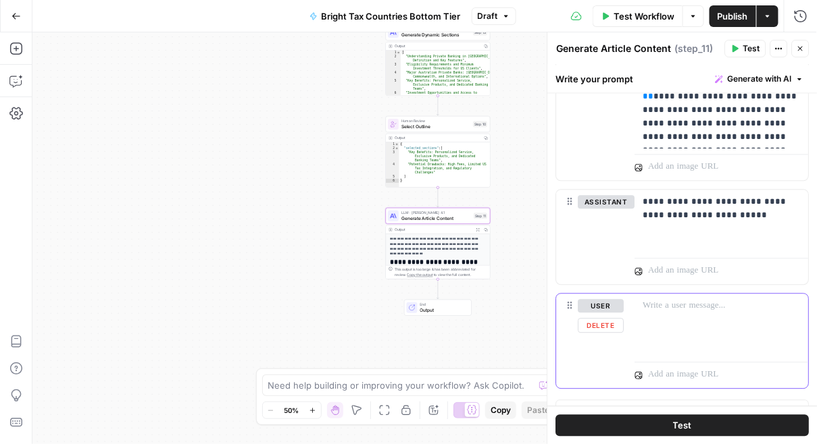
click at [613, 301] on button "user" at bounding box center [601, 306] width 46 height 14
click at [673, 301] on p at bounding box center [721, 306] width 157 height 14
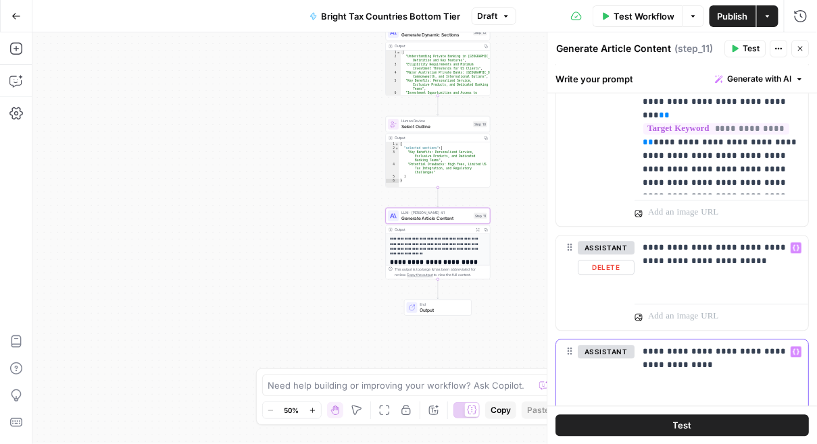
scroll to position [769, 0]
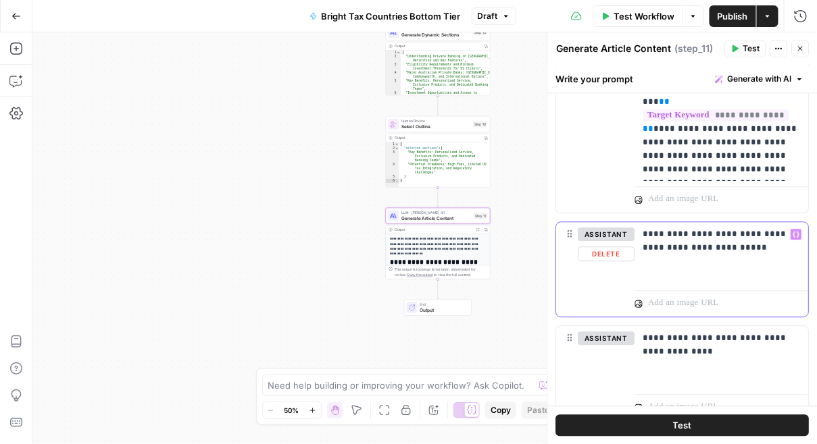
click at [764, 249] on p "**********" at bounding box center [722, 241] width 158 height 27
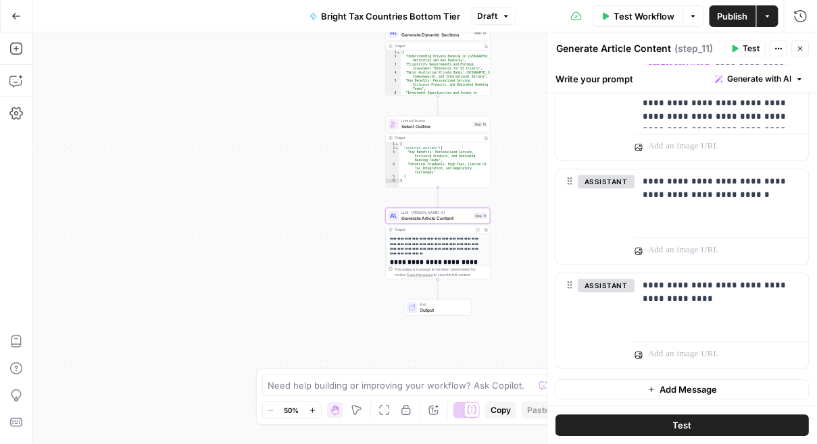
click at [734, 13] on span "Publish" at bounding box center [732, 16] width 30 height 14
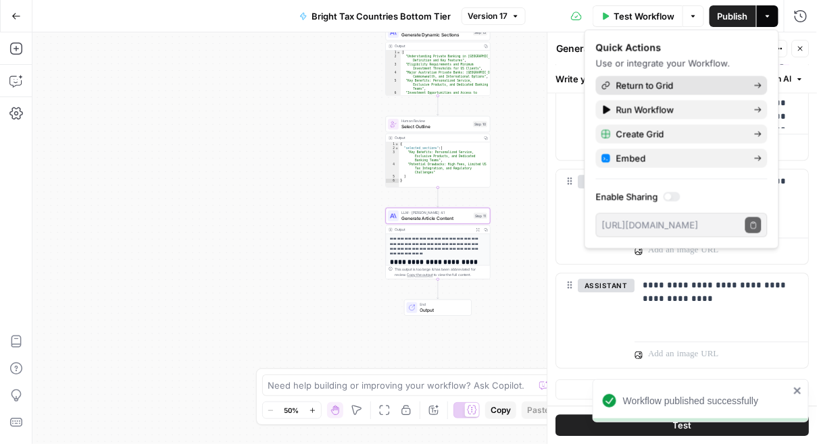
click at [646, 77] on link "Return to Grid" at bounding box center [682, 85] width 172 height 19
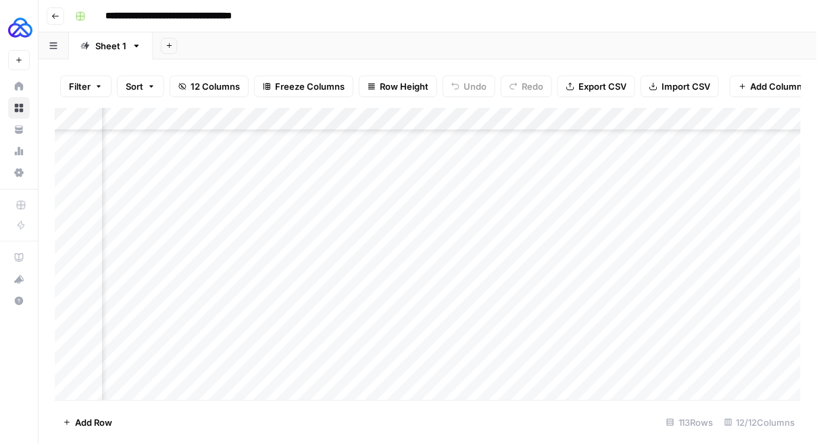
scroll to position [2344, 0]
click at [255, 364] on div "Add Column" at bounding box center [428, 254] width 746 height 293
click at [516, 236] on div "Add Column" at bounding box center [428, 254] width 746 height 293
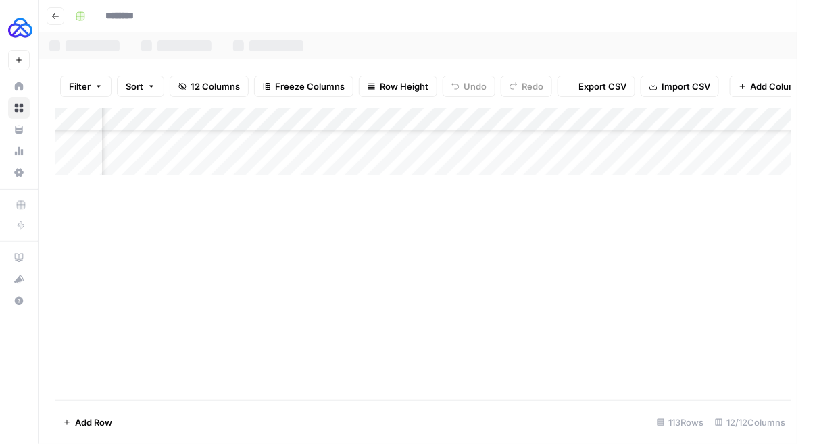
type input "**********"
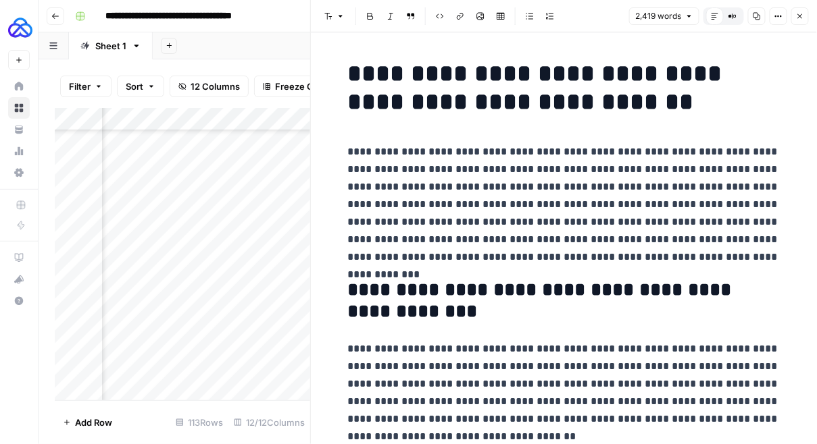
click at [794, 15] on button "Close" at bounding box center [800, 16] width 18 height 18
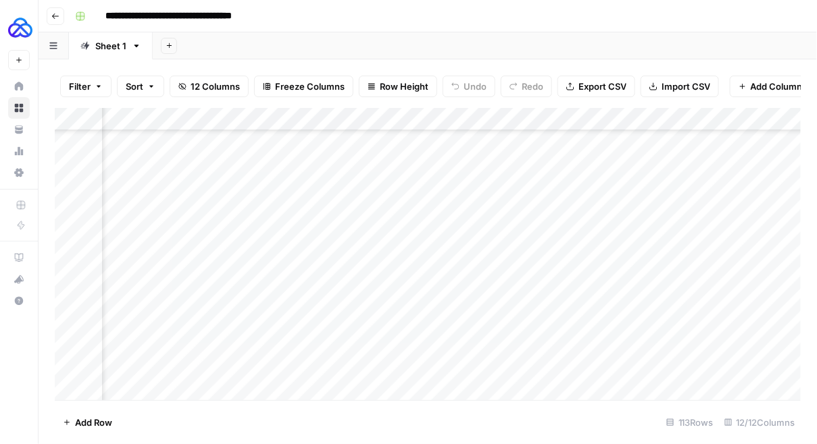
scroll to position [2347, 0]
click at [281, 369] on div "Add Column" at bounding box center [428, 254] width 746 height 293
type textarea "**********"
click at [158, 367] on div "Add Column" at bounding box center [428, 254] width 746 height 293
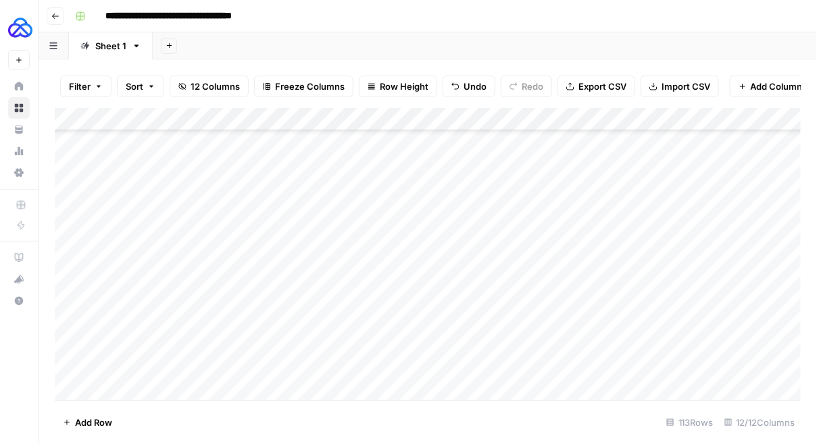
click at [158, 366] on div "Add Column" at bounding box center [428, 254] width 746 height 293
type textarea "**********"
click at [374, 342] on div "Add Column" at bounding box center [428, 254] width 746 height 293
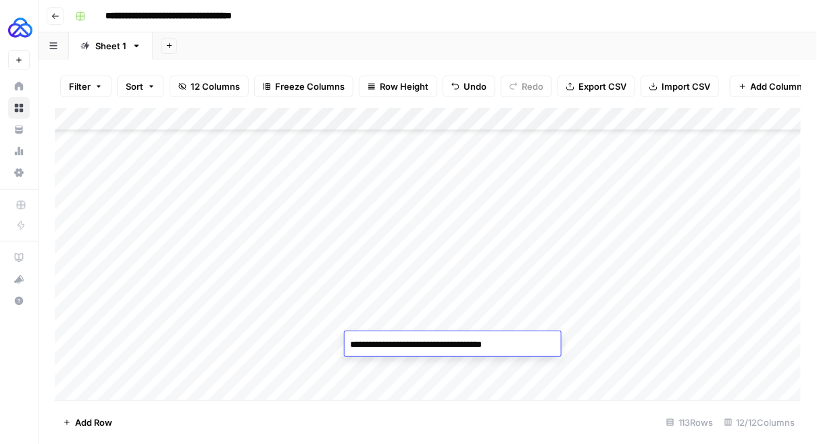
click at [374, 342] on textarea "**********" at bounding box center [452, 345] width 216 height 19
click at [371, 365] on div "Add Column" at bounding box center [428, 254] width 746 height 293
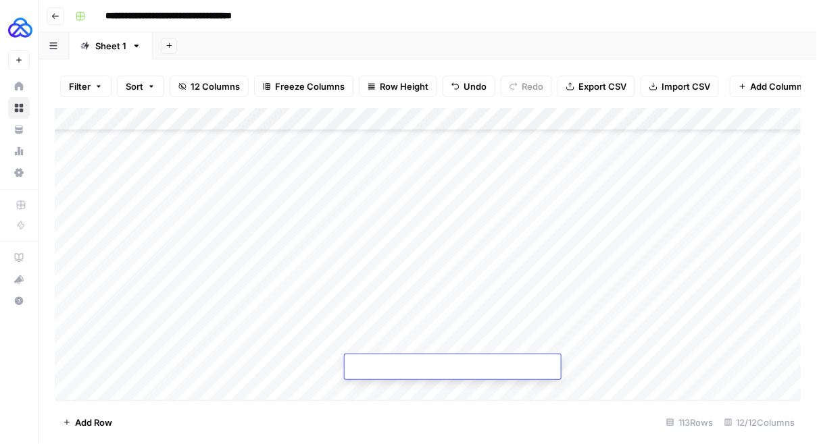
type textarea "**********"
click at [478, 343] on div "Add Column" at bounding box center [428, 254] width 746 height 293
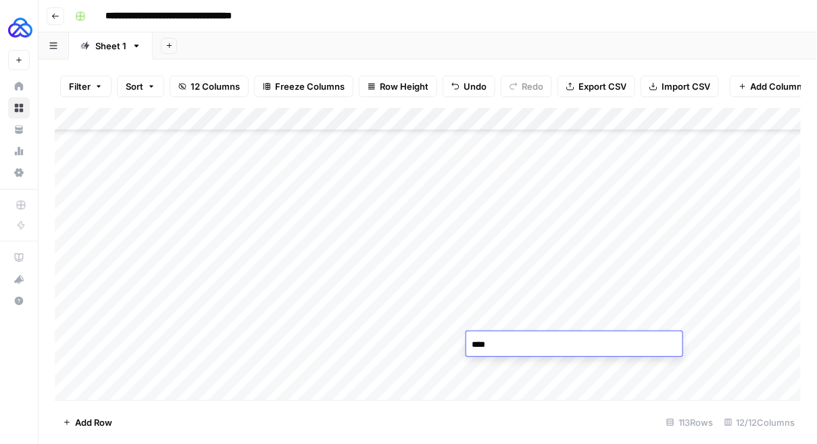
click at [478, 364] on div "Add Column" at bounding box center [428, 254] width 746 height 293
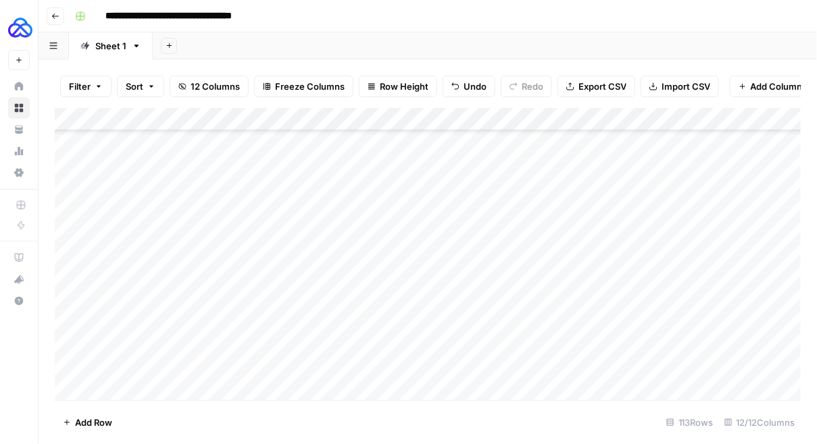
click at [478, 364] on div "Add Column" at bounding box center [428, 254] width 746 height 293
type textarea "****"
click at [630, 341] on div "Add Column" at bounding box center [428, 254] width 746 height 293
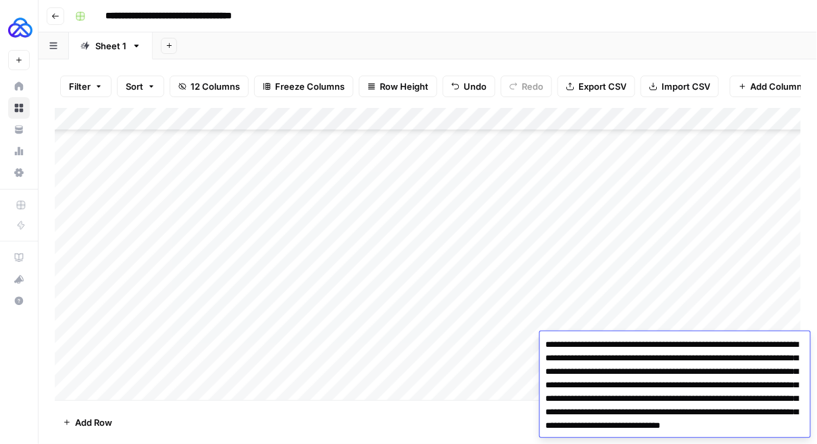
scroll to position [24, 0]
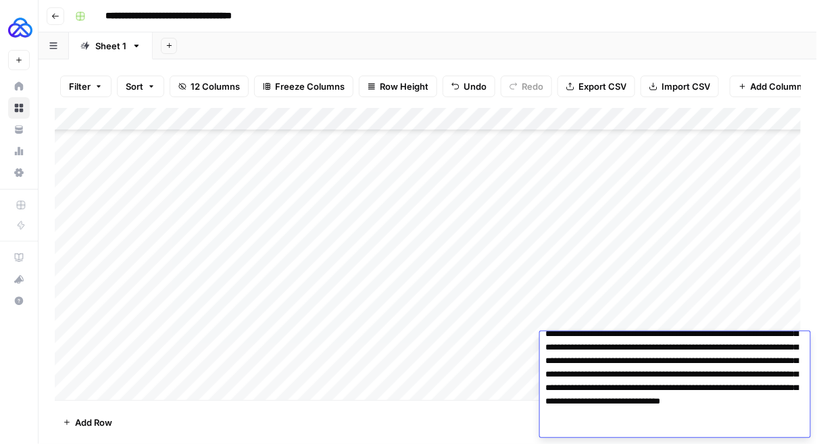
click at [611, 305] on div "Add Column" at bounding box center [428, 254] width 746 height 293
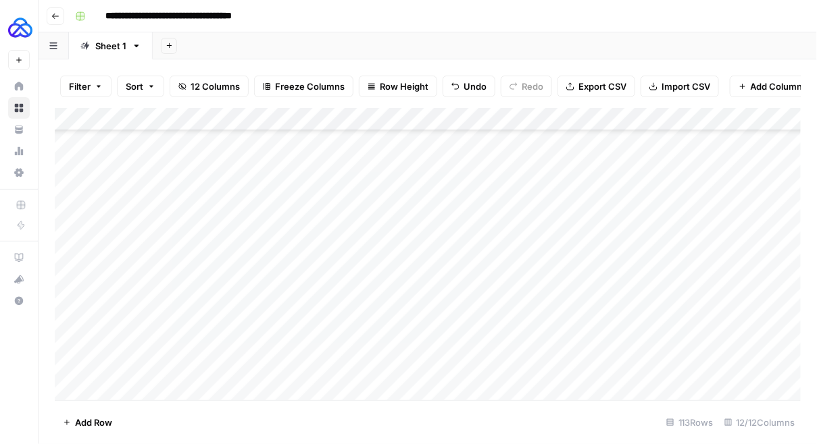
click at [615, 369] on div "Add Column" at bounding box center [428, 254] width 746 height 293
type textarea "**********"
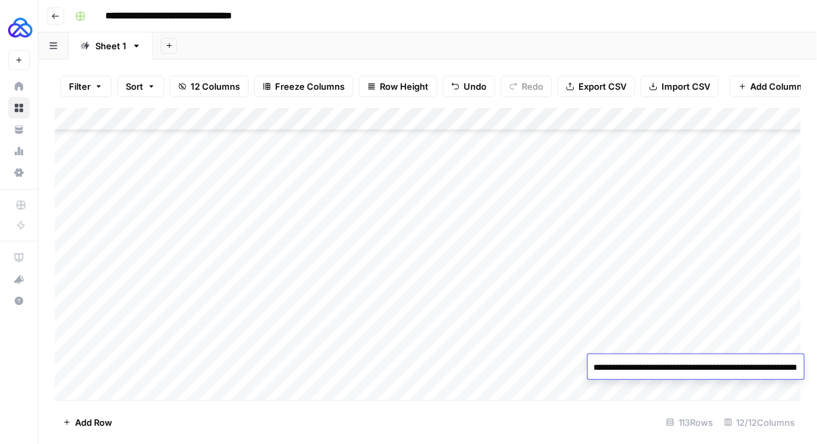
scroll to position [43, 0]
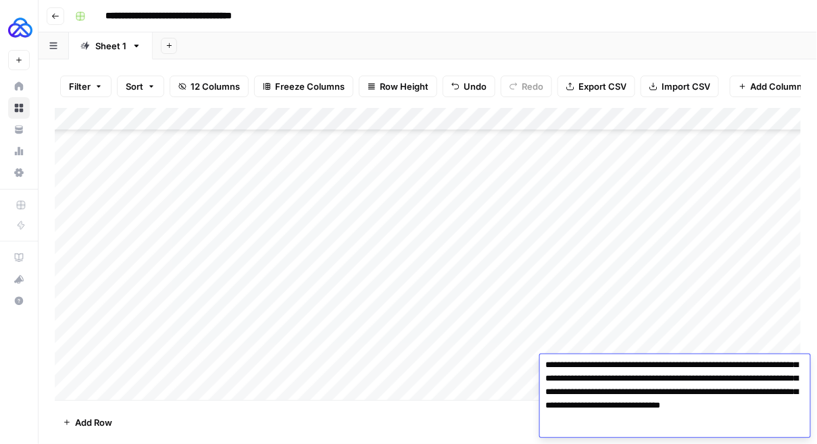
click at [632, 334] on div "Add Column" at bounding box center [428, 254] width 746 height 293
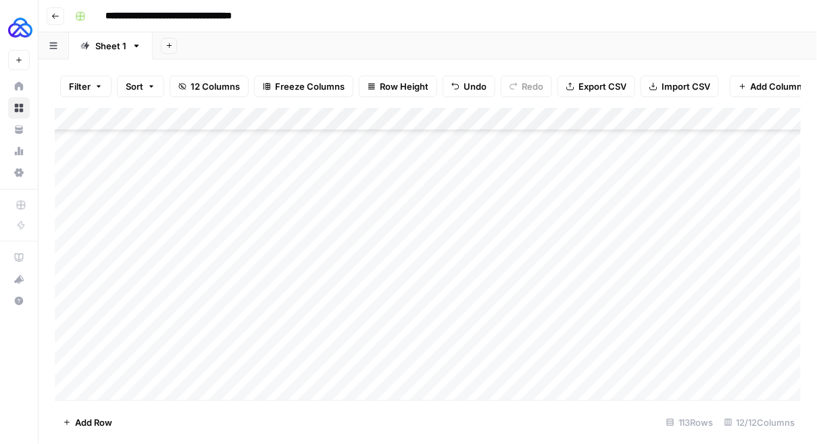
click at [769, 370] on div "Add Column" at bounding box center [428, 254] width 746 height 293
click at [557, 363] on div "Add Column" at bounding box center [428, 254] width 746 height 293
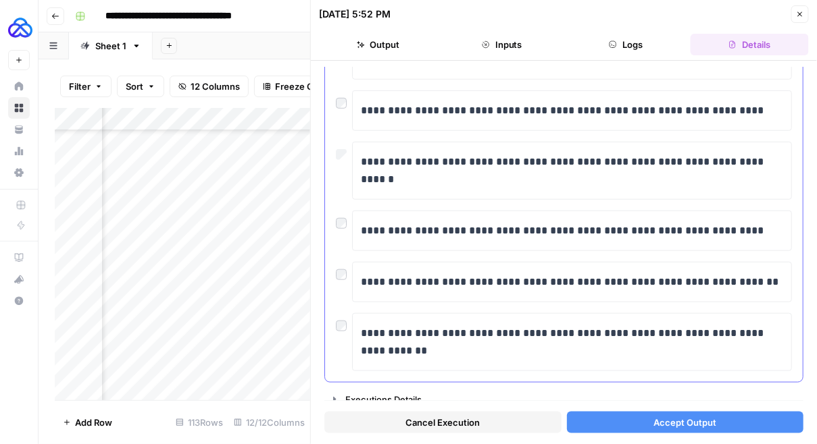
scroll to position [255, 0]
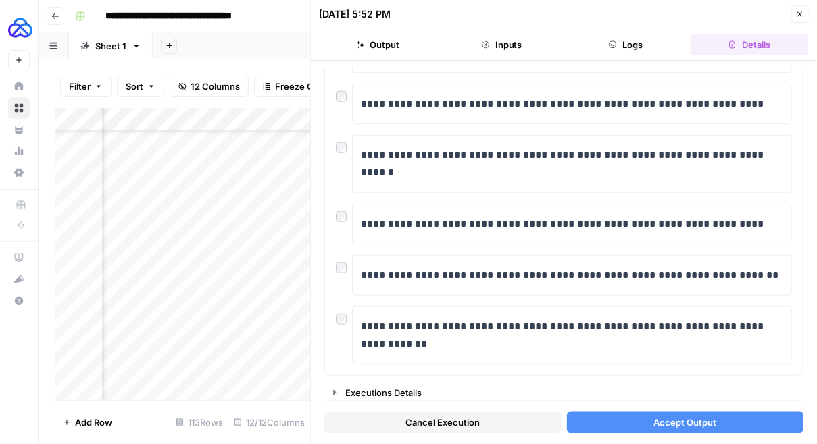
click at [623, 424] on button "Accept Output" at bounding box center [685, 423] width 237 height 22
